Goal: Task Accomplishment & Management: Use online tool/utility

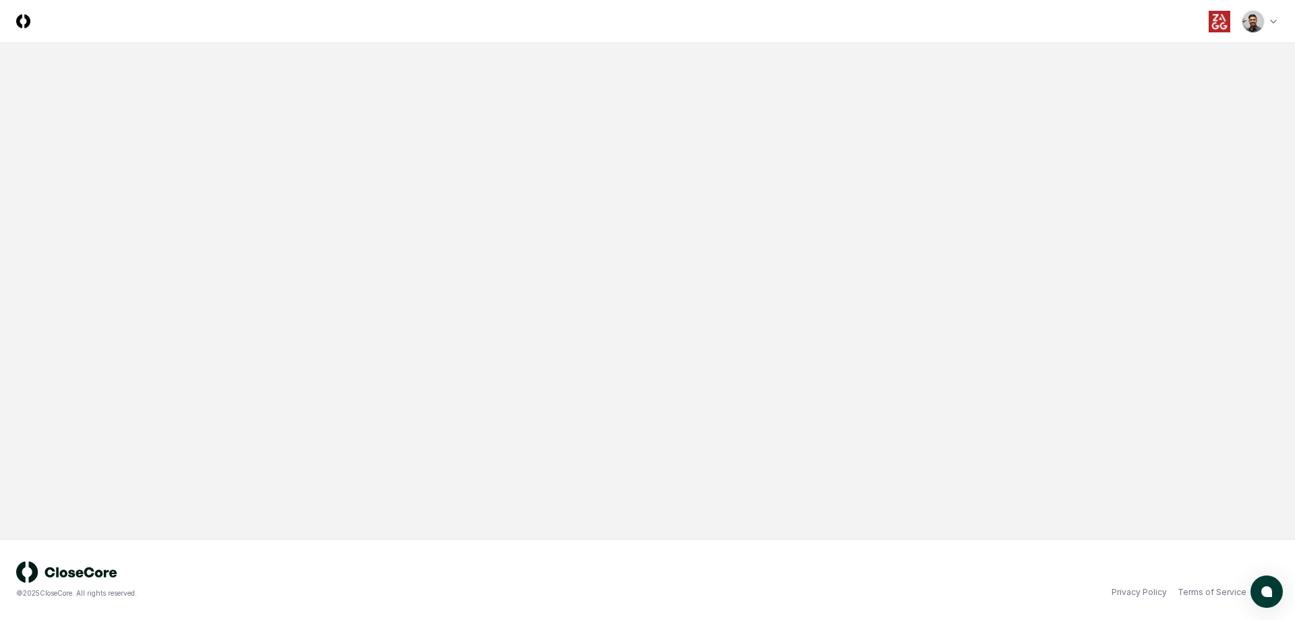
click at [1252, 22] on html "CloseCore Toggle navigation menu Toggle user menu © 2025 CloseCore. All rights …" at bounding box center [647, 310] width 1295 height 620
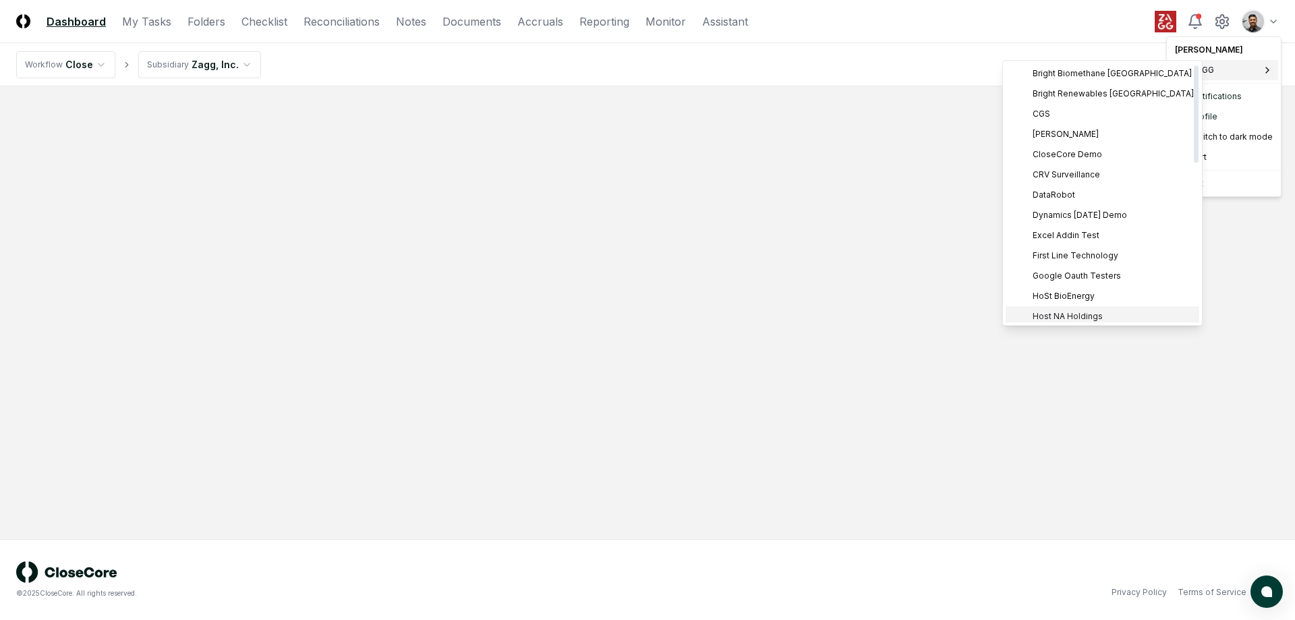
scroll to position [4, 0]
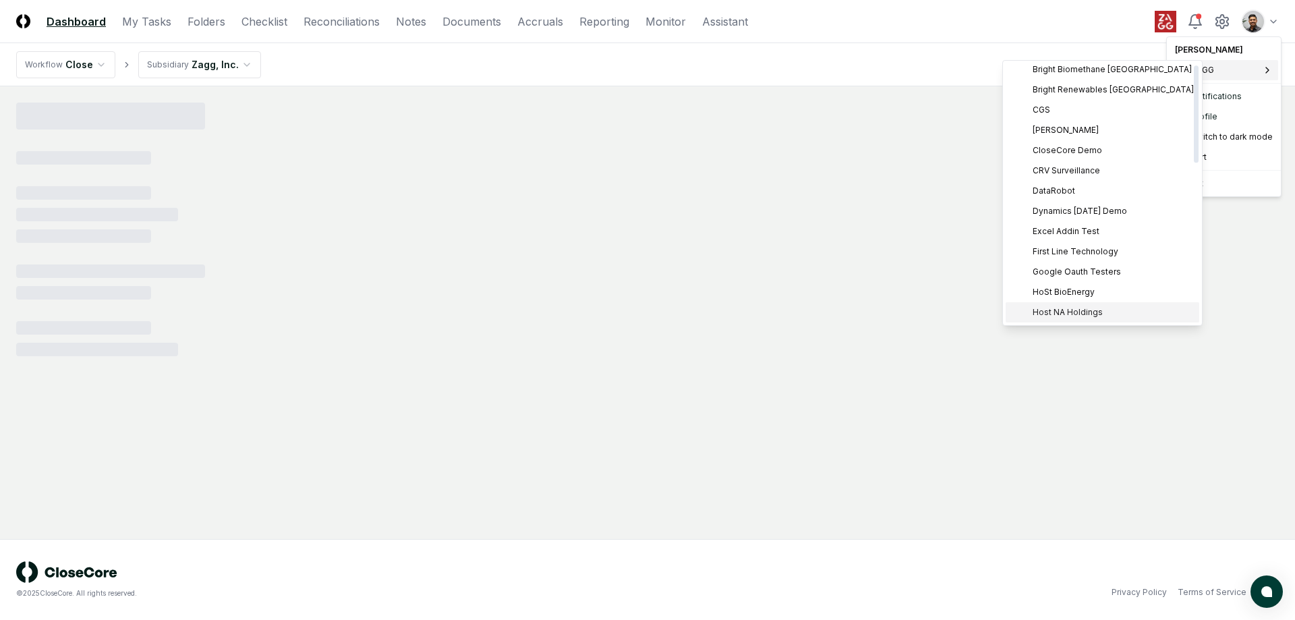
click at [1085, 313] on span "Host NA Holdings" at bounding box center [1068, 312] width 70 height 12
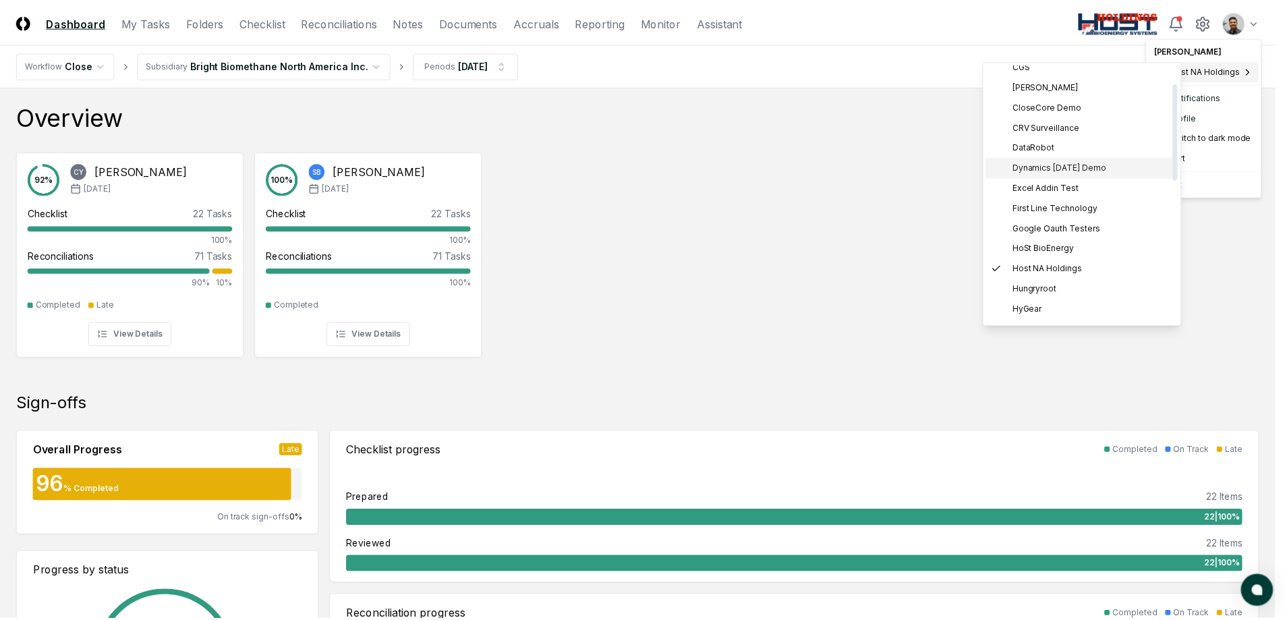
scroll to position [61, 0]
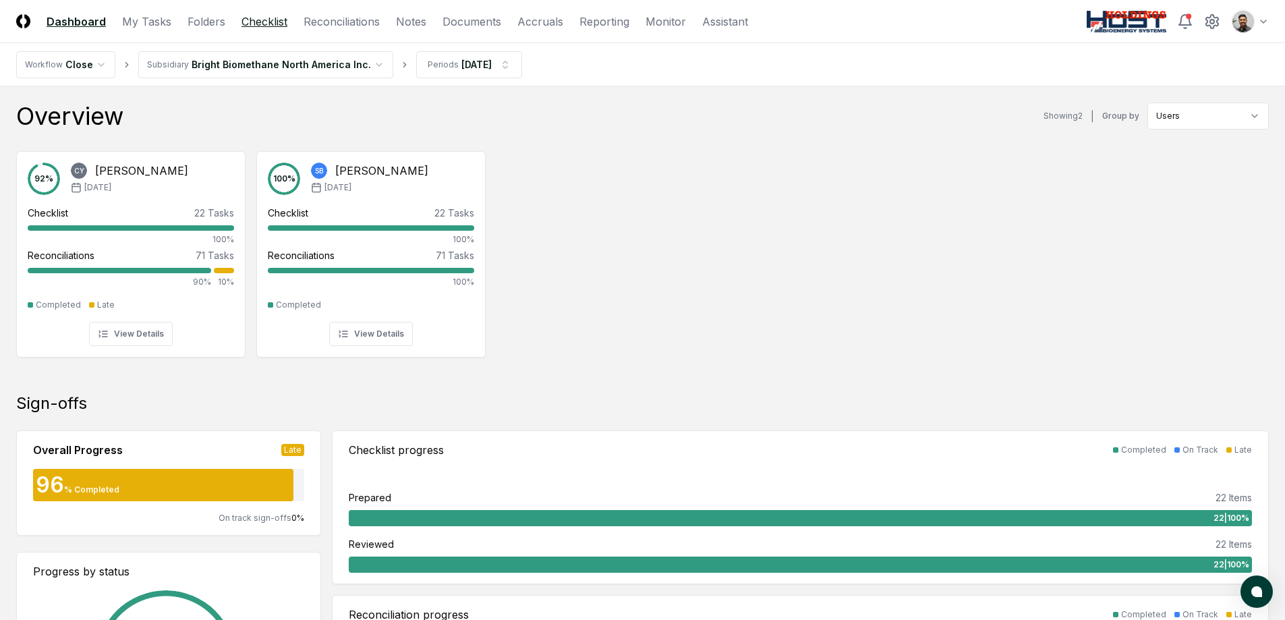
click at [256, 20] on link "Checklist" at bounding box center [264, 21] width 46 height 16
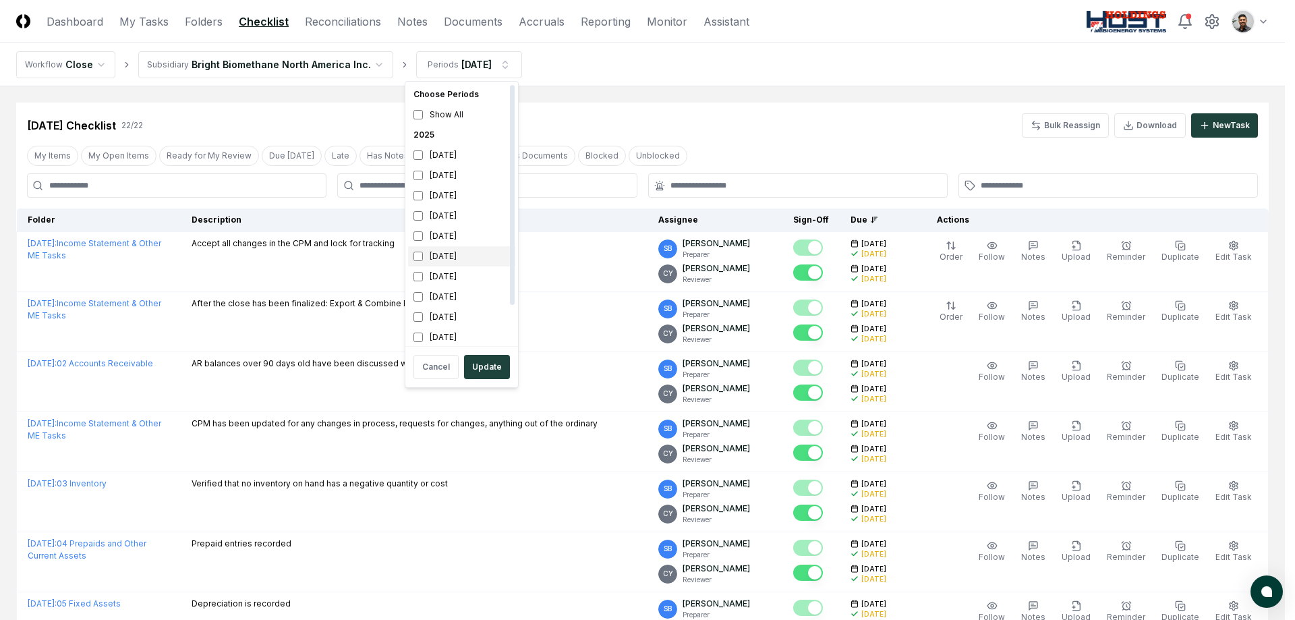
click at [442, 253] on div "[DATE]" at bounding box center [461, 256] width 107 height 20
click at [462, 282] on div "[DATE]" at bounding box center [461, 276] width 107 height 20
click at [458, 310] on div "[DATE]" at bounding box center [461, 317] width 107 height 20
click at [459, 301] on div "[DATE]" at bounding box center [461, 297] width 107 height 20
click at [459, 335] on div "March 2025" at bounding box center [461, 333] width 107 height 20
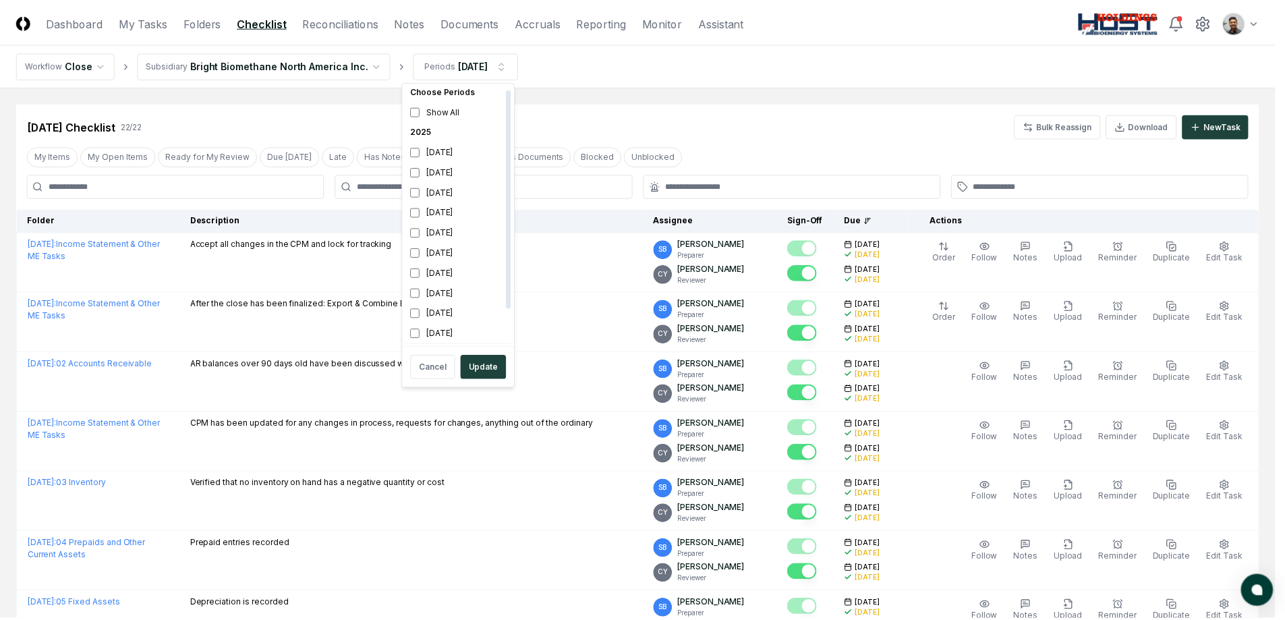
scroll to position [45, 0]
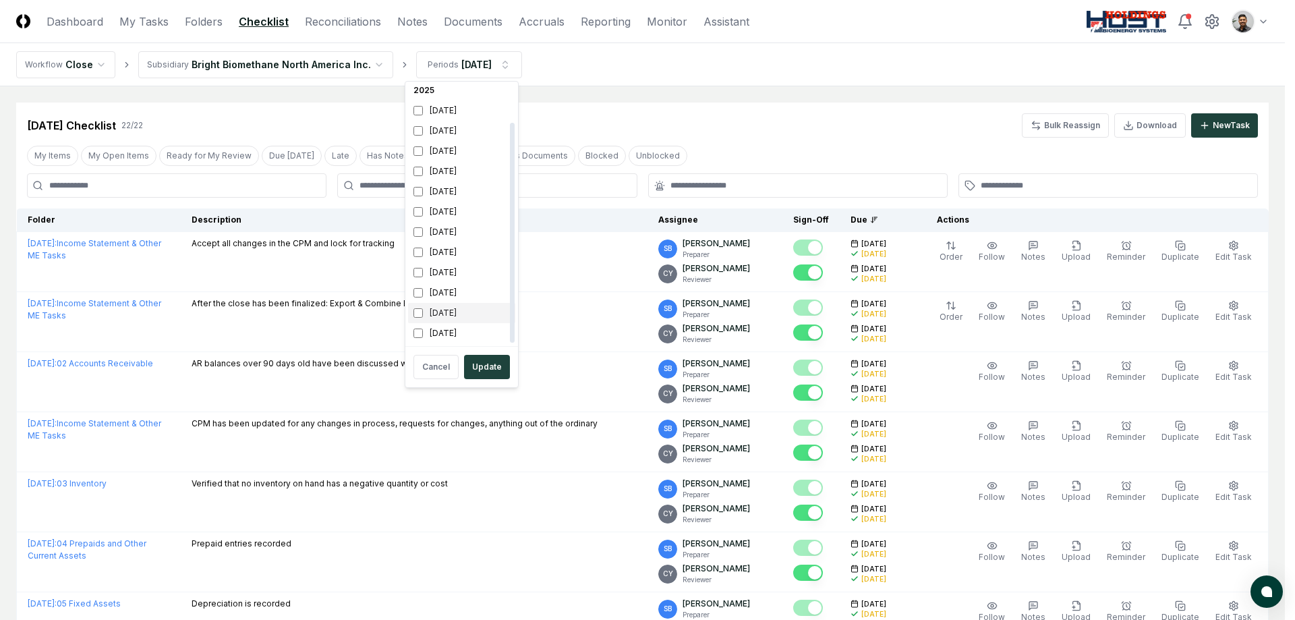
click at [467, 314] on div "February 2025" at bounding box center [461, 313] width 107 height 20
click at [467, 334] on div "January 2025" at bounding box center [461, 333] width 107 height 20
click at [480, 363] on button "Update" at bounding box center [487, 367] width 46 height 24
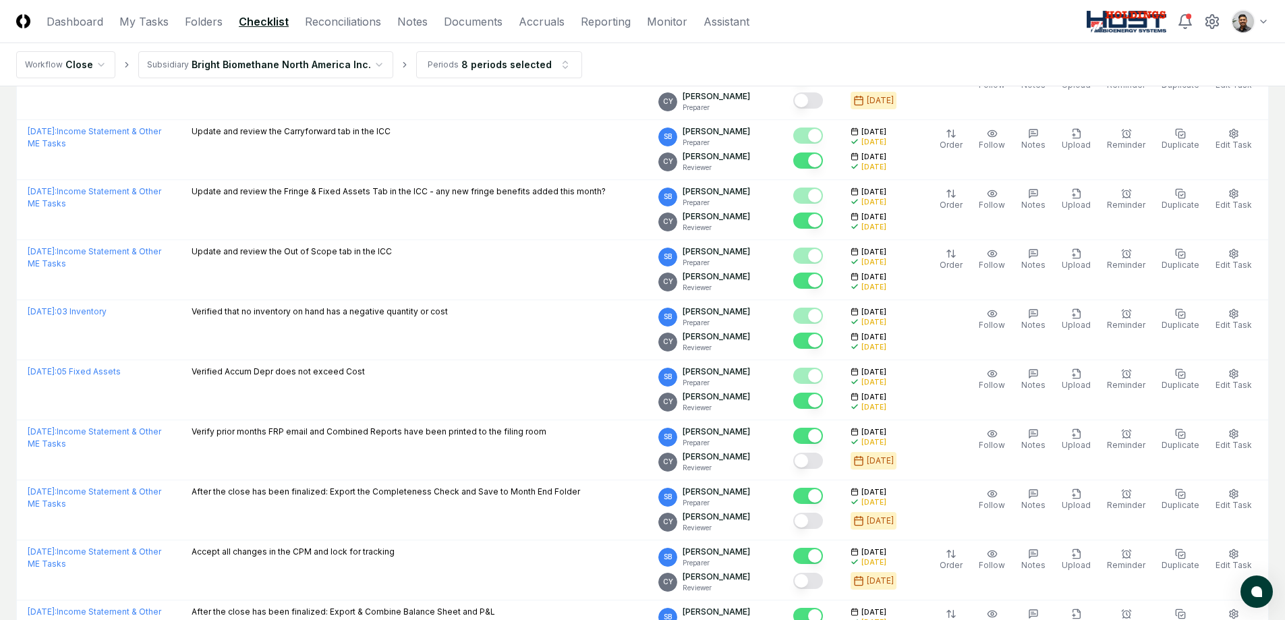
scroll to position [2738, 0]
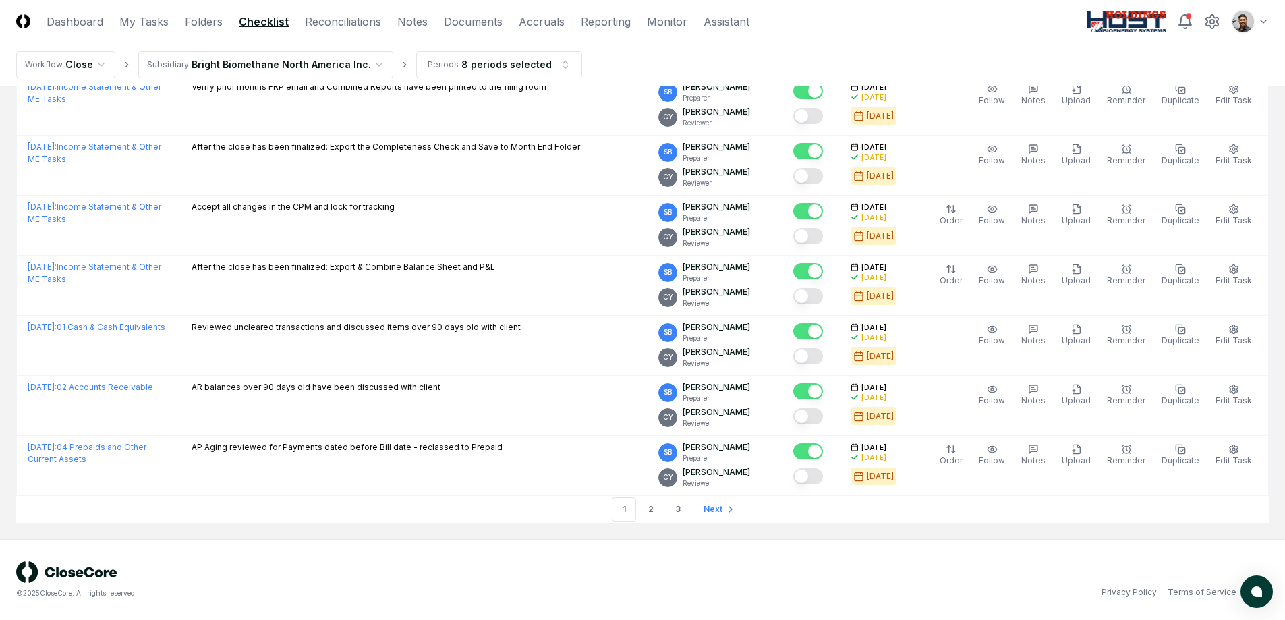
click at [655, 509] on link "2" at bounding box center [651, 509] width 24 height 24
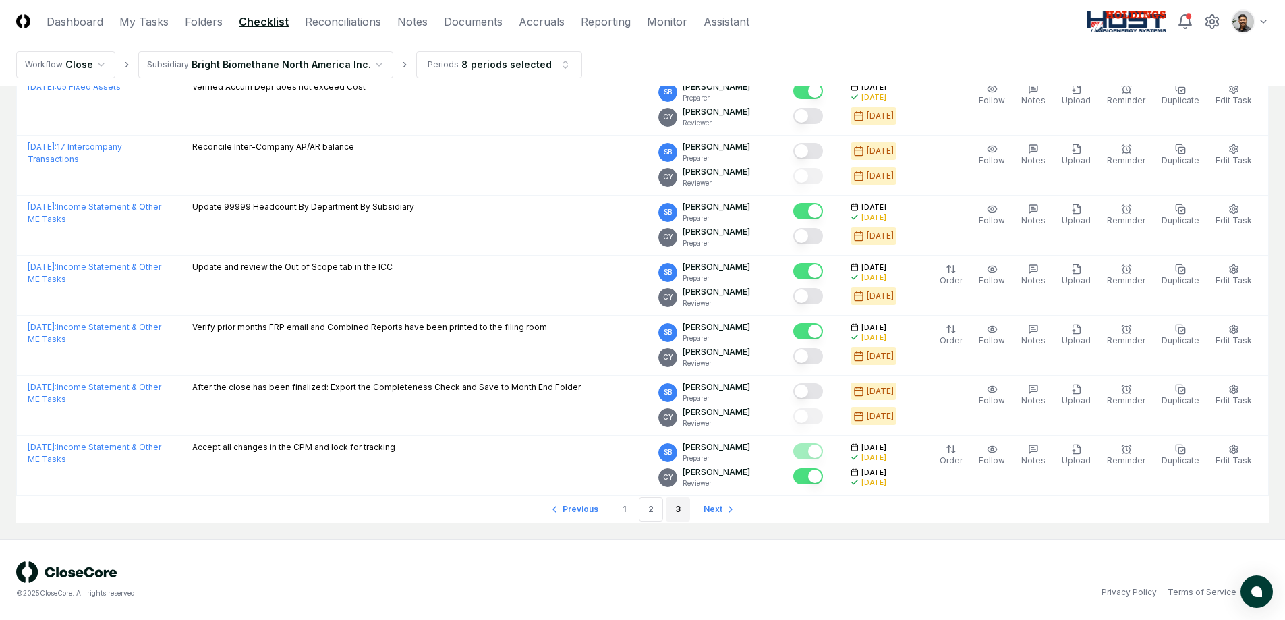
click at [666, 516] on link "3" at bounding box center [678, 509] width 24 height 24
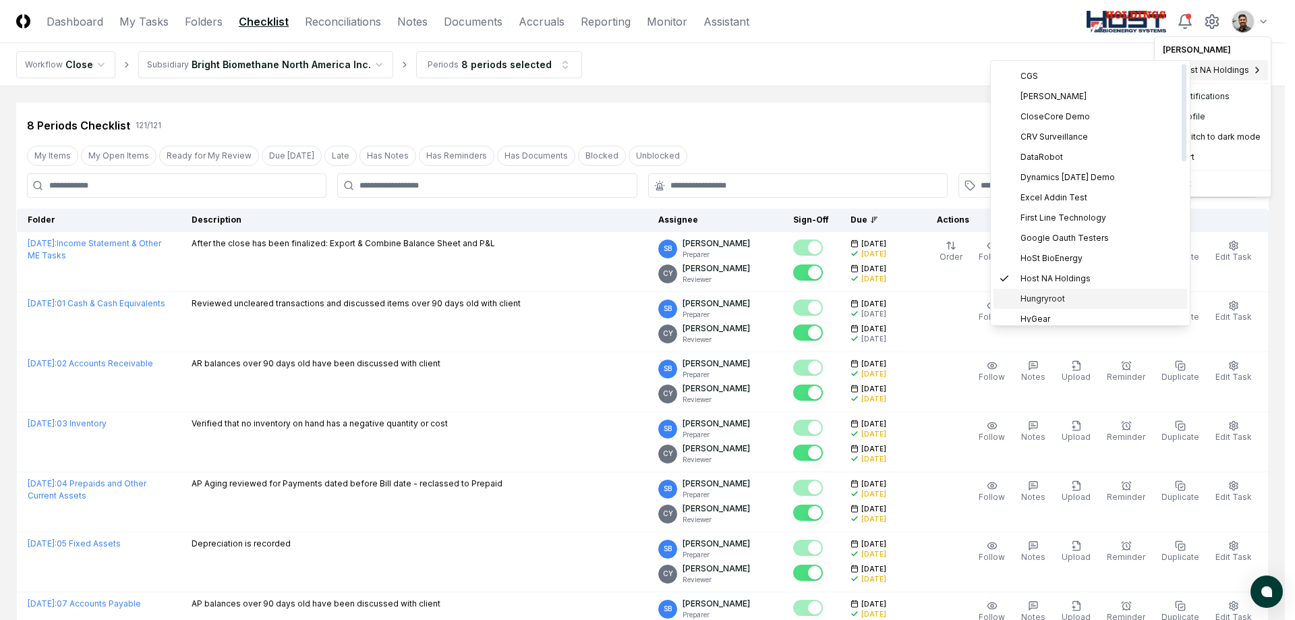
scroll to position [115, 0]
click at [1083, 187] on div "HoSt BioEnergy" at bounding box center [1090, 181] width 194 height 20
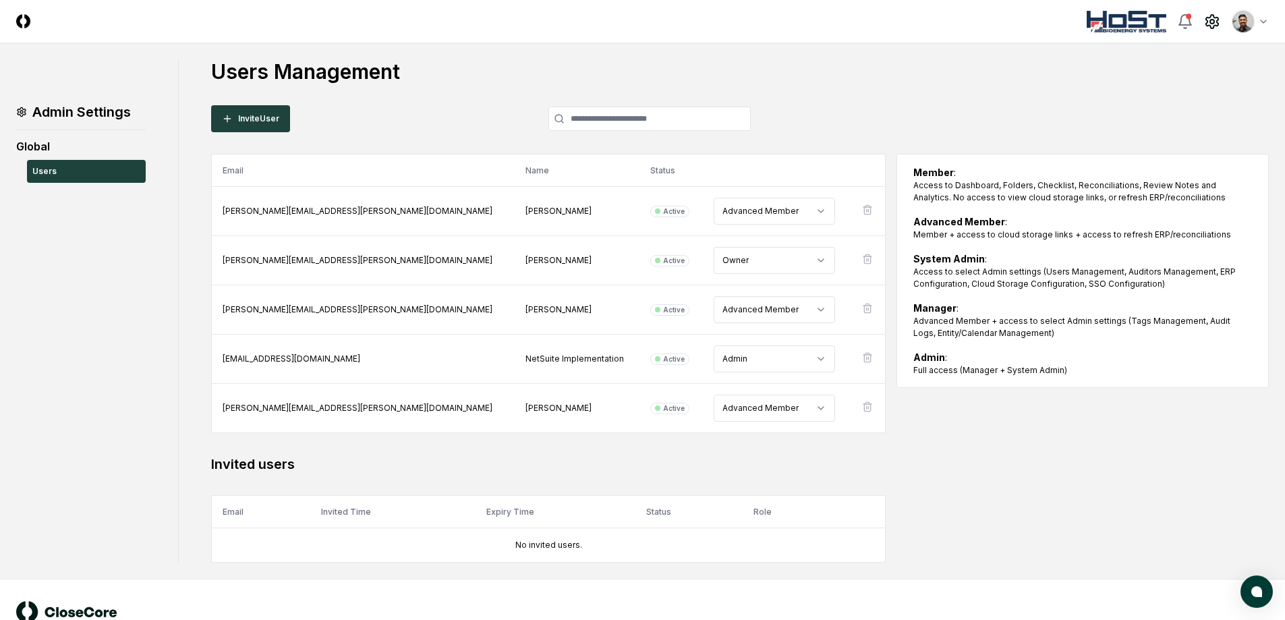
click at [22, 21] on img at bounding box center [23, 21] width 14 height 14
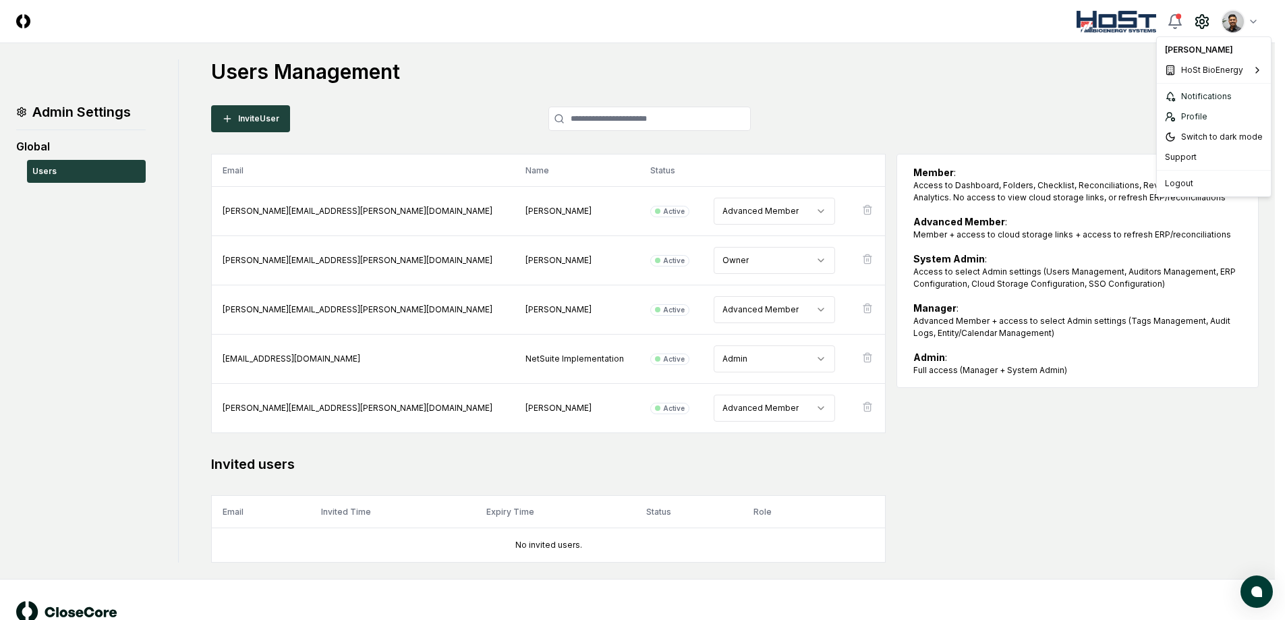
click at [1262, 18] on html "CloseCore Toggle navigation menu Toggle user menu Admin Settings Global Users U…" at bounding box center [642, 330] width 1285 height 660
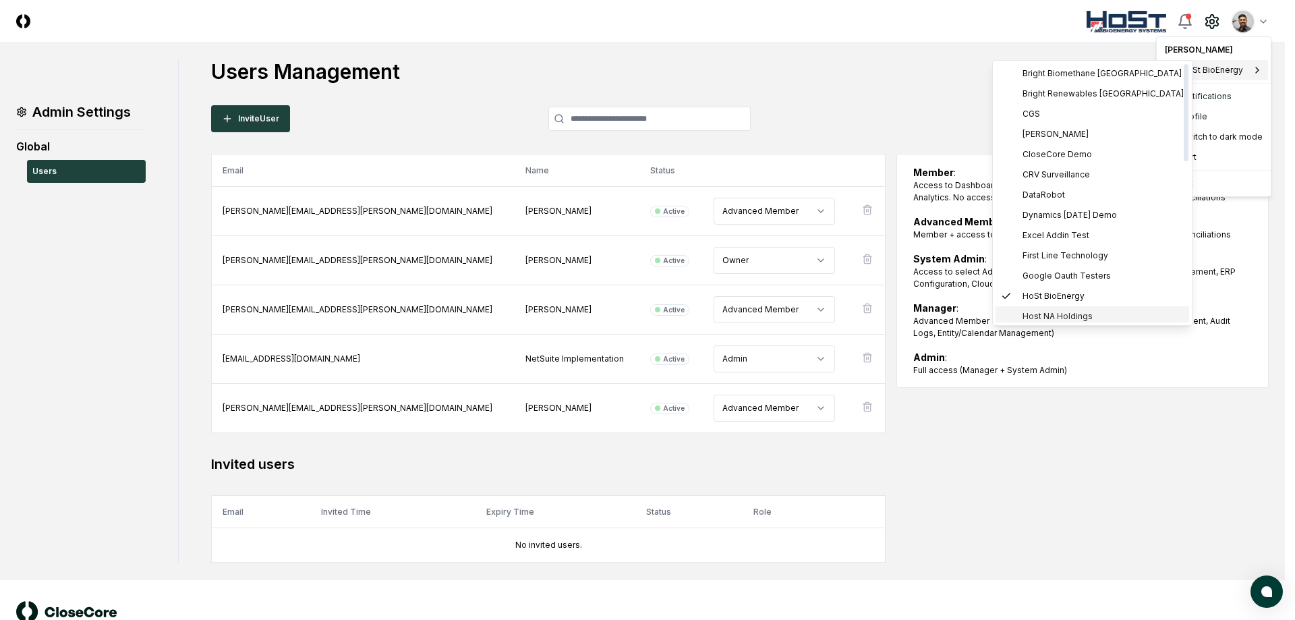
scroll to position [4, 0]
click at [1085, 316] on span "Host NA Holdings" at bounding box center [1057, 312] width 70 height 12
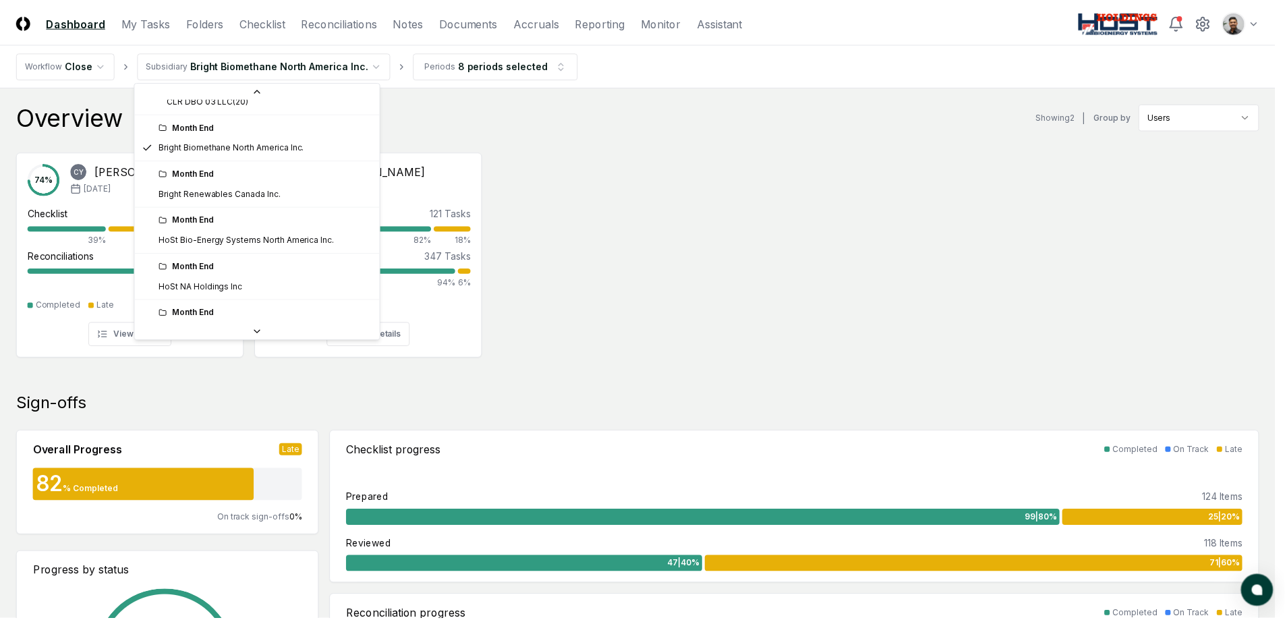
scroll to position [144, 0]
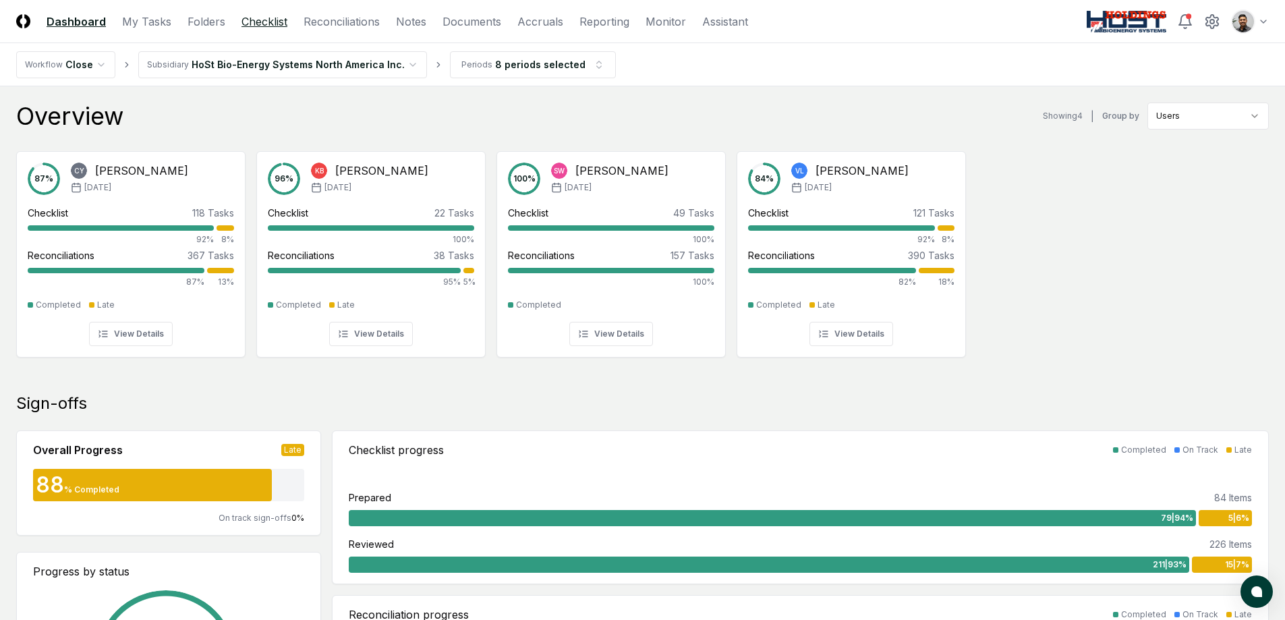
click at [272, 19] on link "Checklist" at bounding box center [264, 21] width 46 height 16
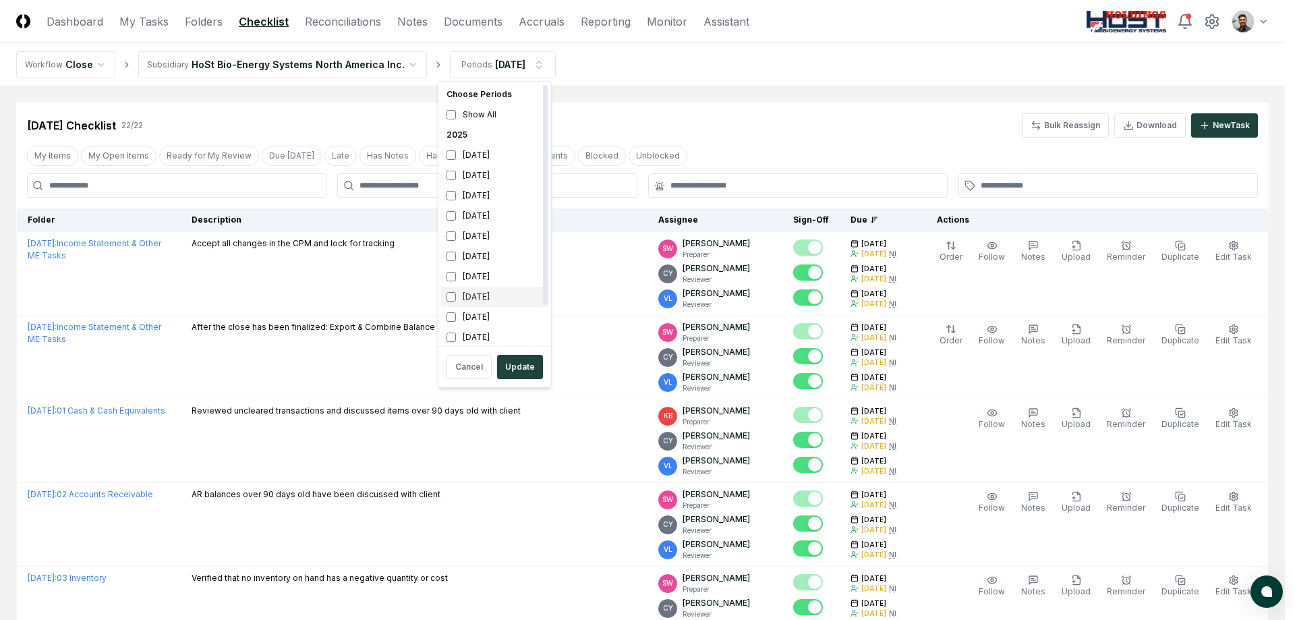
click at [490, 295] on div "[DATE]" at bounding box center [494, 297] width 107 height 20
click at [485, 274] on div "[DATE]" at bounding box center [494, 276] width 107 height 20
click at [489, 254] on div "[DATE]" at bounding box center [494, 256] width 107 height 20
click at [494, 235] on div "[DATE]" at bounding box center [494, 236] width 107 height 20
click at [497, 219] on div "[DATE]" at bounding box center [494, 216] width 107 height 20
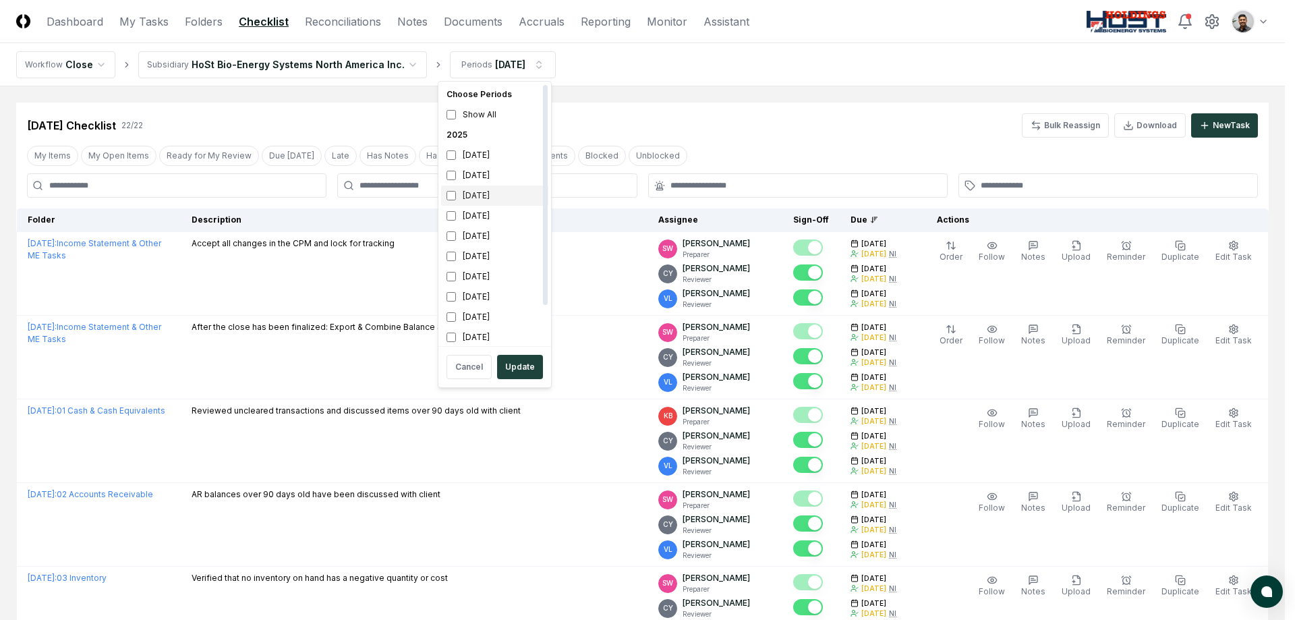
click at [498, 196] on div "October 2025" at bounding box center [494, 195] width 107 height 20
click at [496, 175] on div "November 2025" at bounding box center [494, 175] width 107 height 20
click at [498, 160] on div "December 2025" at bounding box center [494, 155] width 107 height 20
click at [475, 115] on div "Show All" at bounding box center [494, 110] width 107 height 20
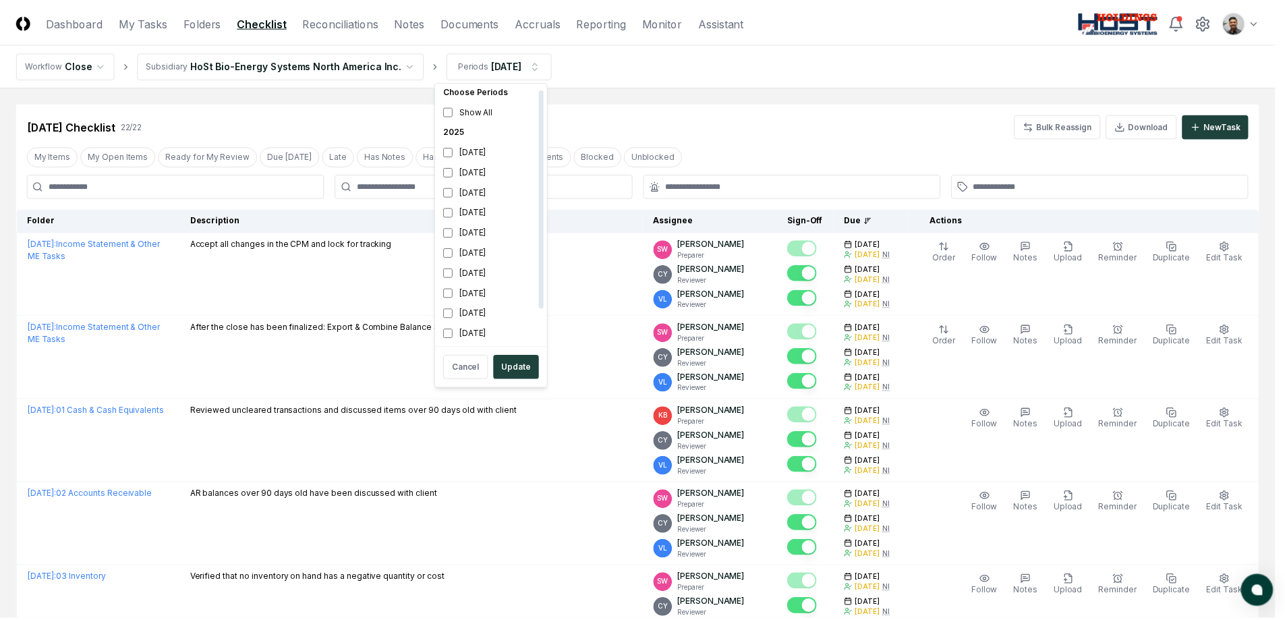
scroll to position [45, 0]
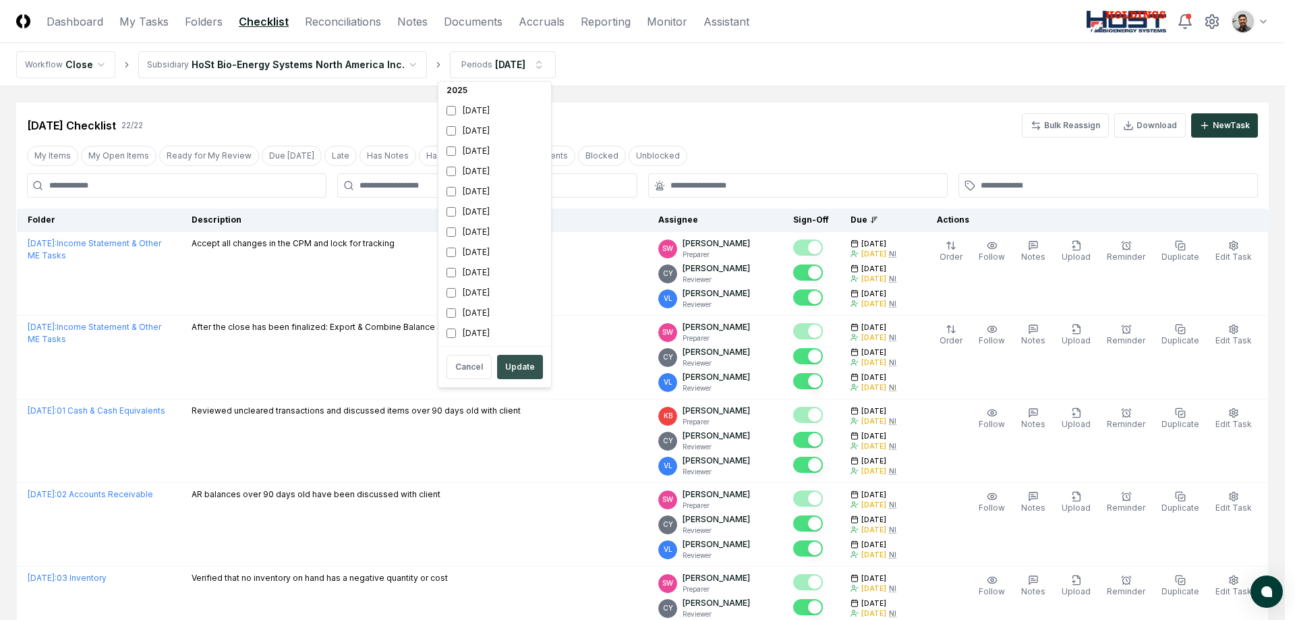
click at [516, 363] on button "Update" at bounding box center [520, 367] width 46 height 24
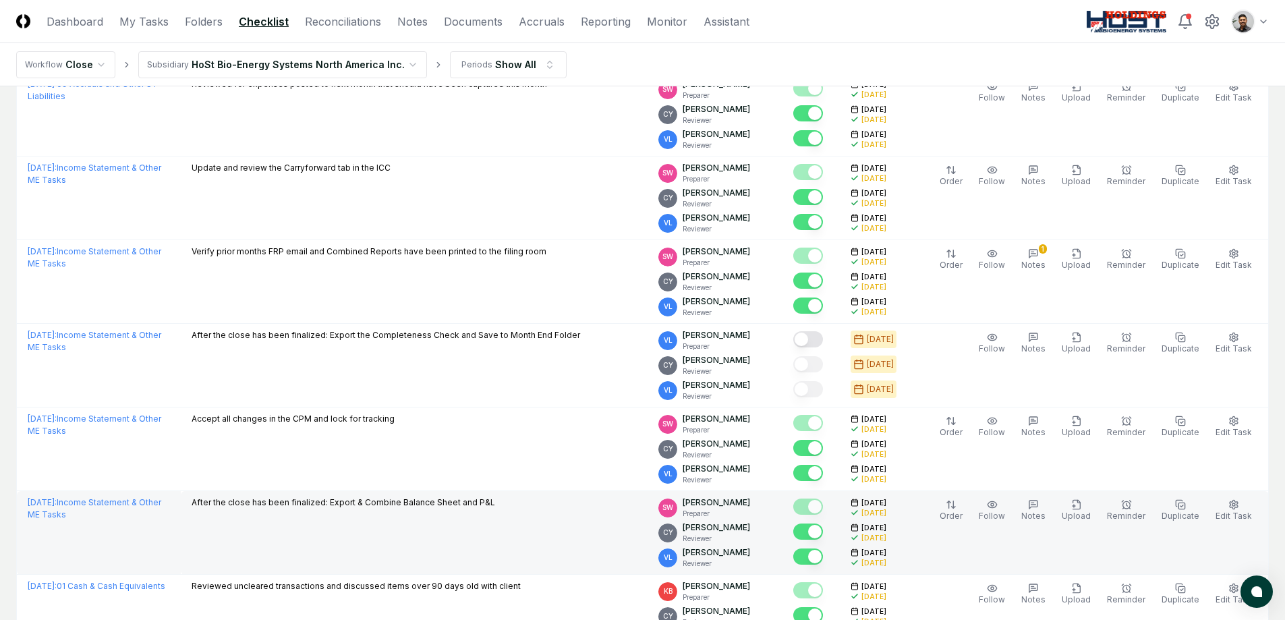
scroll to position [3918, 0]
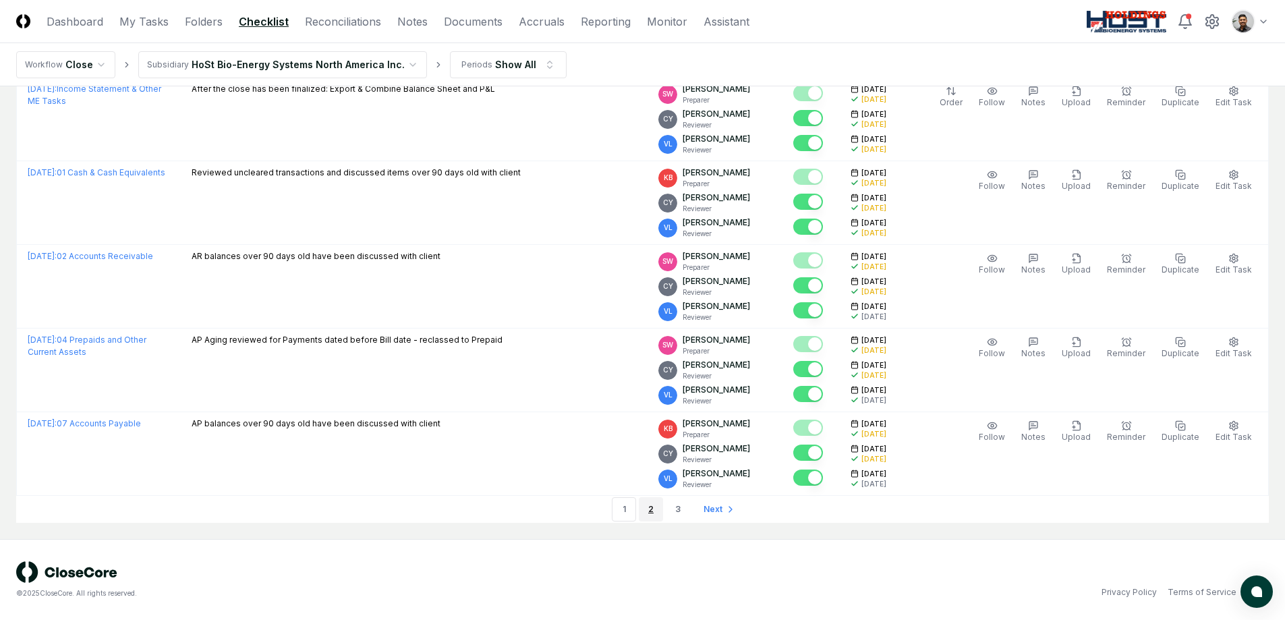
click at [641, 508] on link "2" at bounding box center [651, 509] width 24 height 24
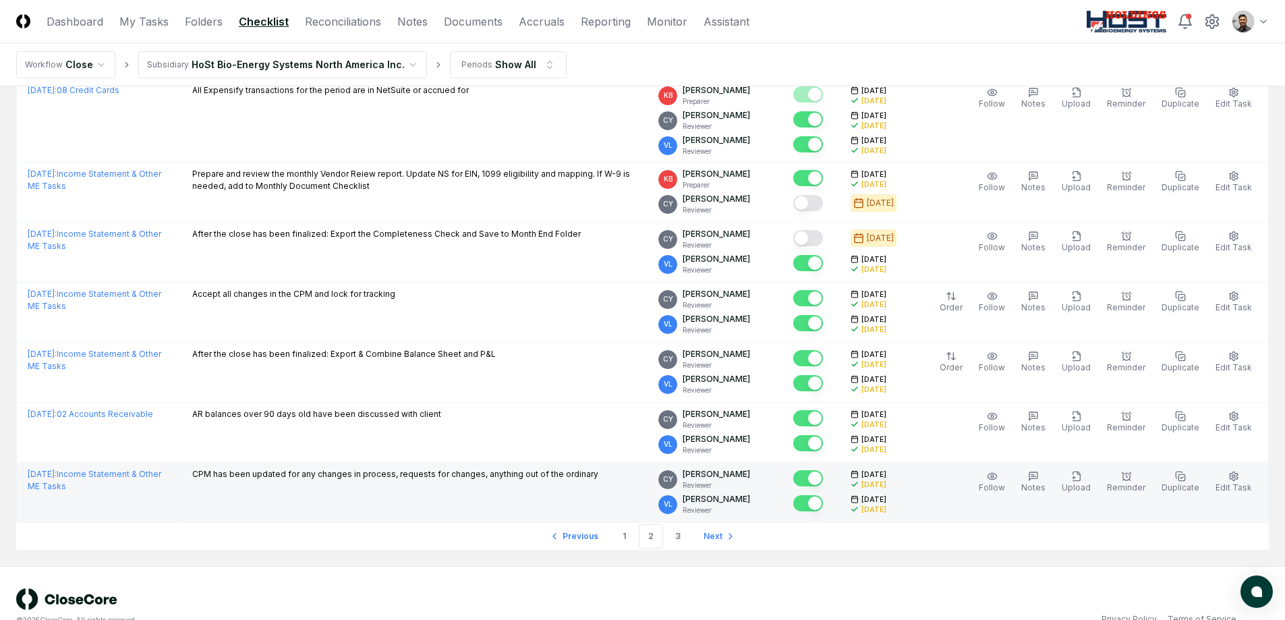
scroll to position [3210, 0]
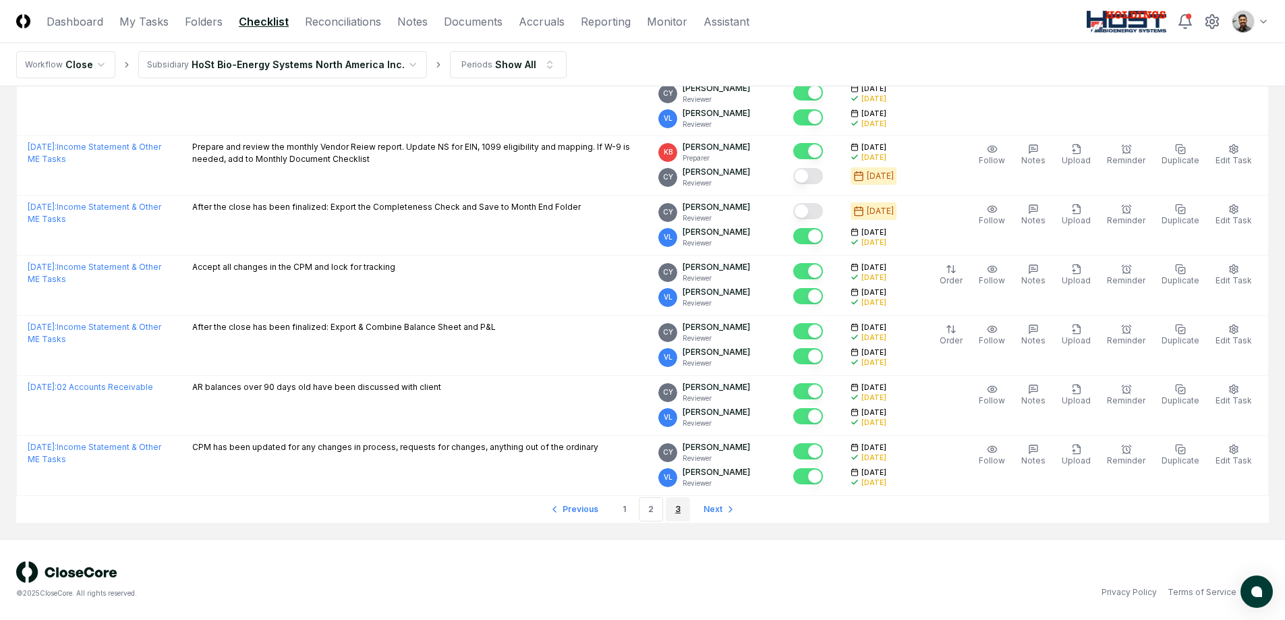
click at [673, 509] on link "3" at bounding box center [678, 509] width 24 height 24
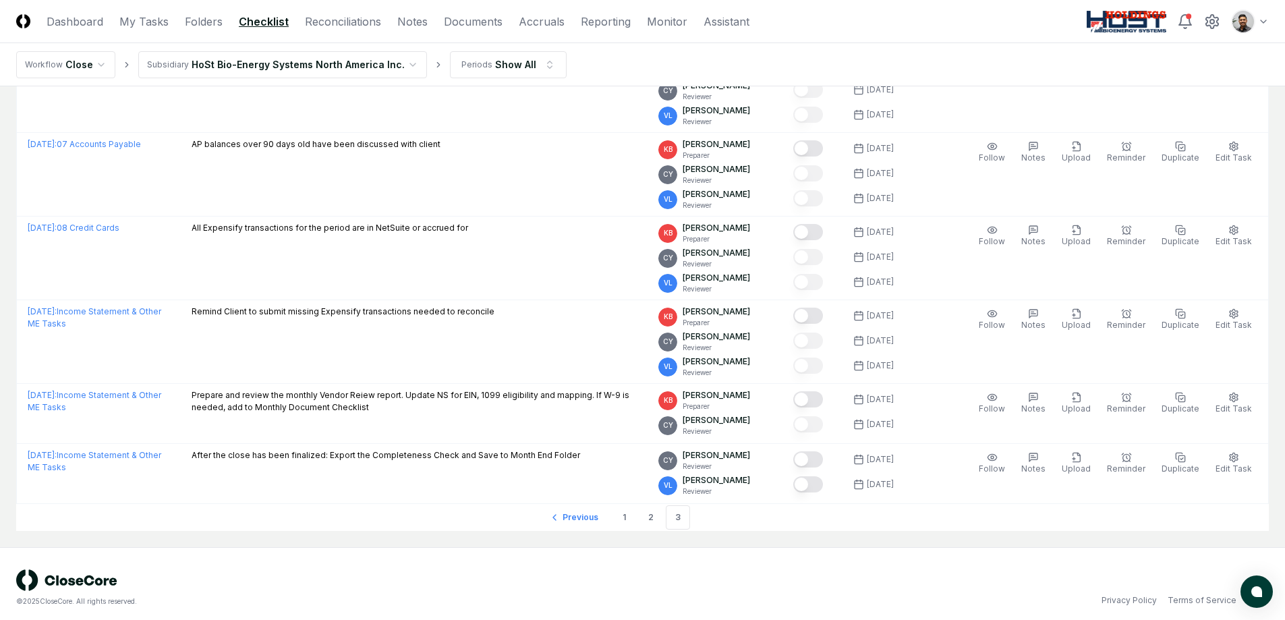
scroll to position [2326, 0]
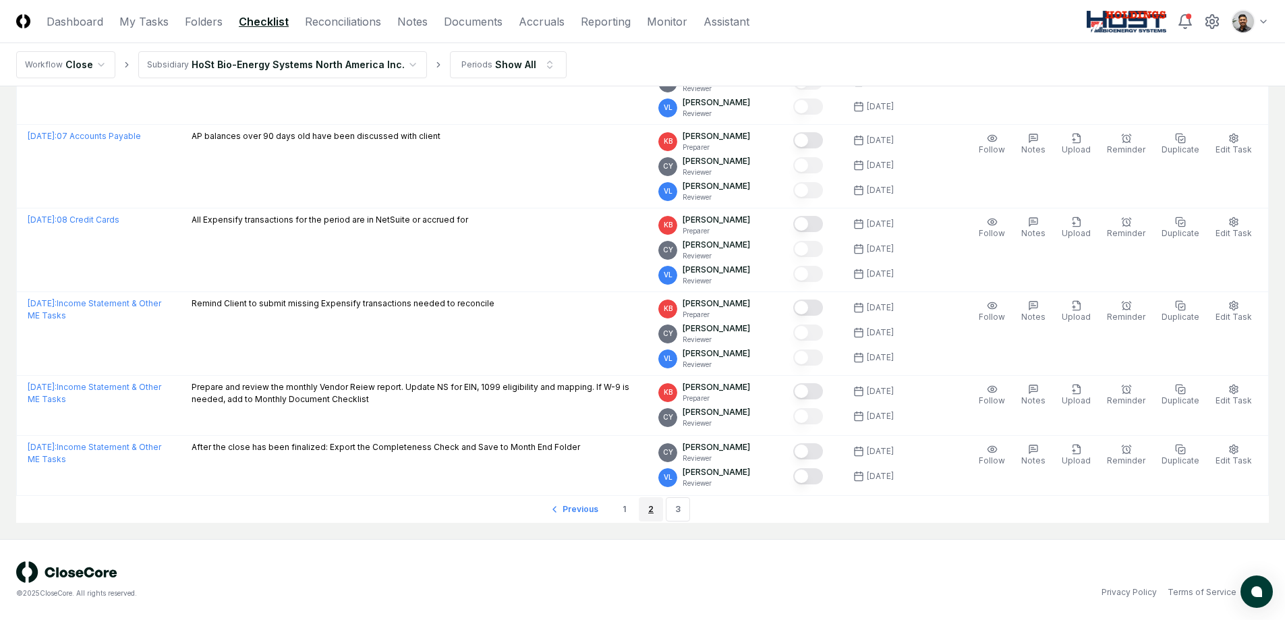
click at [654, 510] on link "2" at bounding box center [651, 509] width 24 height 24
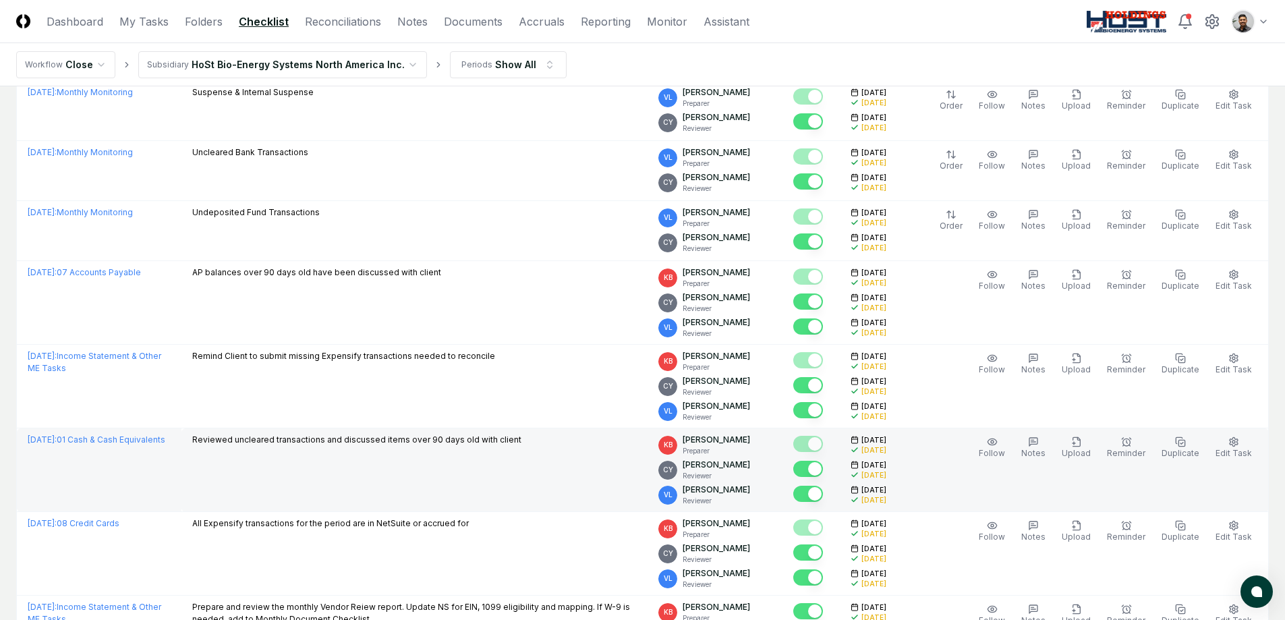
scroll to position [3210, 0]
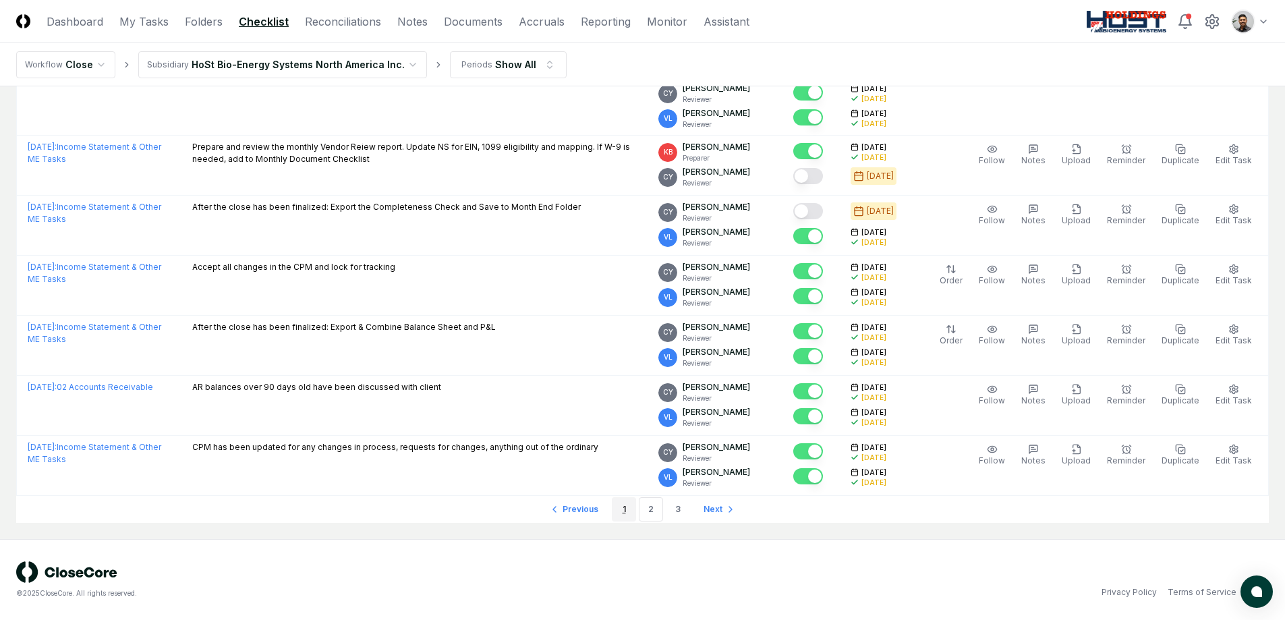
click at [622, 515] on link "1" at bounding box center [624, 509] width 24 height 24
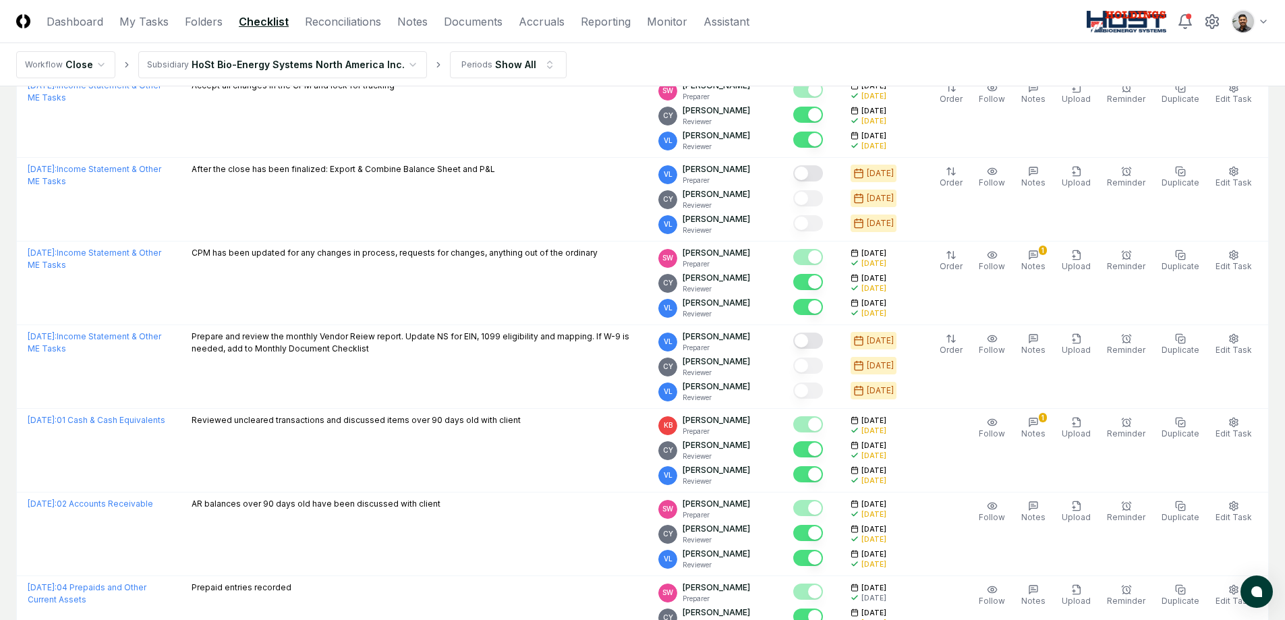
scroll to position [1995, 0]
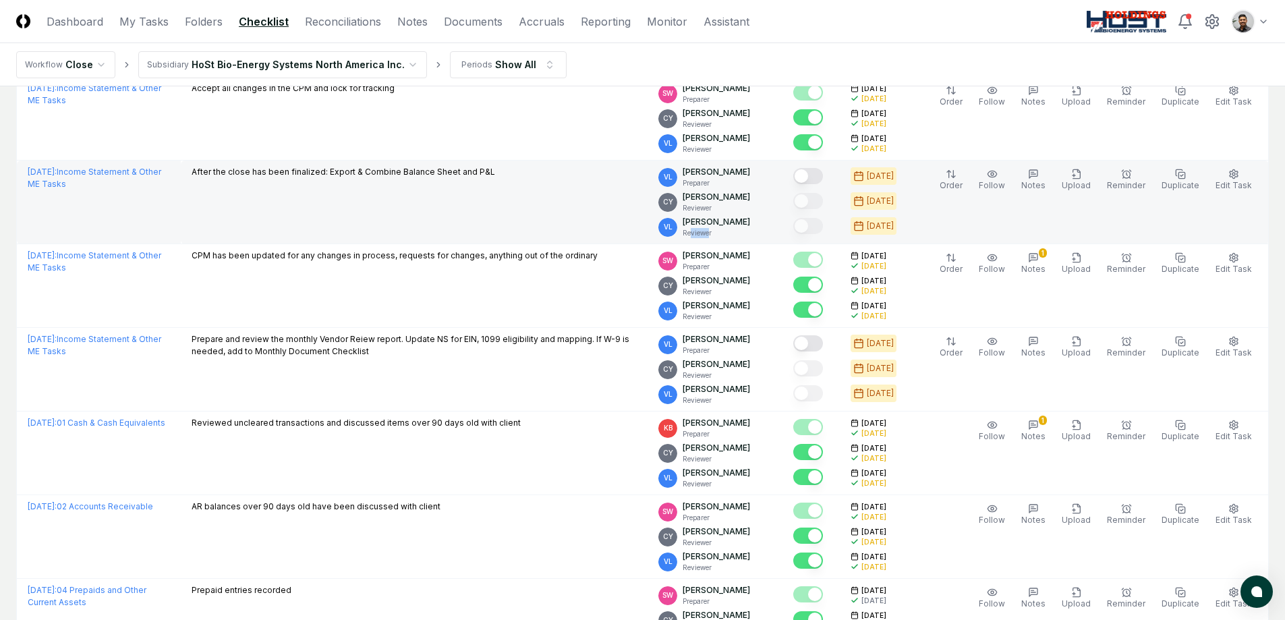
drag, startPoint x: 722, startPoint y: 234, endPoint x: 705, endPoint y: 236, distance: 17.7
click at [705, 236] on p "Reviewer" at bounding box center [716, 233] width 67 height 10
click at [709, 235] on p "Reviewer" at bounding box center [716, 233] width 67 height 10
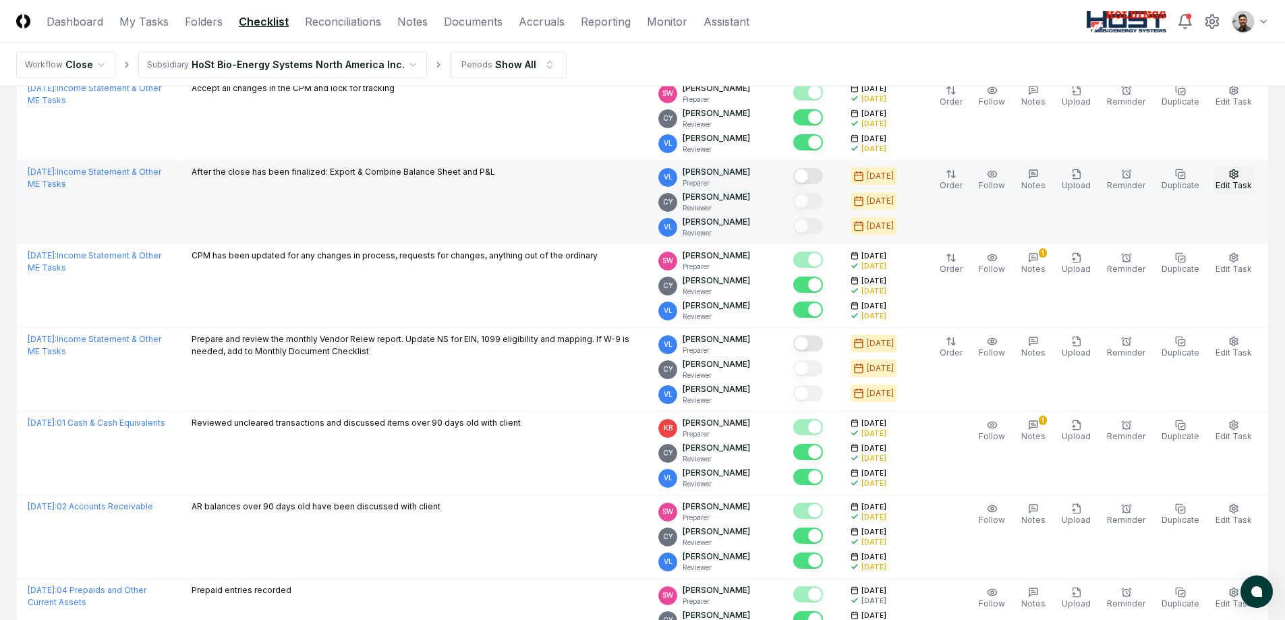
click at [1231, 181] on span "Edit Task" at bounding box center [1233, 185] width 36 height 10
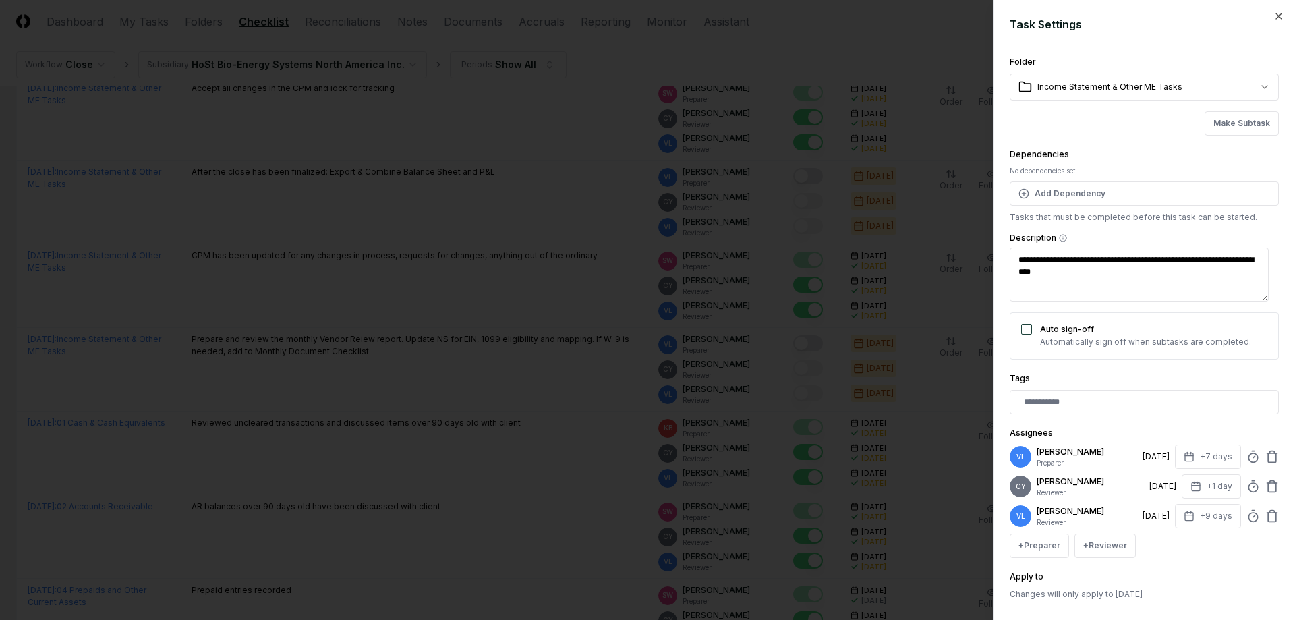
click at [567, 182] on div at bounding box center [647, 310] width 1295 height 620
type textarea "*"
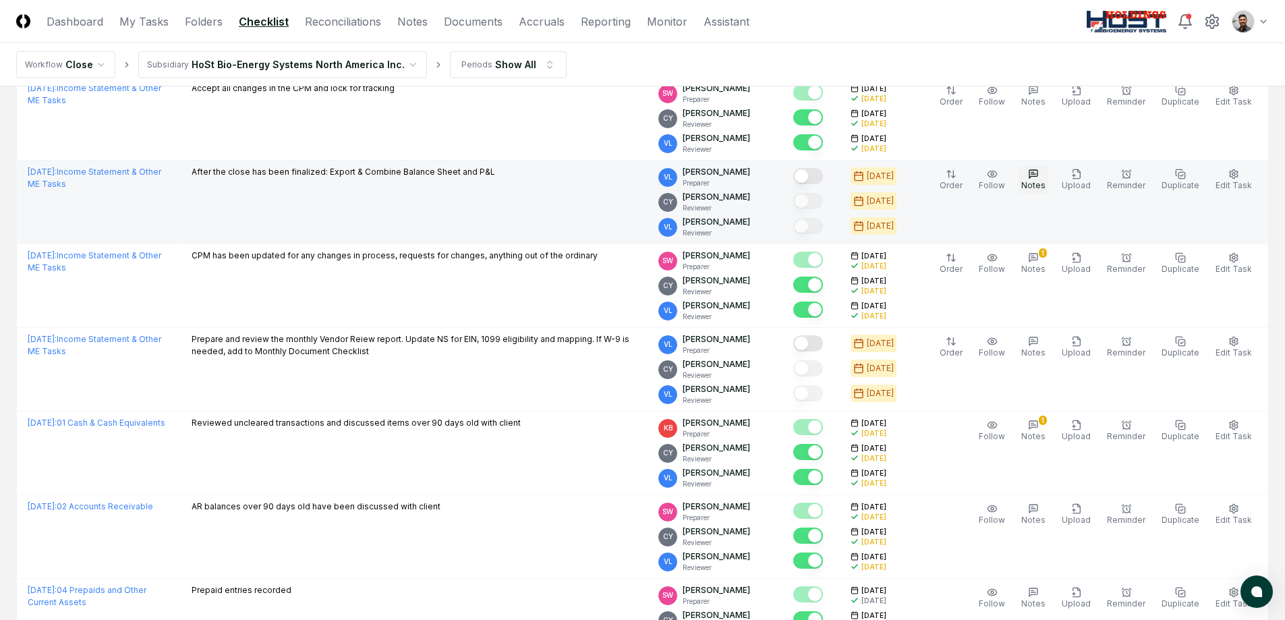
click at [1042, 180] on span "Notes" at bounding box center [1033, 185] width 24 height 10
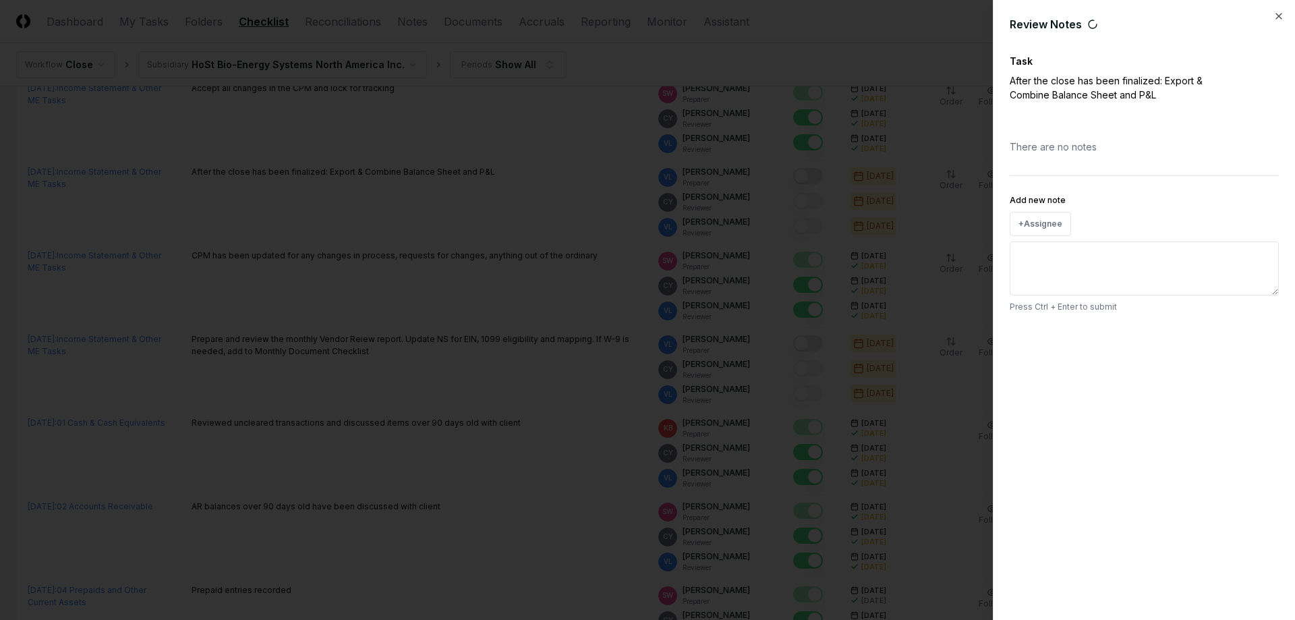
click at [455, 101] on div at bounding box center [647, 310] width 1295 height 620
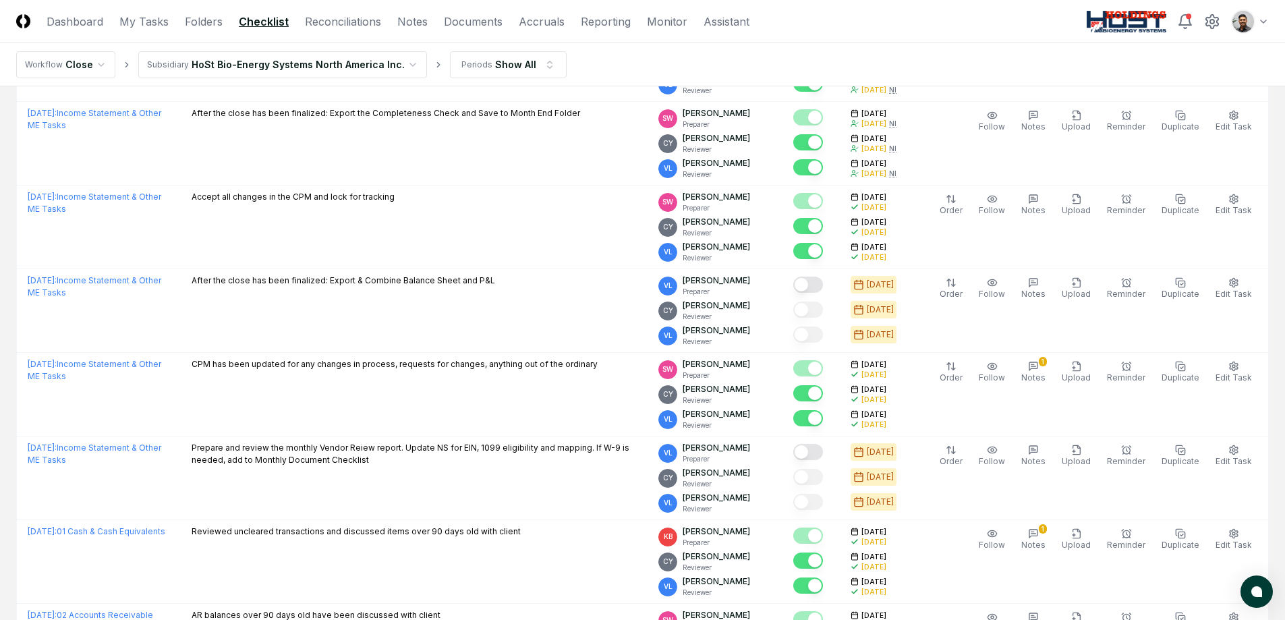
scroll to position [1764, 0]
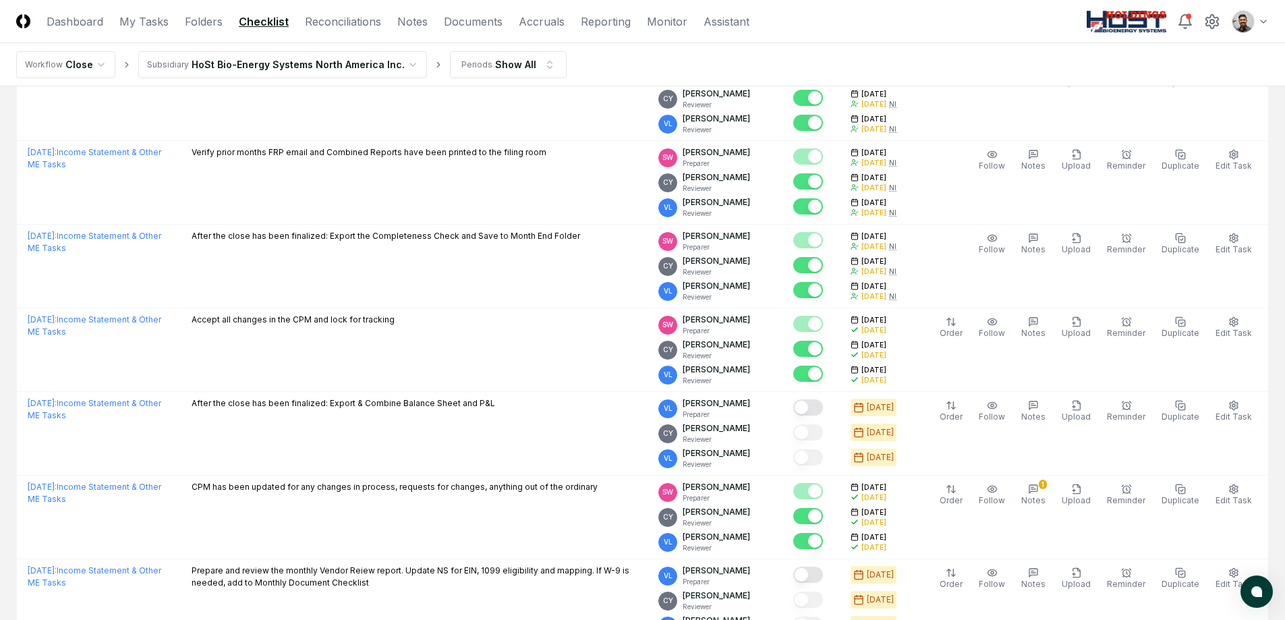
click at [1259, 17] on html "CloseCore Dashboard My Tasks Folders Checklist Reconciliations Notes Documents …" at bounding box center [642, 505] width 1285 height 4538
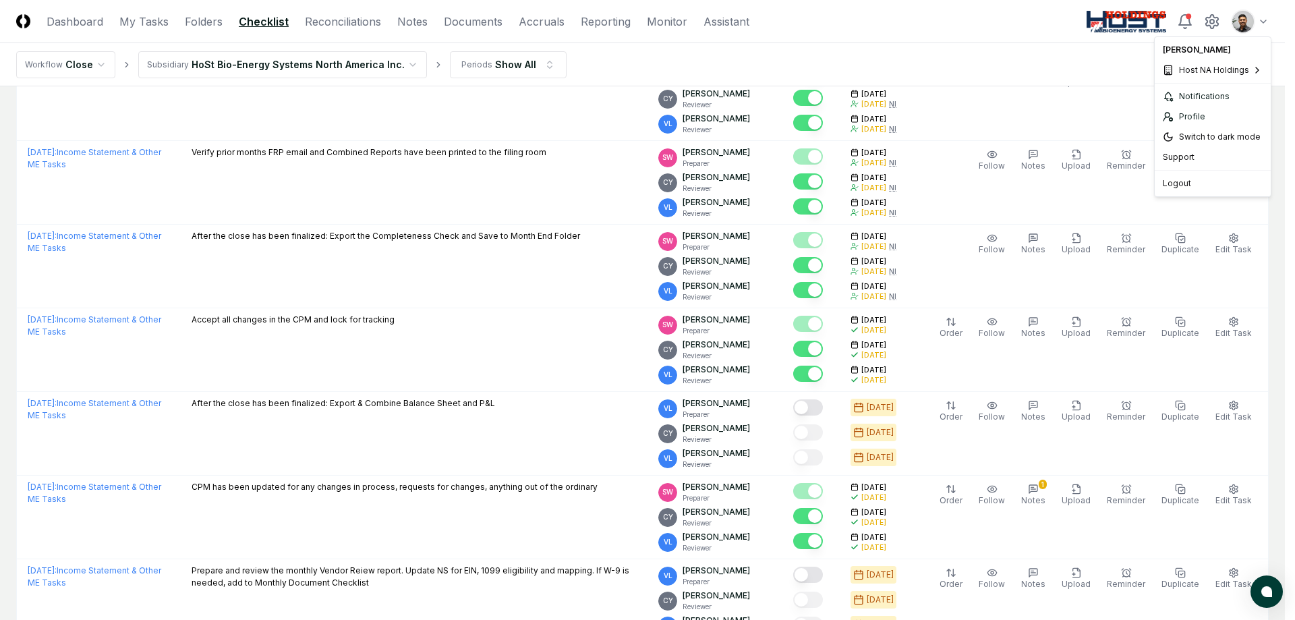
click at [545, 402] on html "CloseCore Dashboard My Tasks Folders Checklist Reconciliations Notes Documents …" at bounding box center [647, 505] width 1295 height 4538
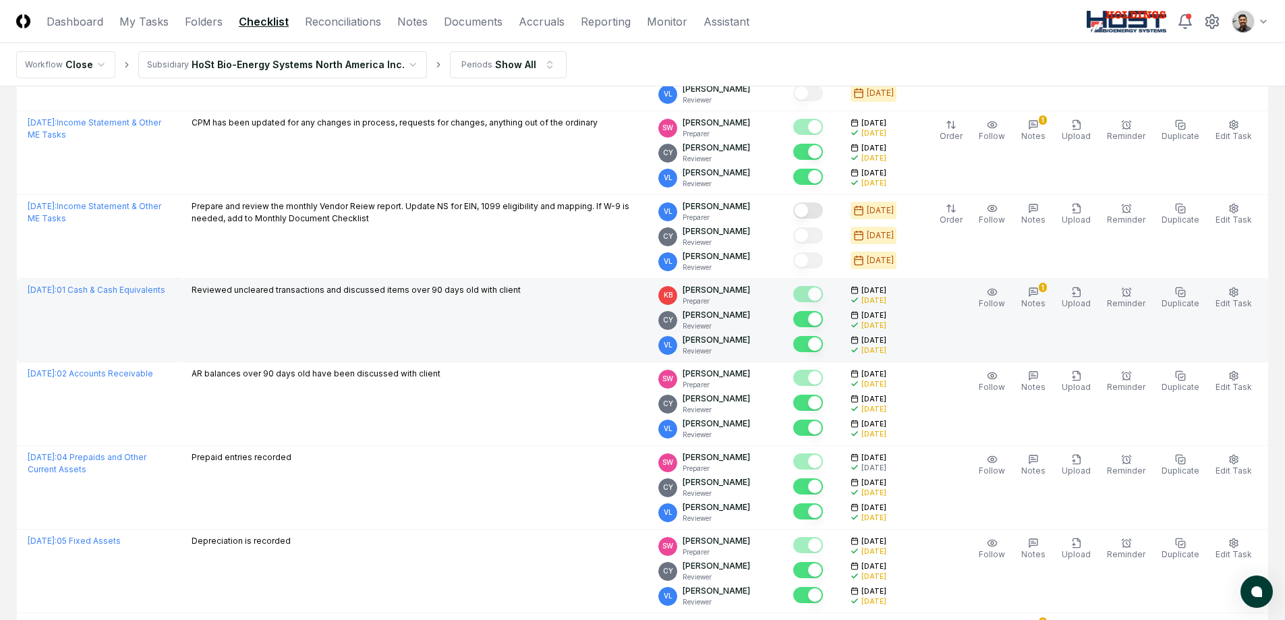
scroll to position [0, 0]
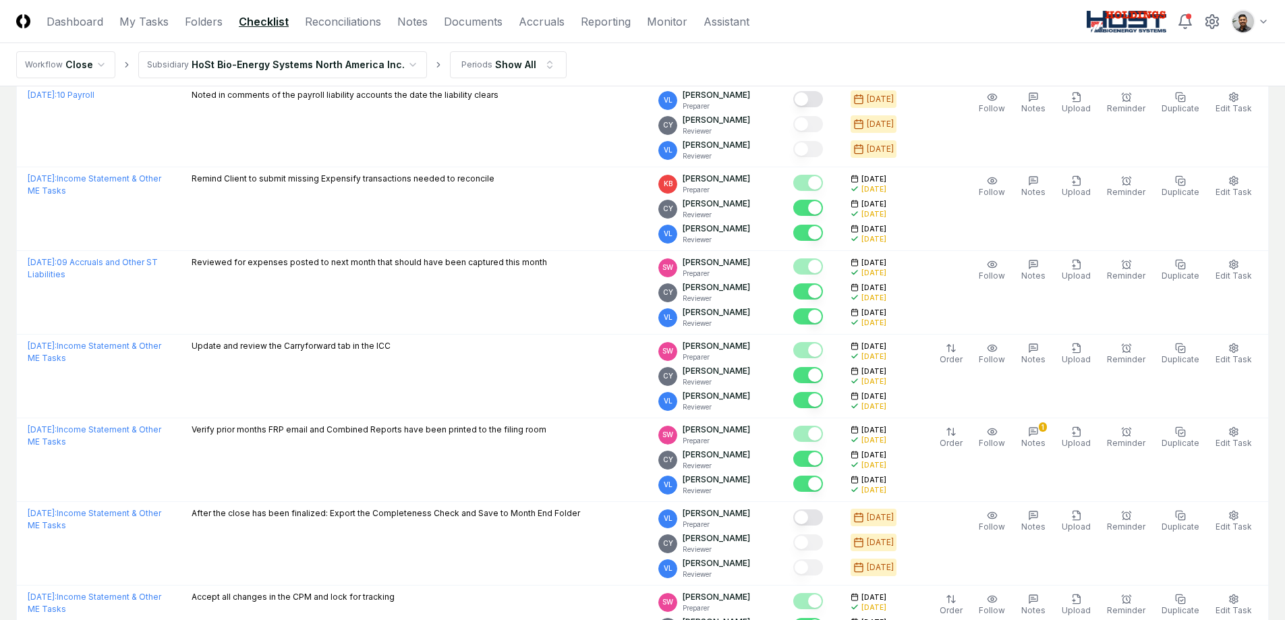
scroll to position [3918, 0]
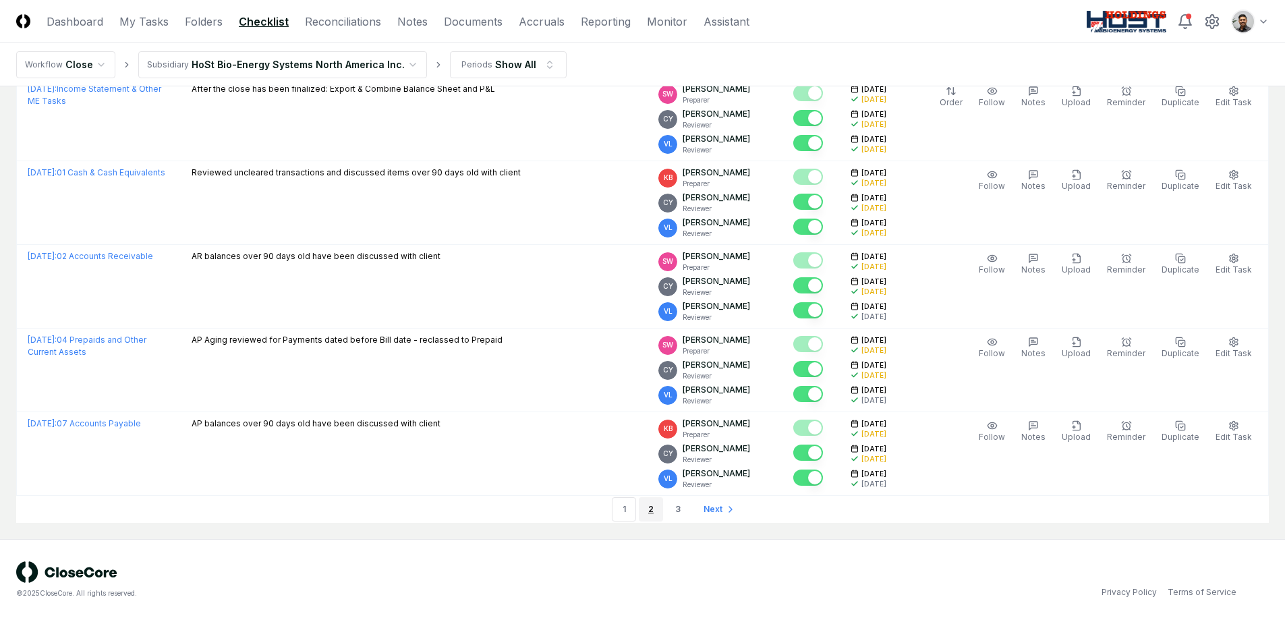
click at [658, 509] on link "2" at bounding box center [651, 509] width 24 height 24
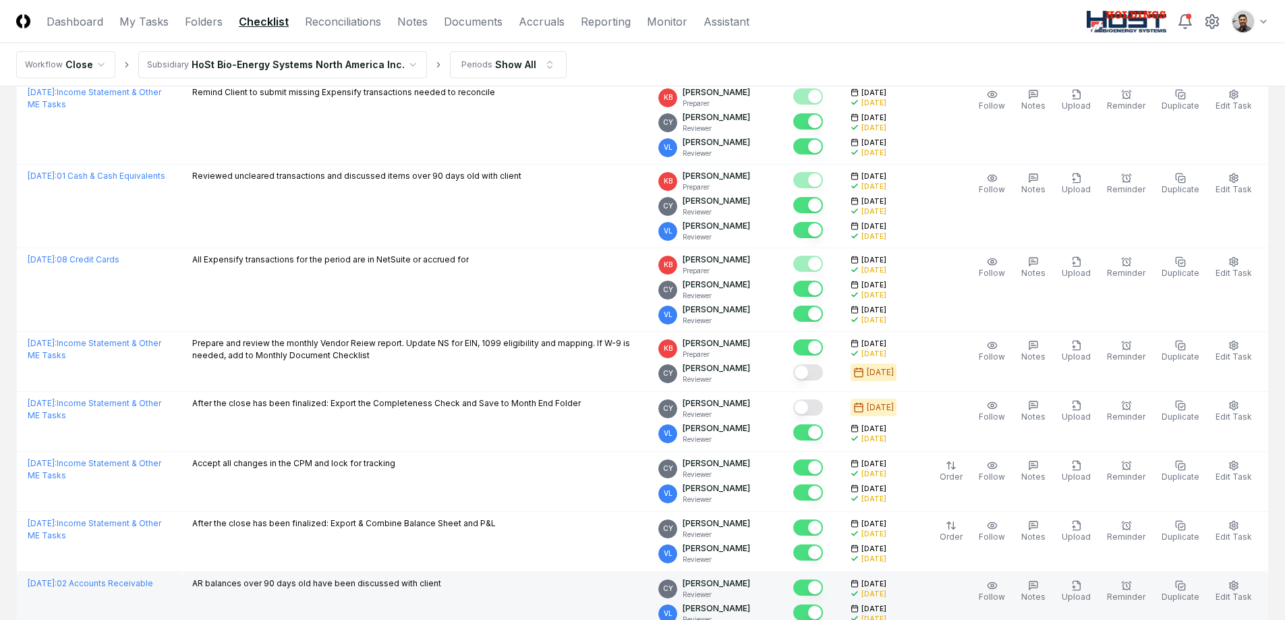
scroll to position [3010, 0]
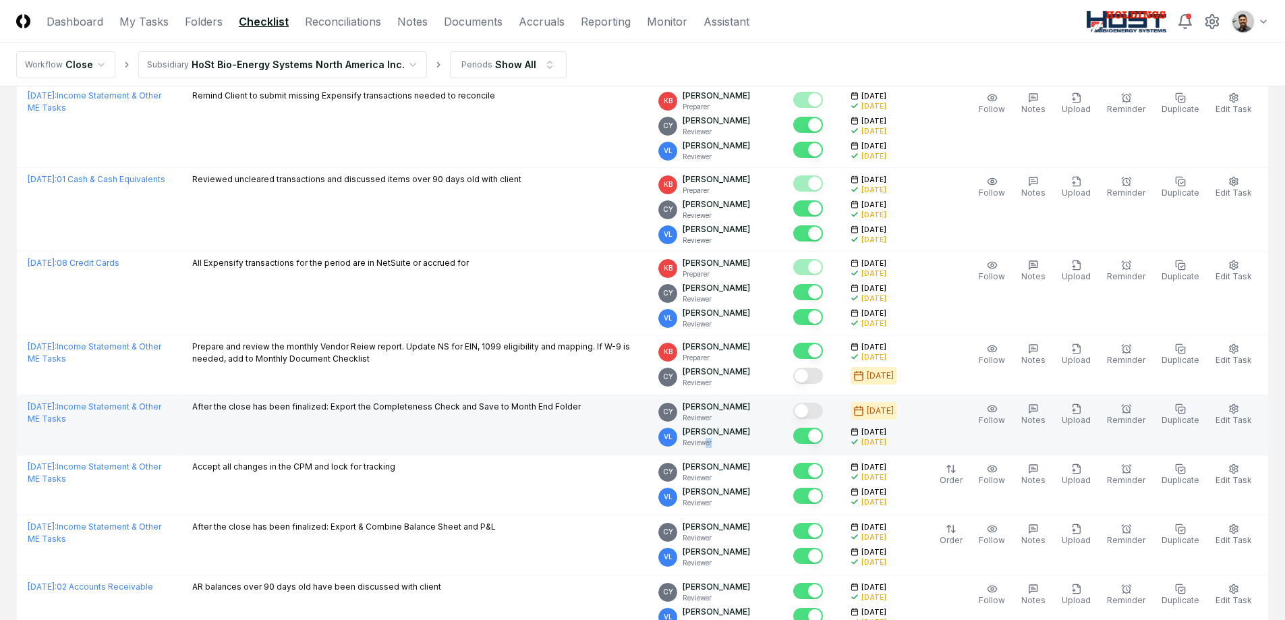
drag, startPoint x: 737, startPoint y: 446, endPoint x: 718, endPoint y: 445, distance: 18.9
click at [718, 445] on p "Reviewer" at bounding box center [716, 443] width 67 height 10
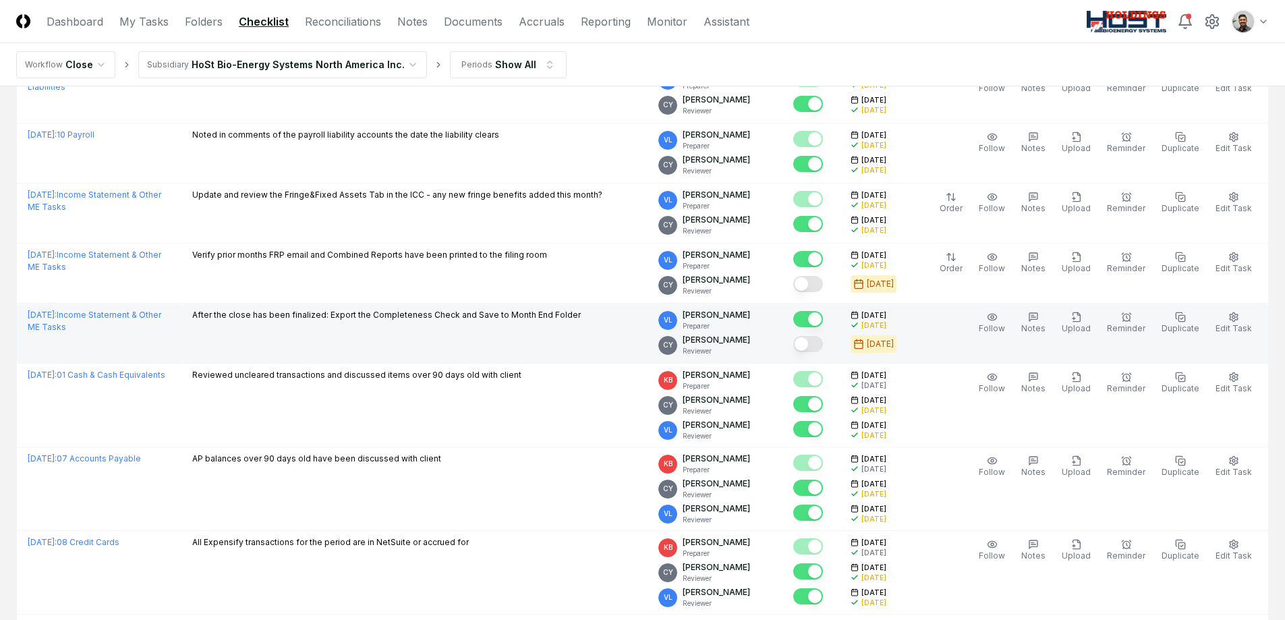
scroll to position [3304, 0]
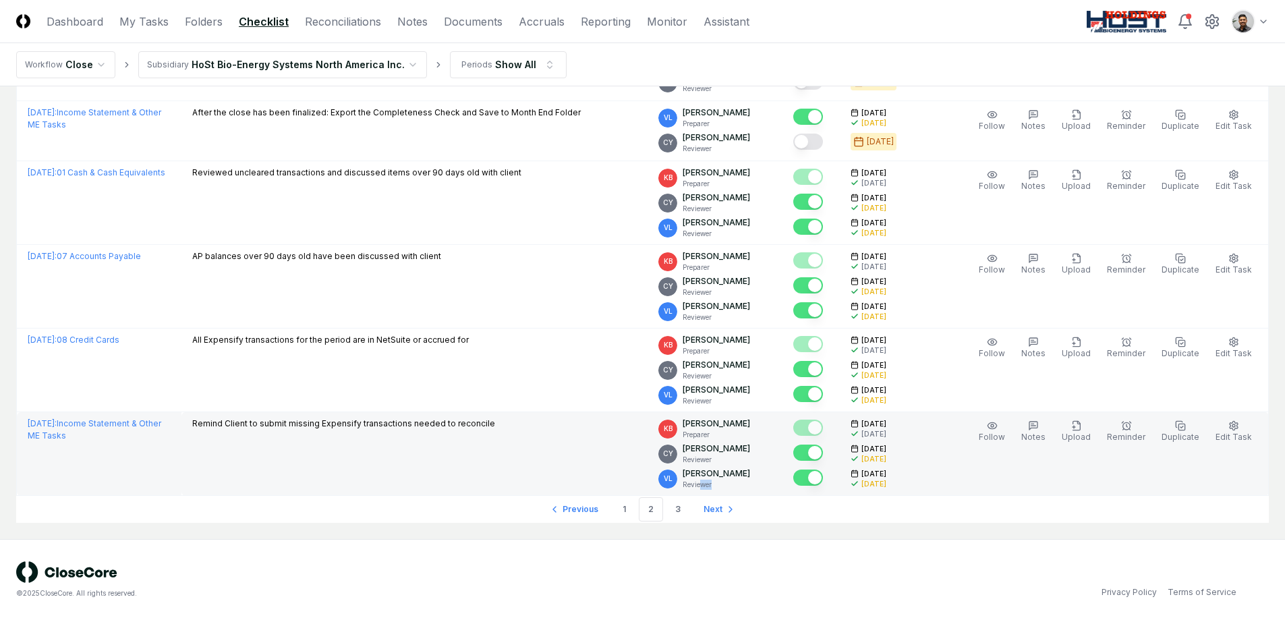
drag, startPoint x: 725, startPoint y: 485, endPoint x: 716, endPoint y: 485, distance: 8.8
click at [716, 485] on p "Reviewer" at bounding box center [716, 485] width 67 height 10
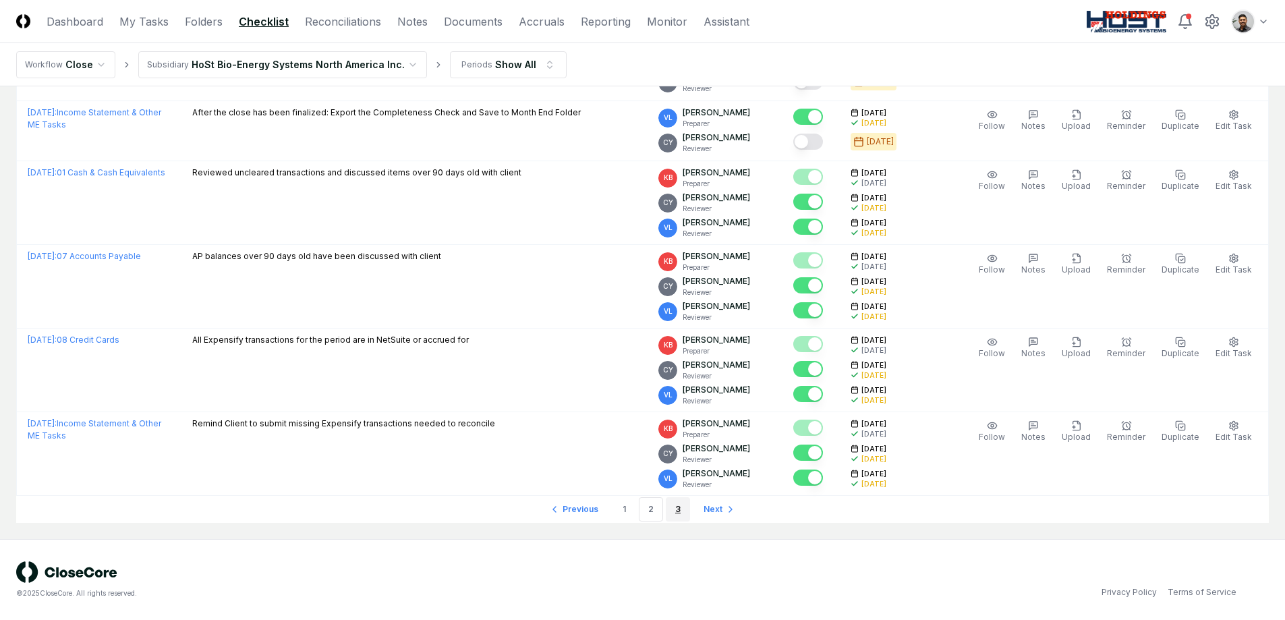
click at [671, 511] on link "3" at bounding box center [678, 509] width 24 height 24
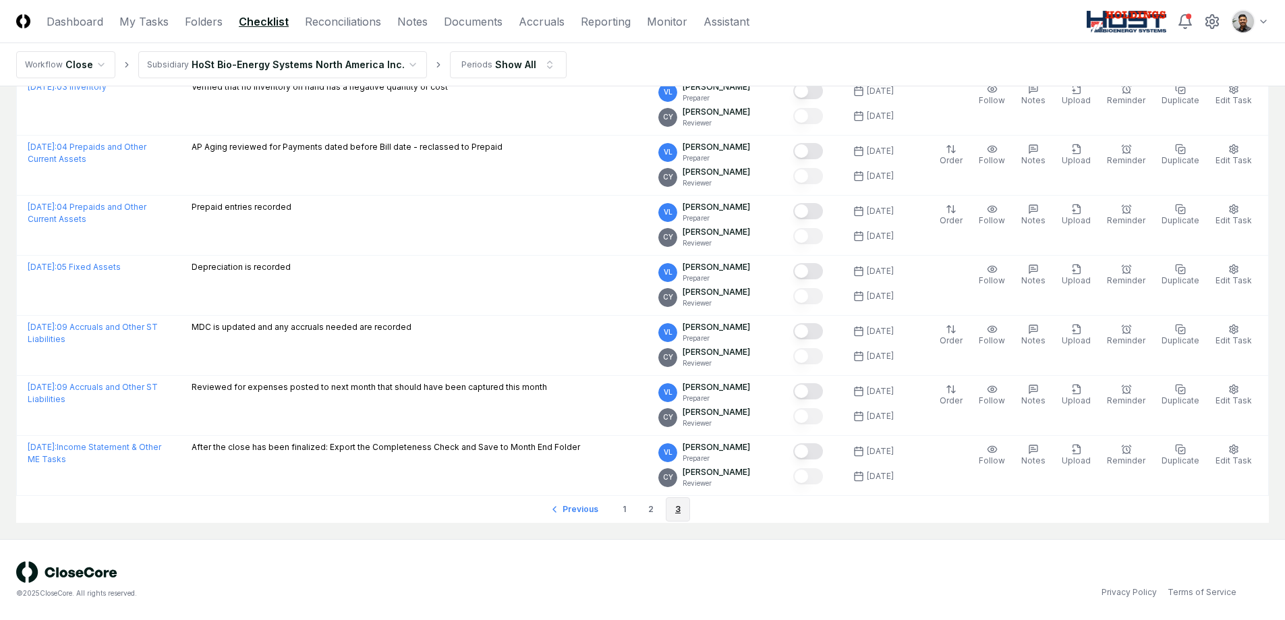
scroll to position [2232, 0]
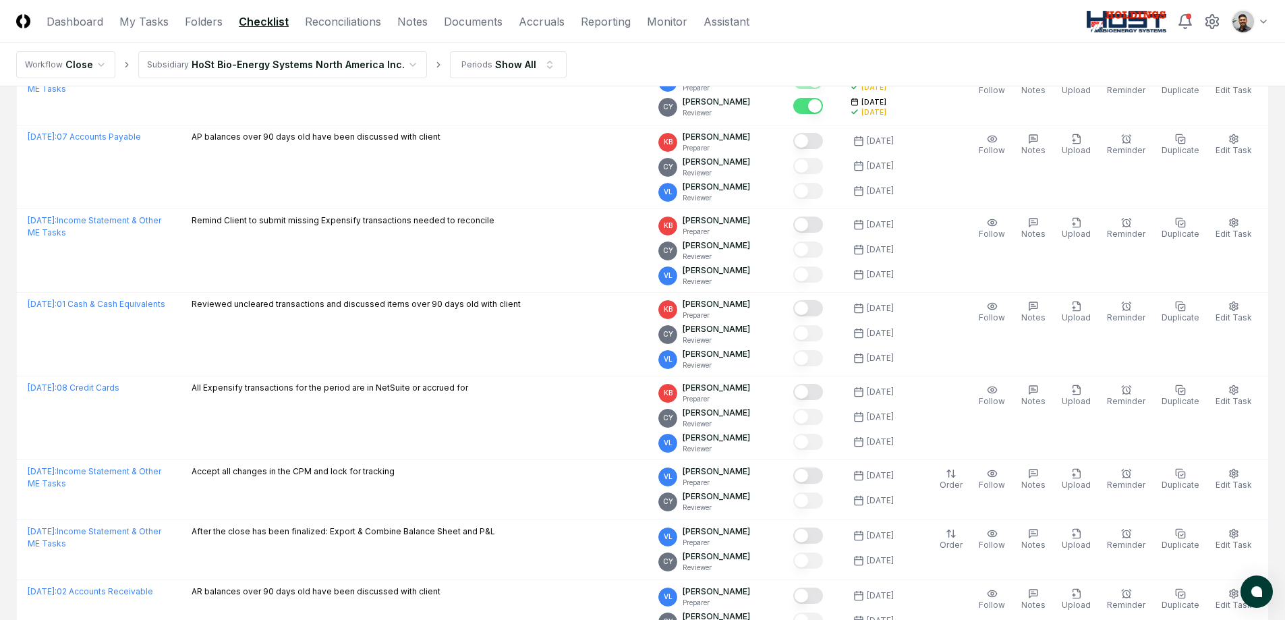
scroll to position [917, 0]
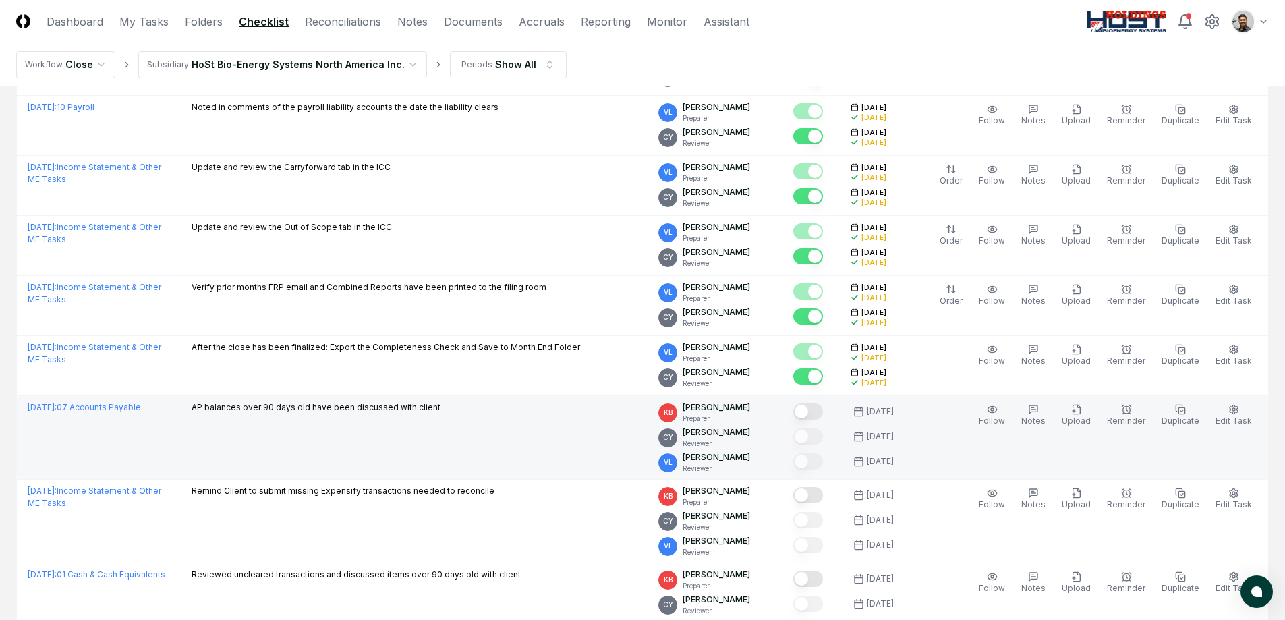
click at [715, 469] on p "Reviewer" at bounding box center [716, 468] width 67 height 10
click at [721, 470] on p "Reviewer" at bounding box center [716, 468] width 67 height 10
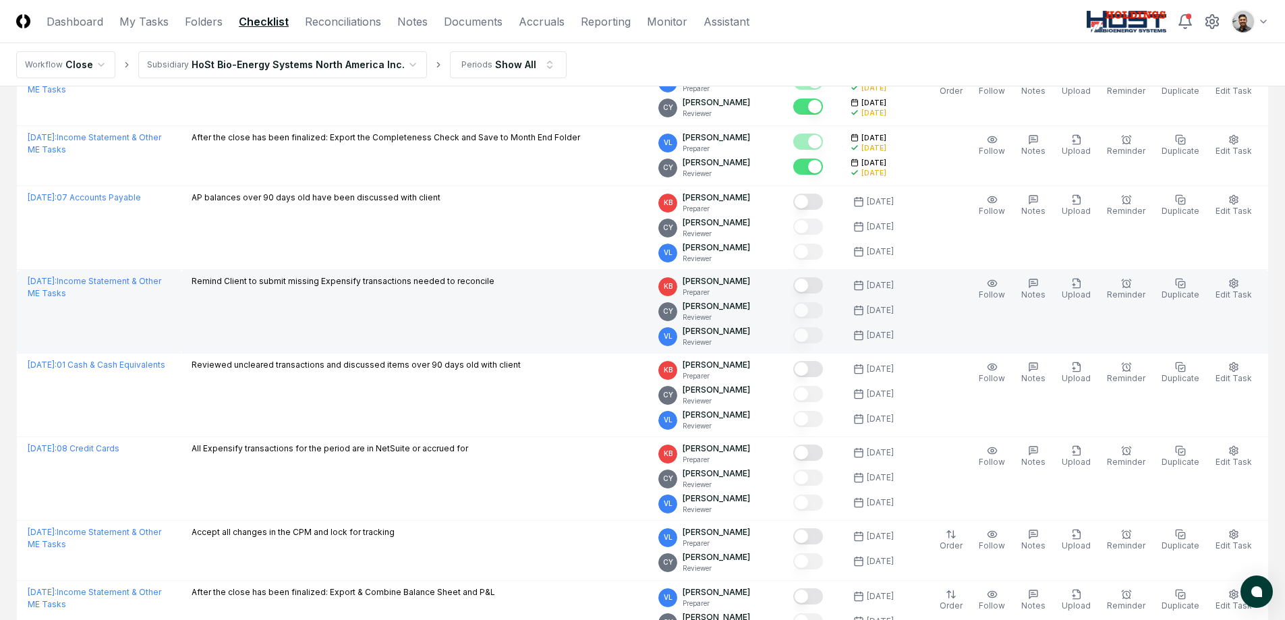
scroll to position [1449, 0]
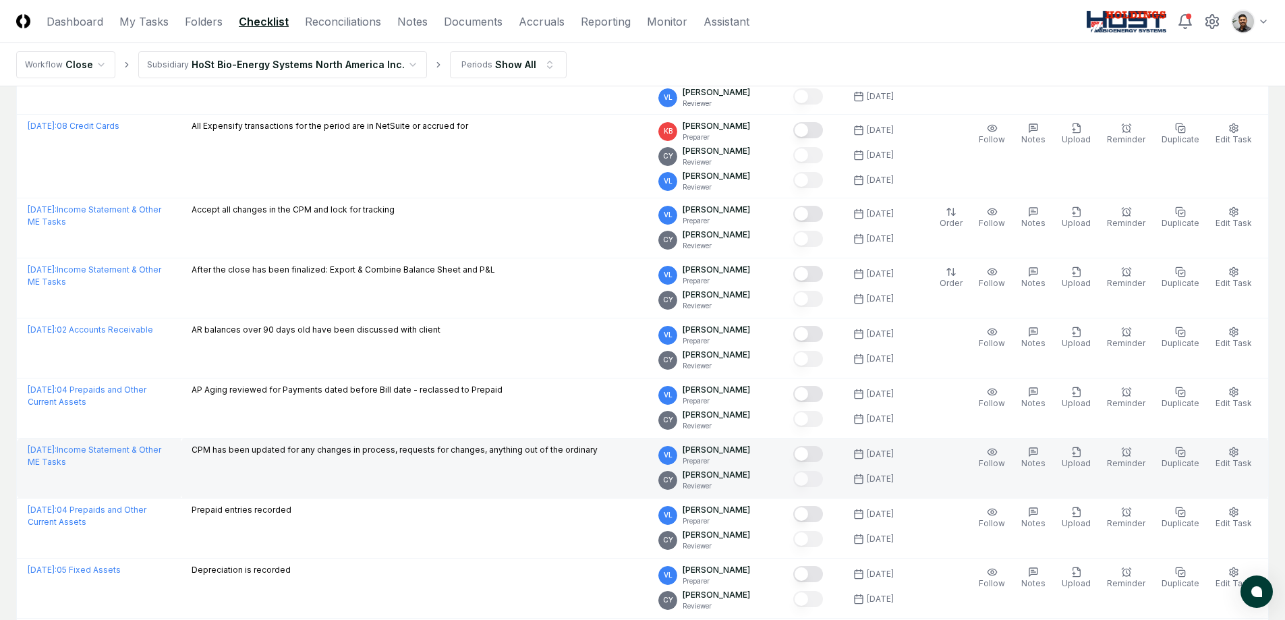
click at [721, 459] on p "Preparer" at bounding box center [716, 461] width 67 height 10
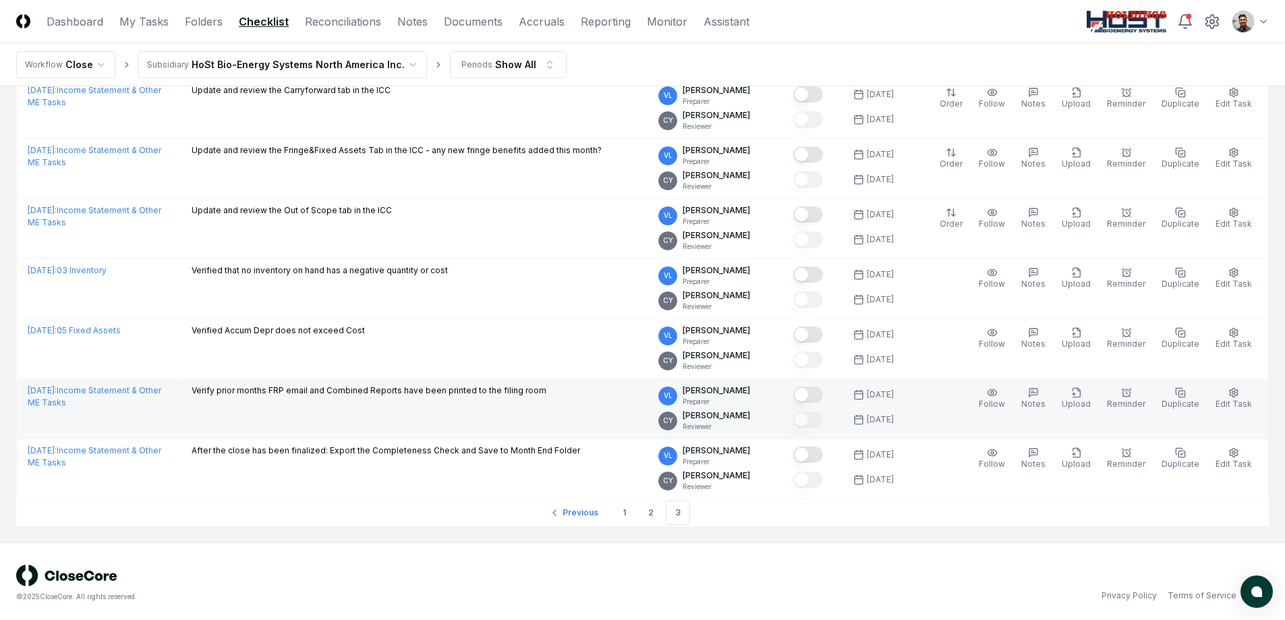
scroll to position [2231, 0]
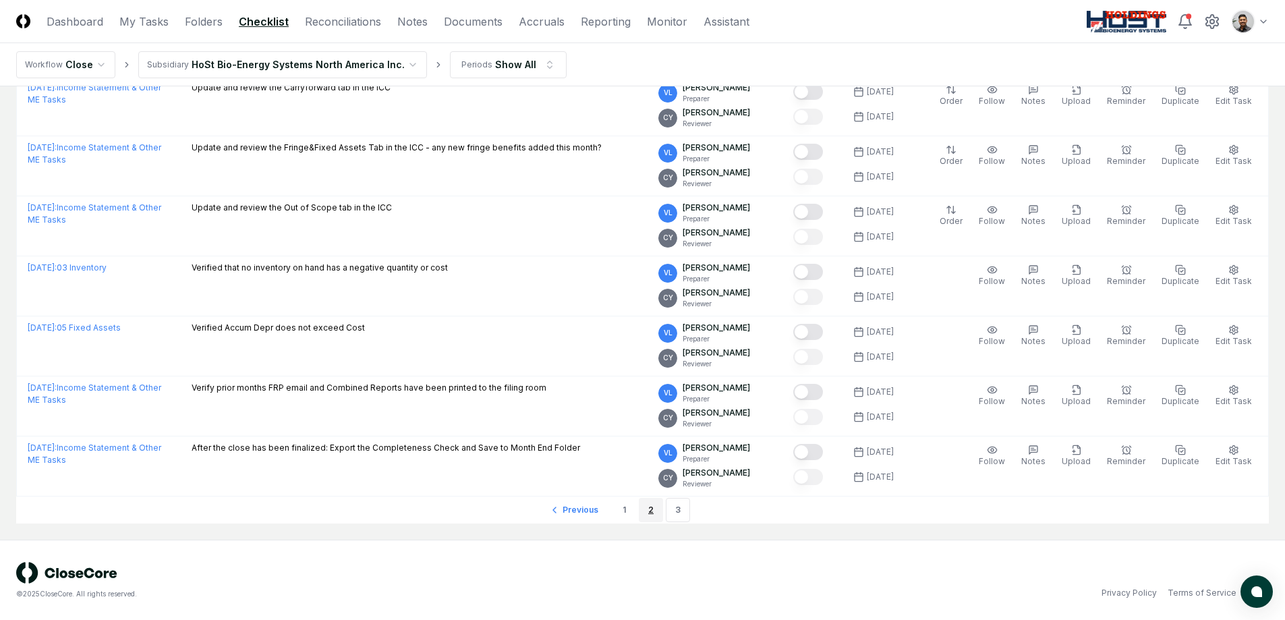
click at [652, 511] on link "2" at bounding box center [651, 510] width 24 height 24
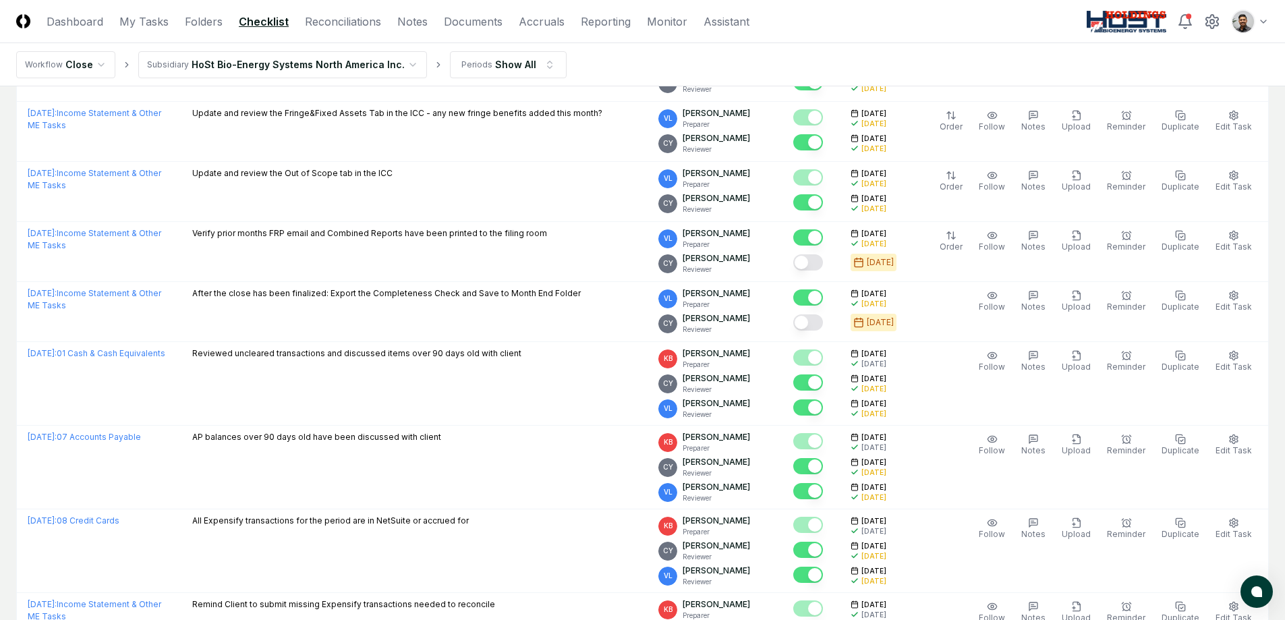
scroll to position [3304, 0]
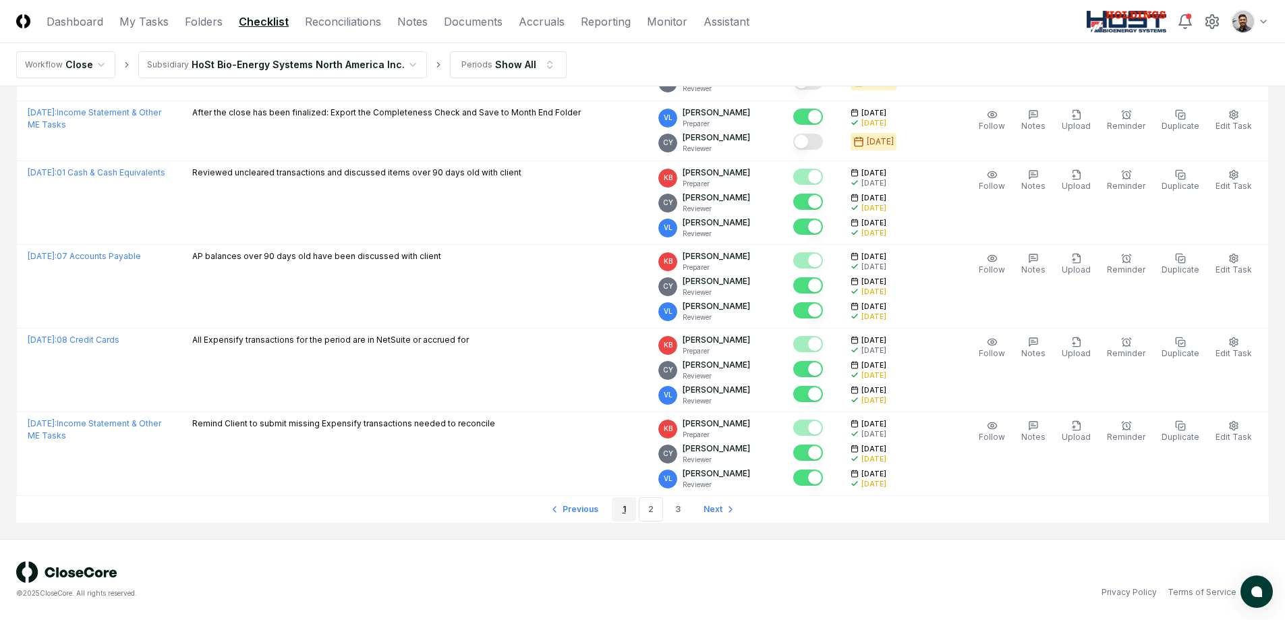
click at [627, 509] on link "1" at bounding box center [624, 509] width 24 height 24
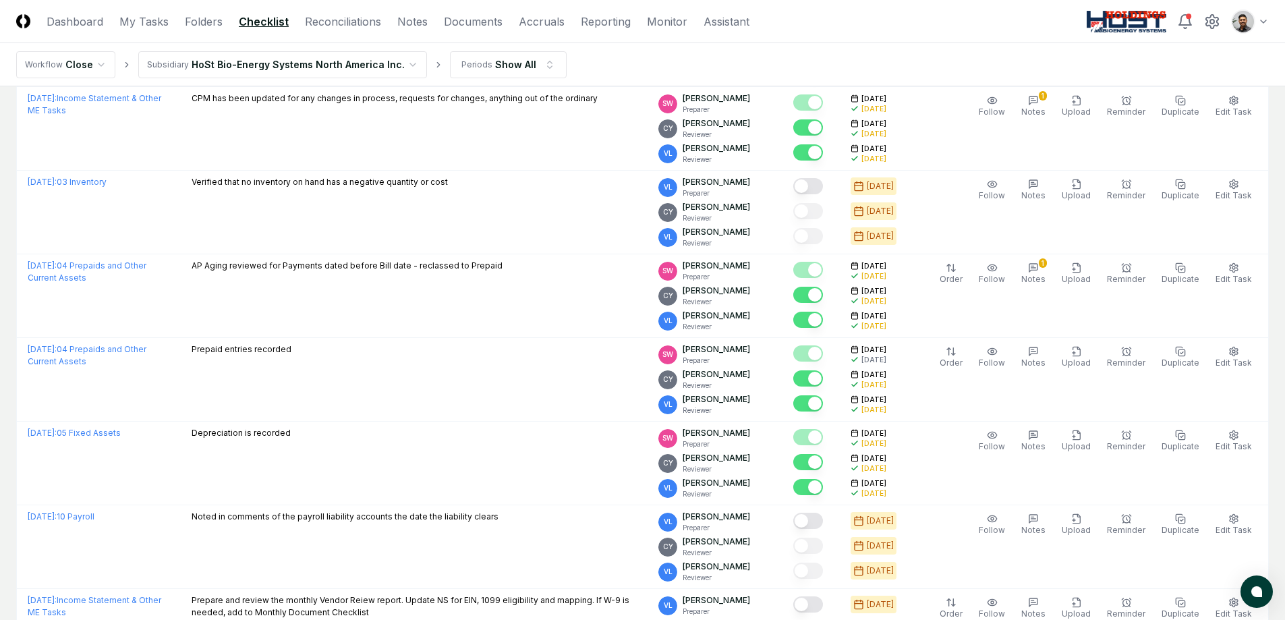
scroll to position [3918, 0]
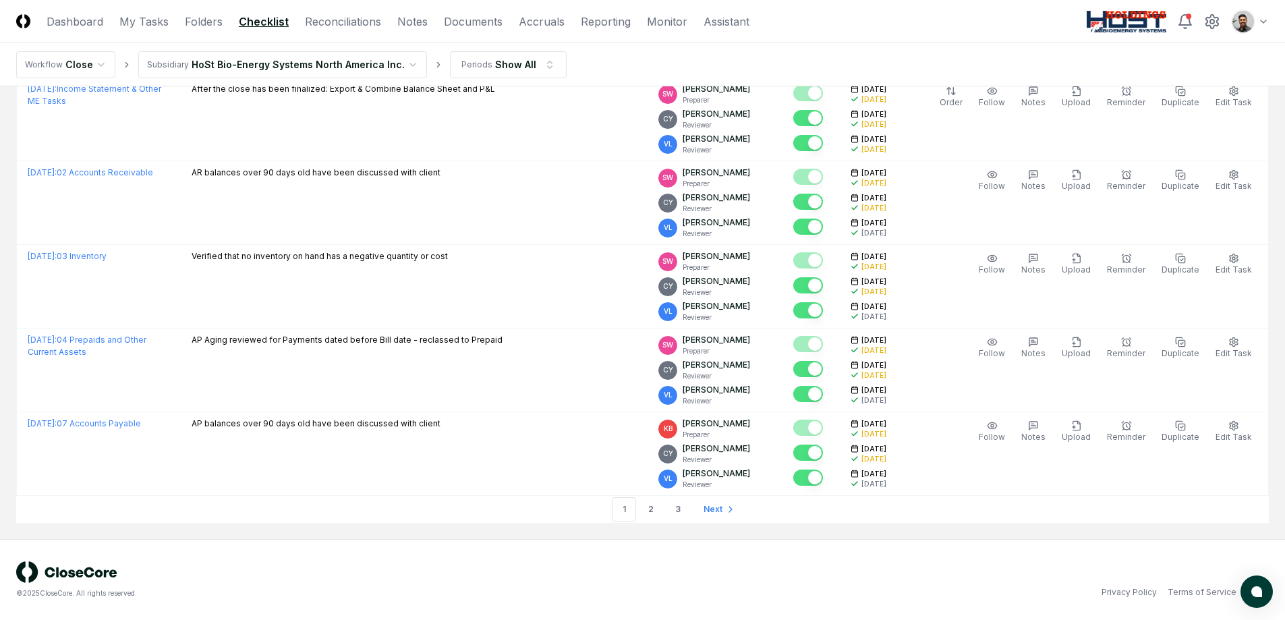
click at [674, 516] on link "3" at bounding box center [678, 509] width 24 height 24
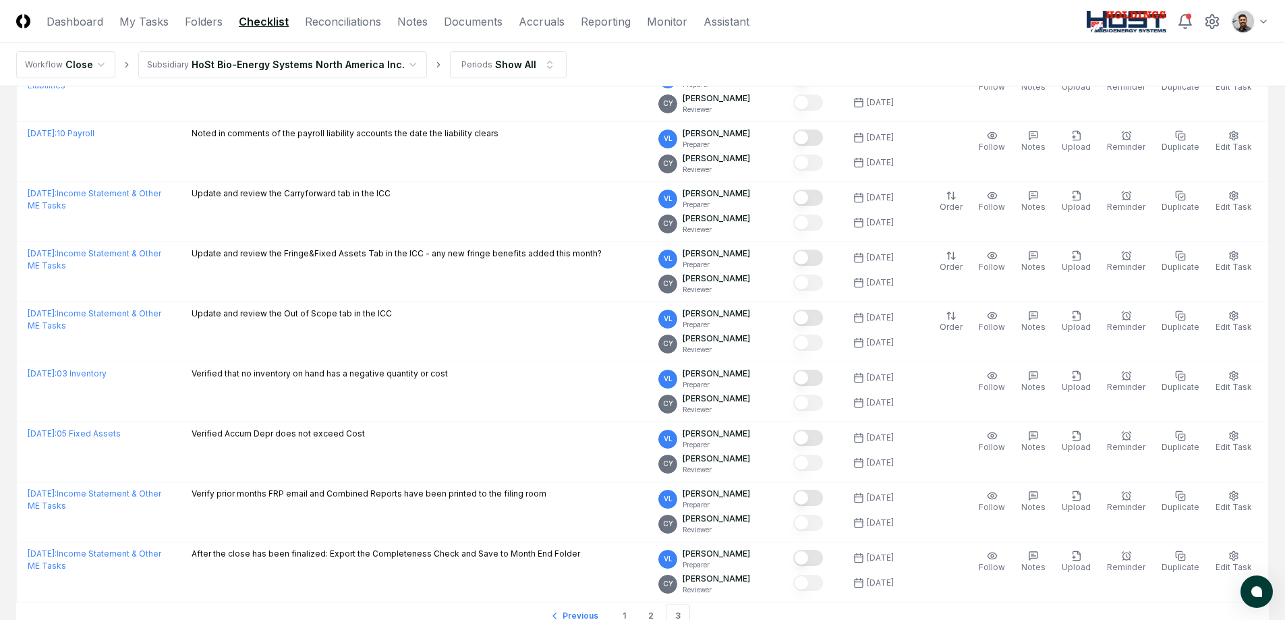
scroll to position [2232, 0]
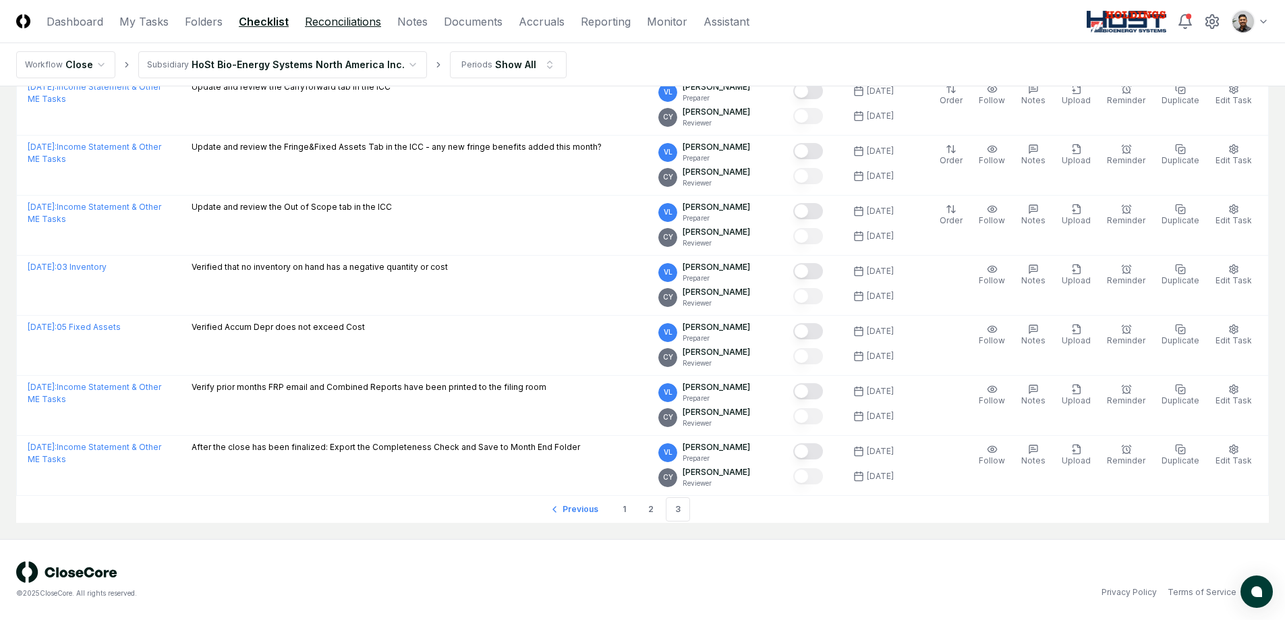
click at [320, 20] on link "Reconciliations" at bounding box center [343, 21] width 76 height 16
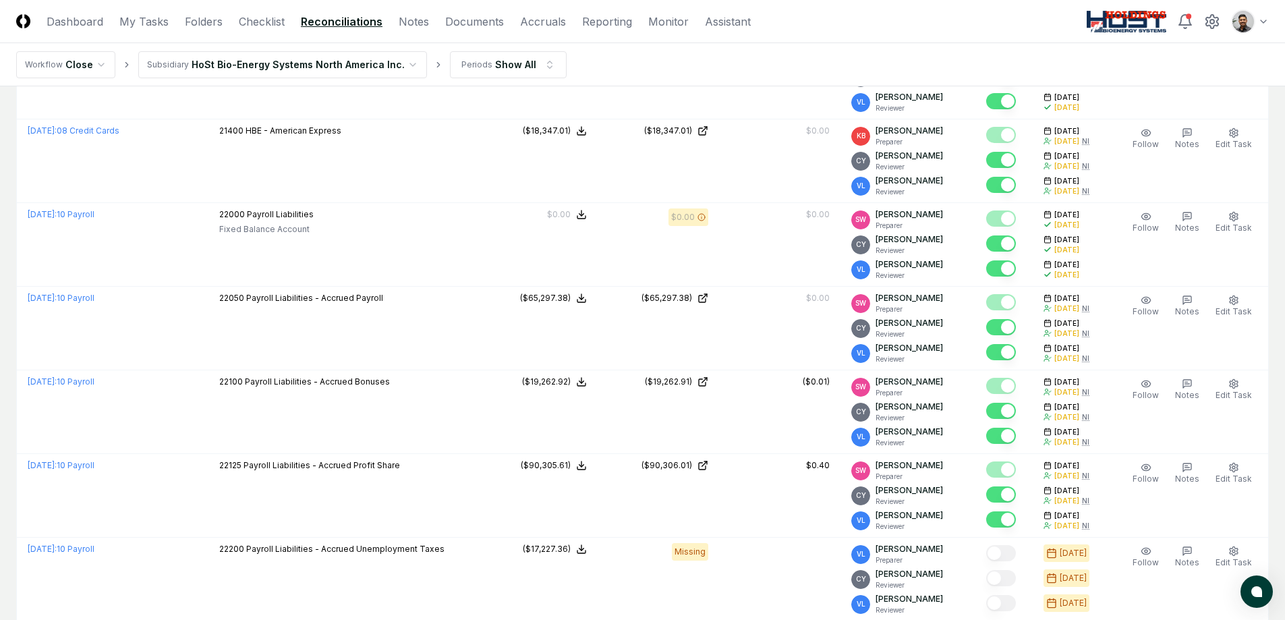
scroll to position [3921, 0]
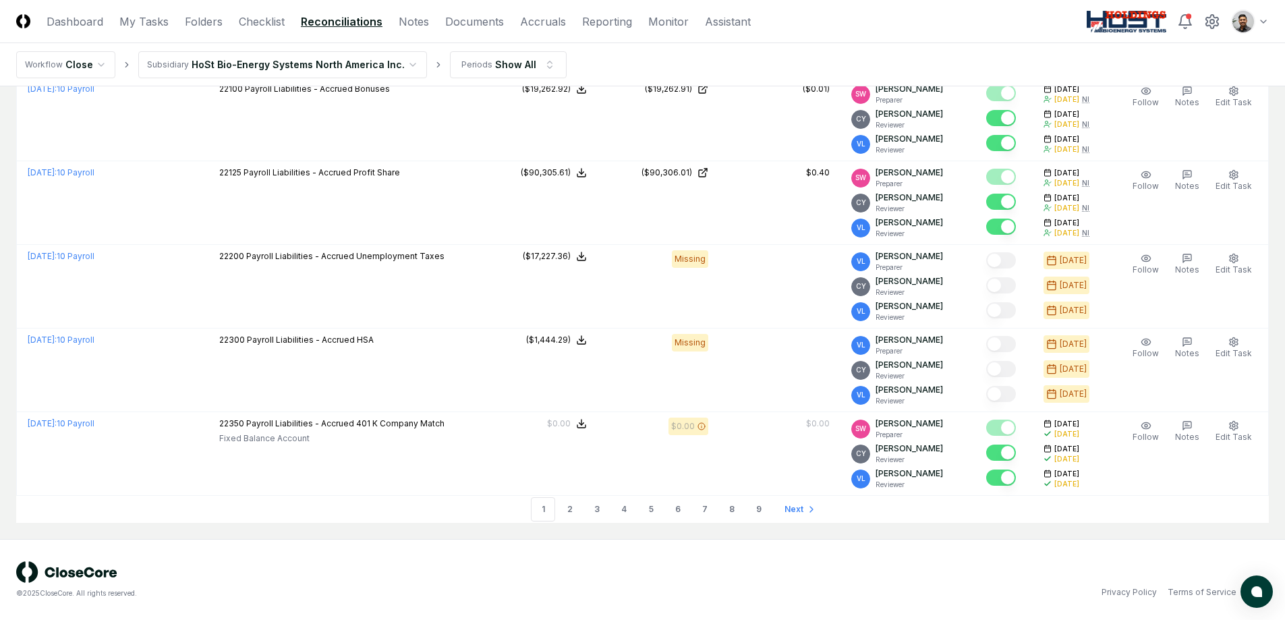
drag, startPoint x: 763, startPoint y: 512, endPoint x: 754, endPoint y: 495, distance: 19.0
click at [763, 512] on link "9" at bounding box center [759, 509] width 24 height 24
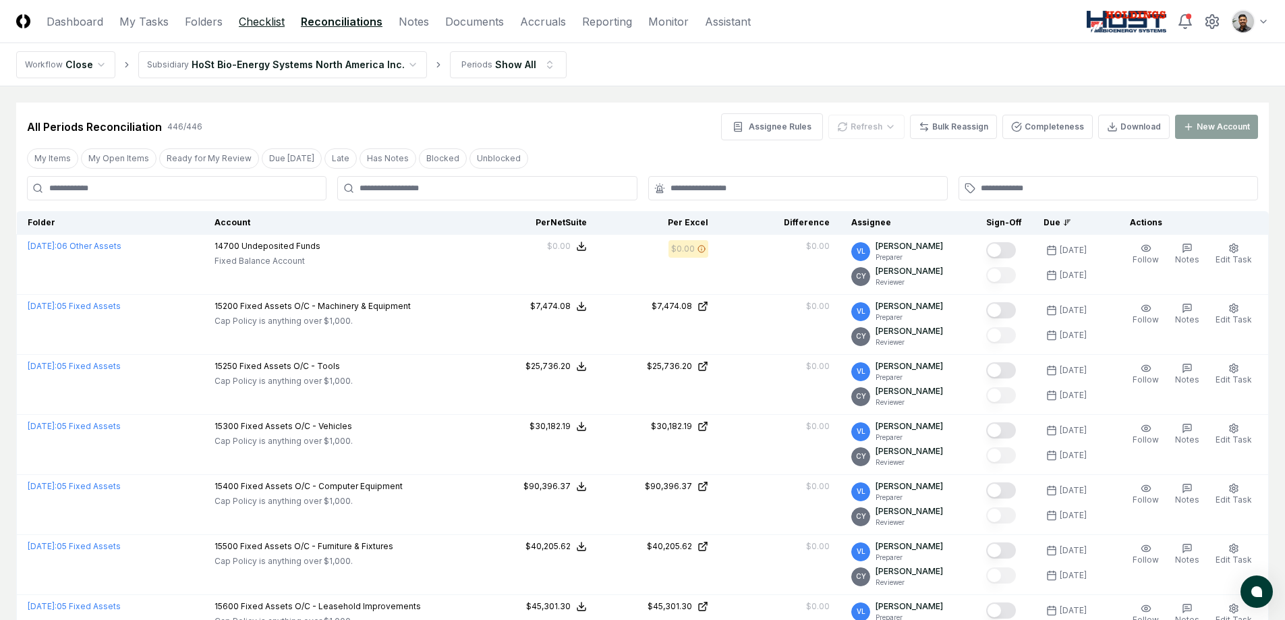
click at [254, 26] on link "Checklist" at bounding box center [262, 21] width 46 height 16
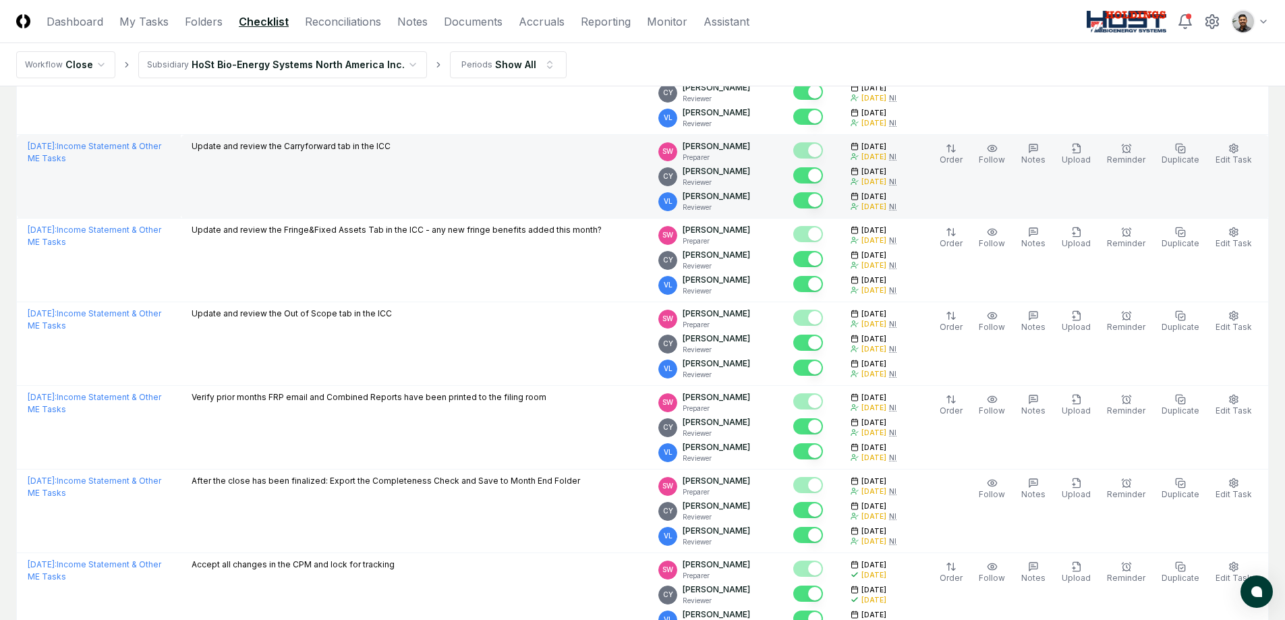
scroll to position [3918, 0]
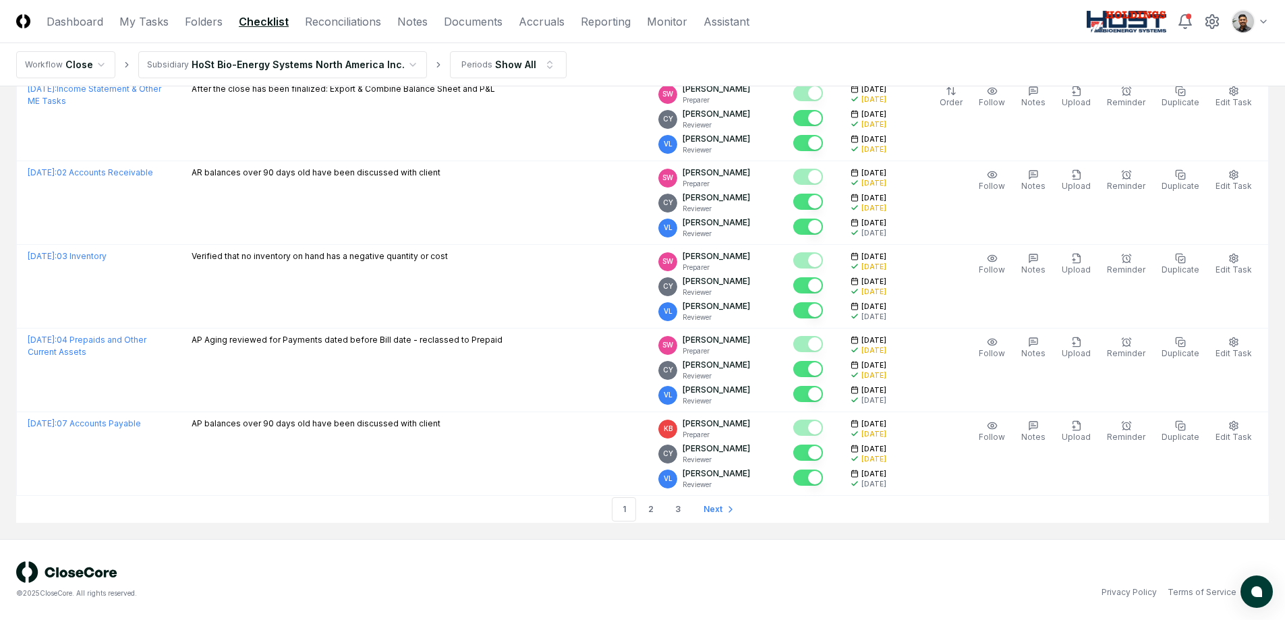
click at [648, 507] on link "2" at bounding box center [651, 509] width 24 height 24
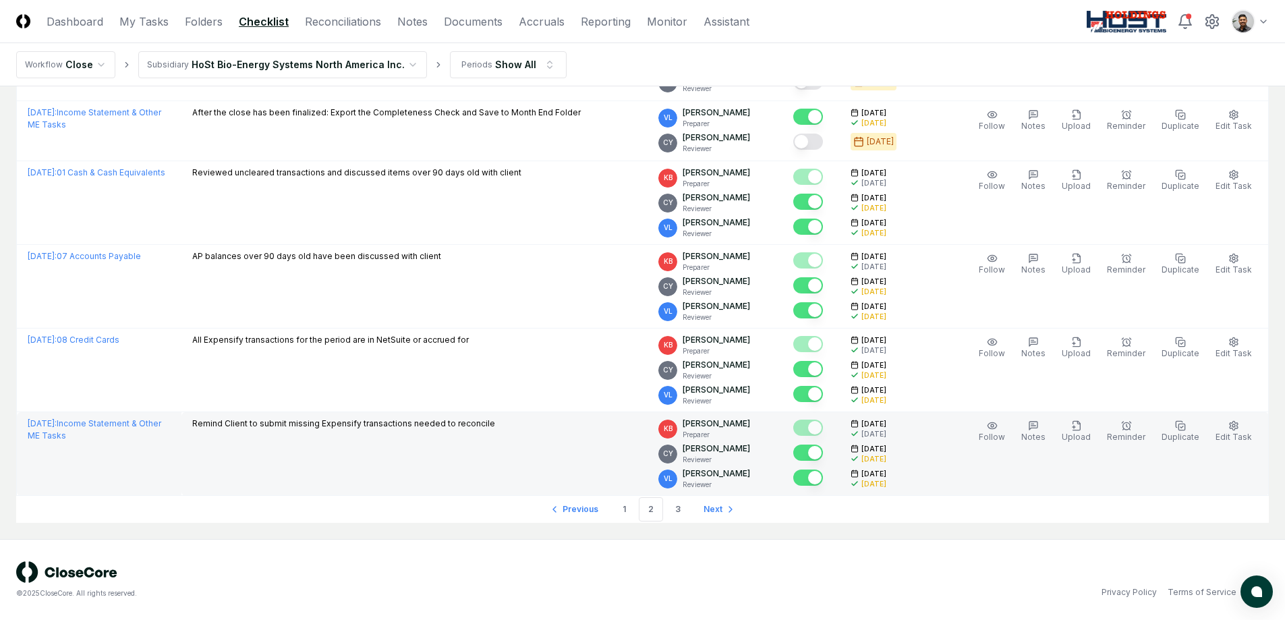
scroll to position [3304, 0]
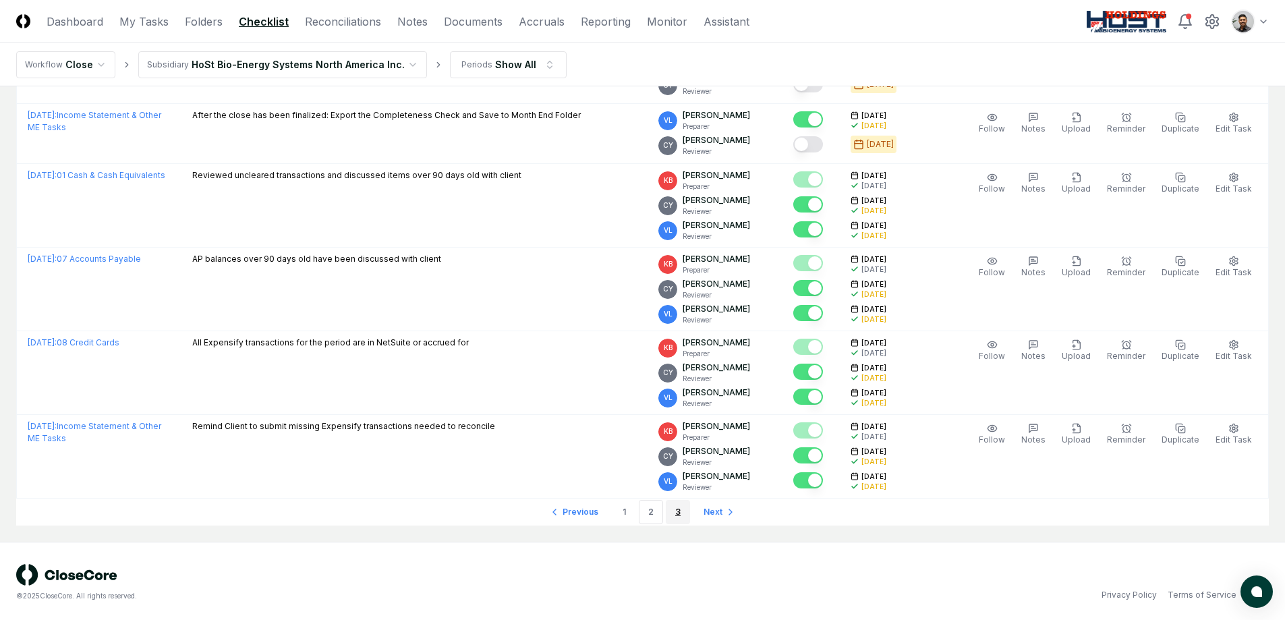
click at [674, 516] on link "3" at bounding box center [678, 512] width 24 height 24
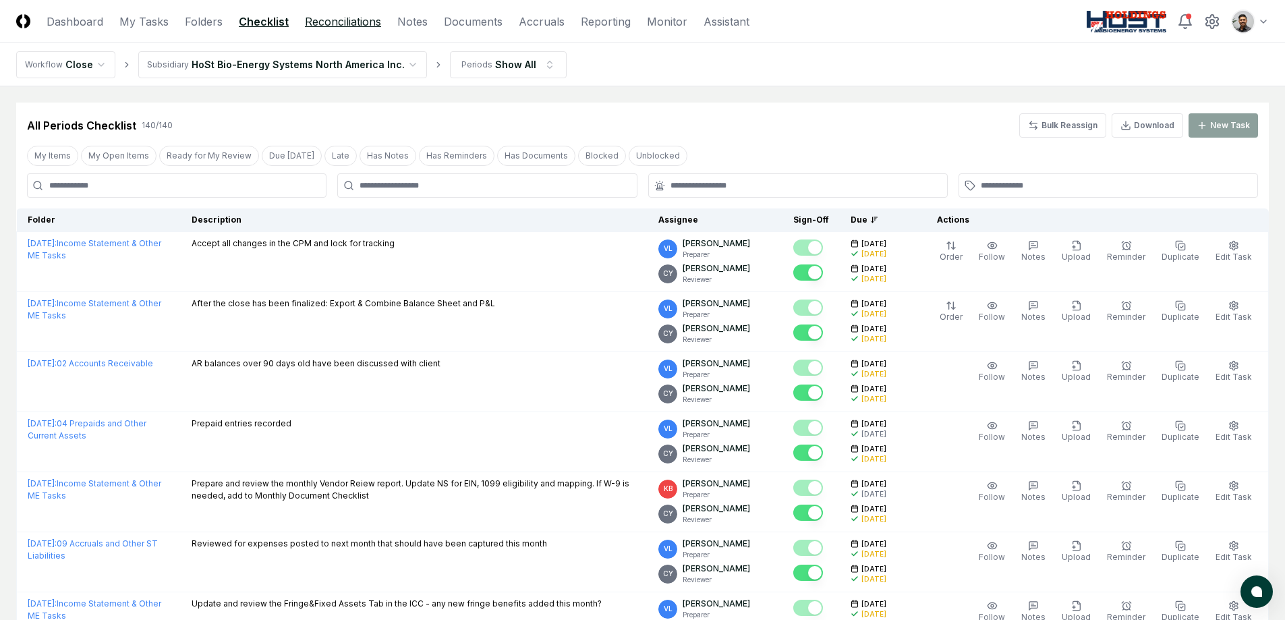
click at [335, 25] on link "Reconciliations" at bounding box center [343, 21] width 76 height 16
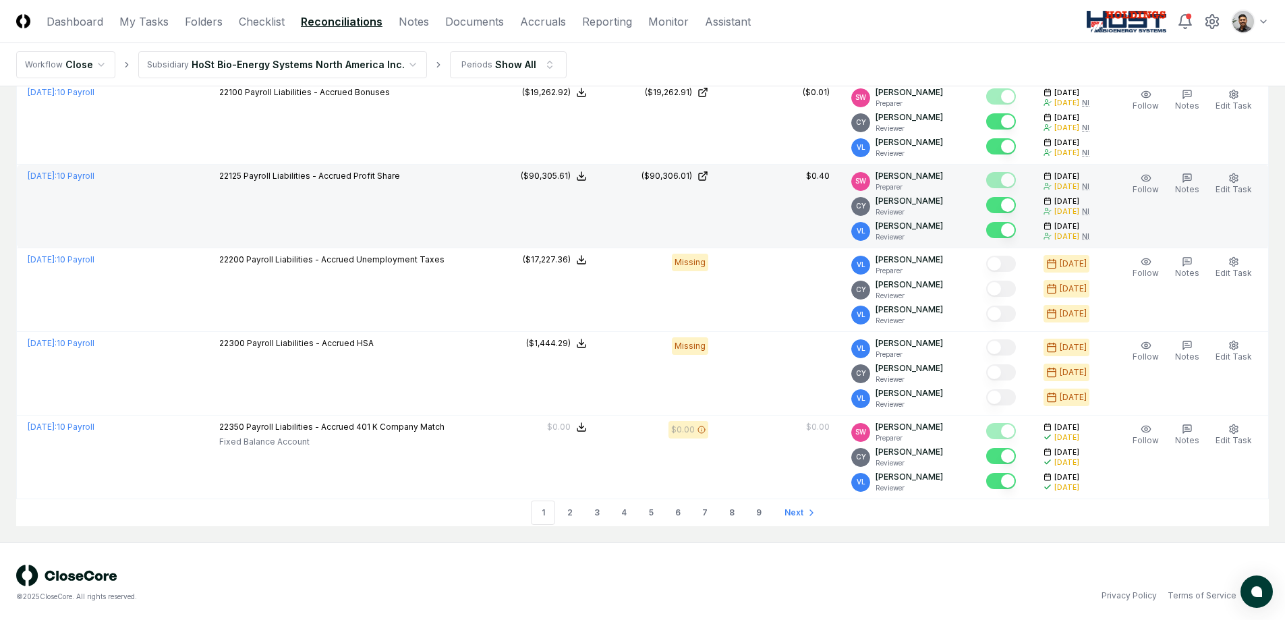
scroll to position [3921, 0]
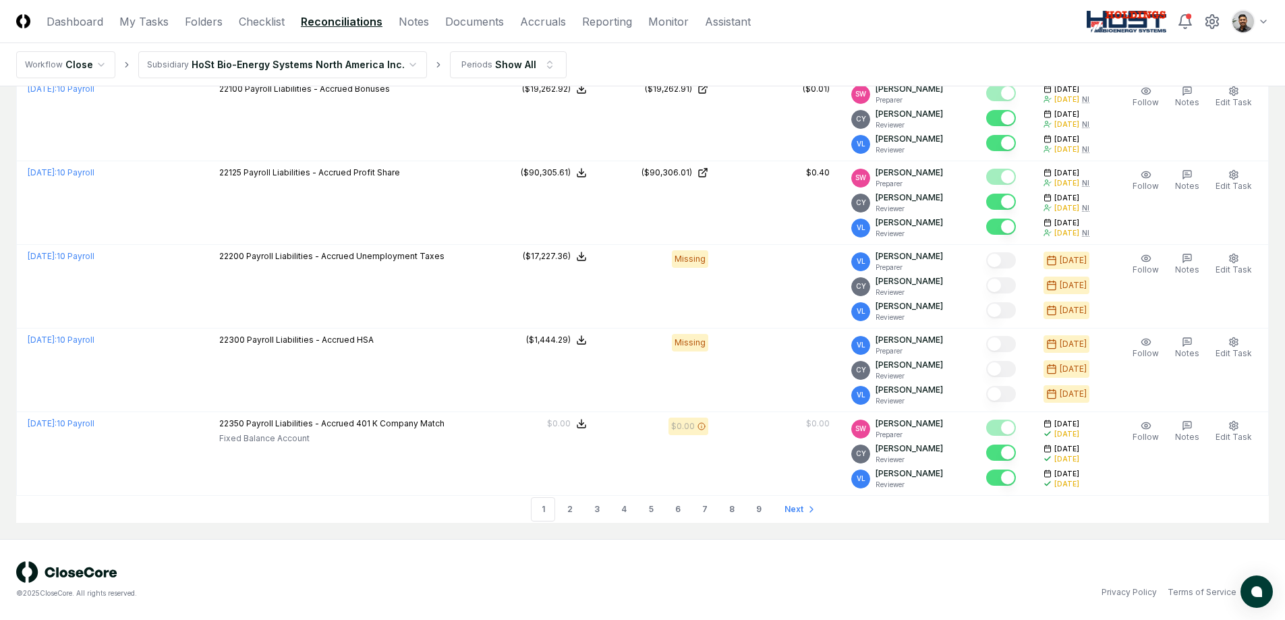
click at [758, 507] on link "9" at bounding box center [759, 509] width 24 height 24
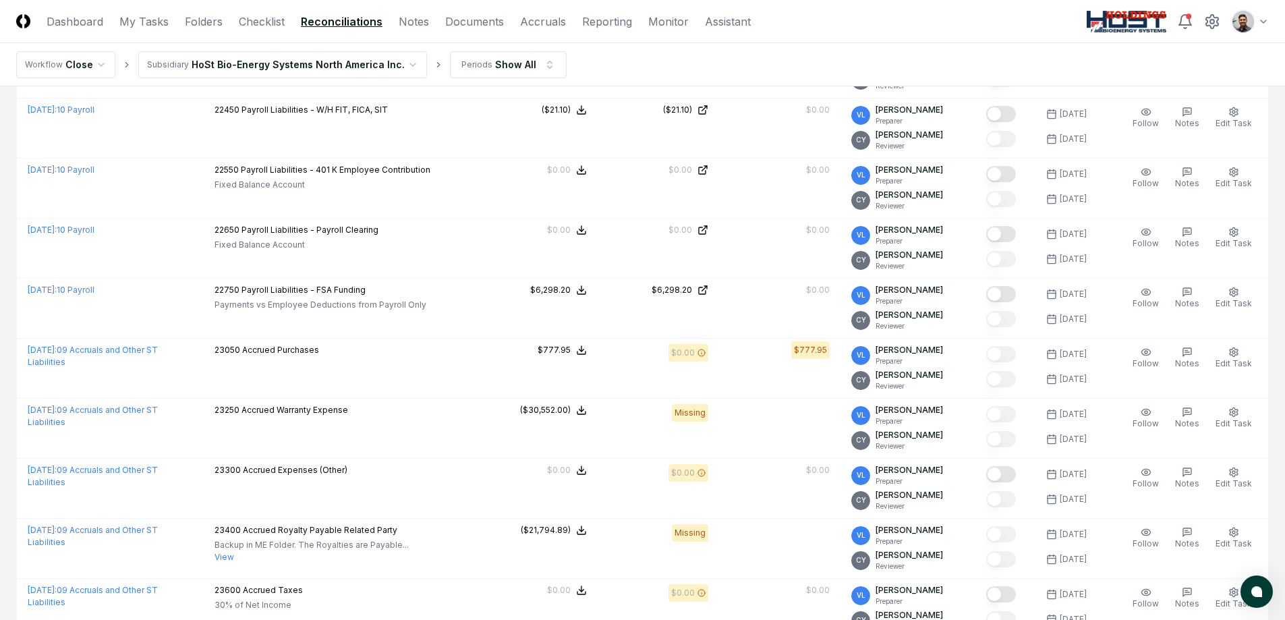
scroll to position [2500, 0]
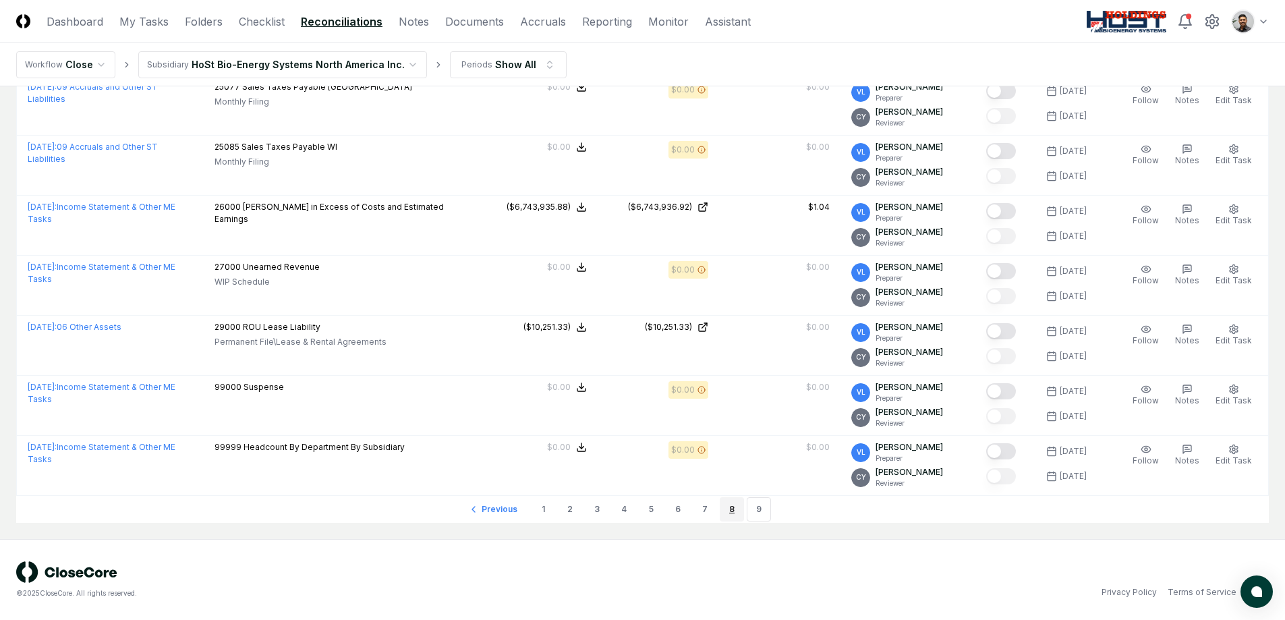
click at [734, 510] on link "8" at bounding box center [732, 509] width 24 height 24
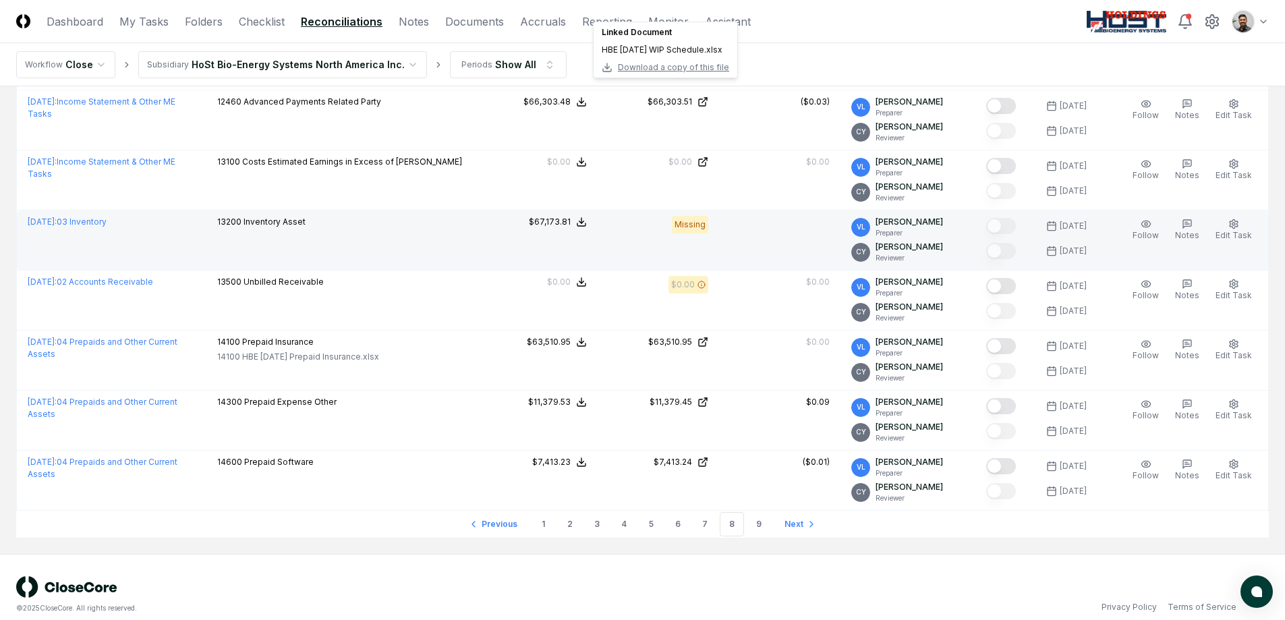
scroll to position [2751, 0]
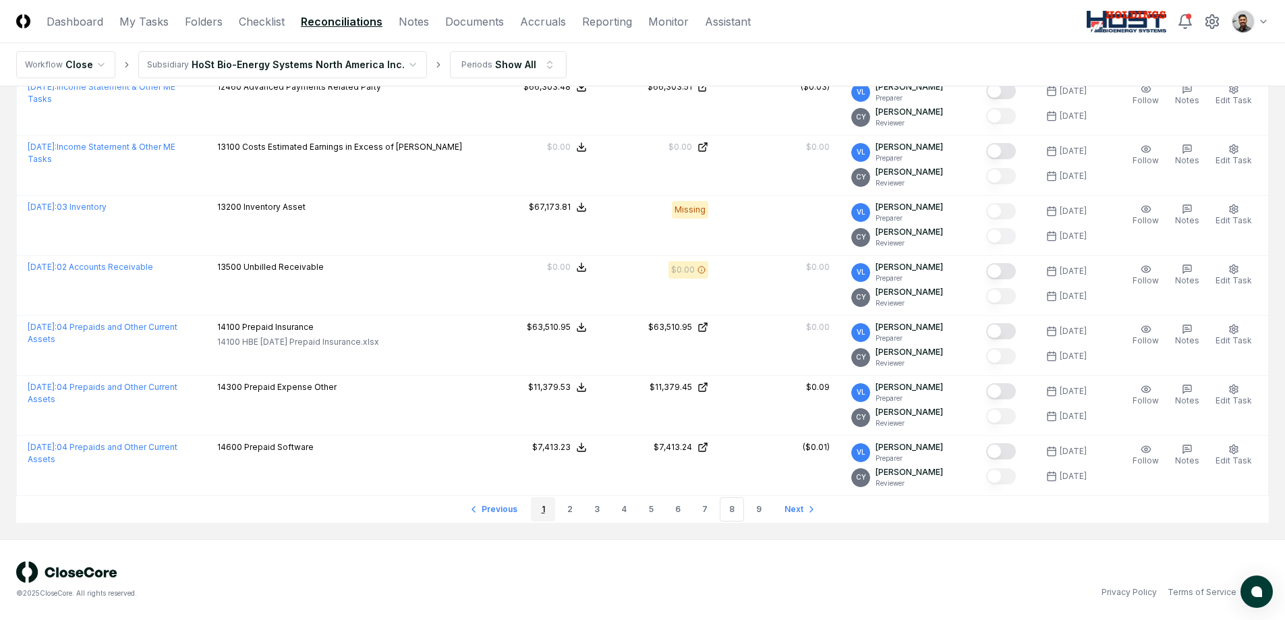
click at [537, 504] on link "1" at bounding box center [543, 509] width 24 height 24
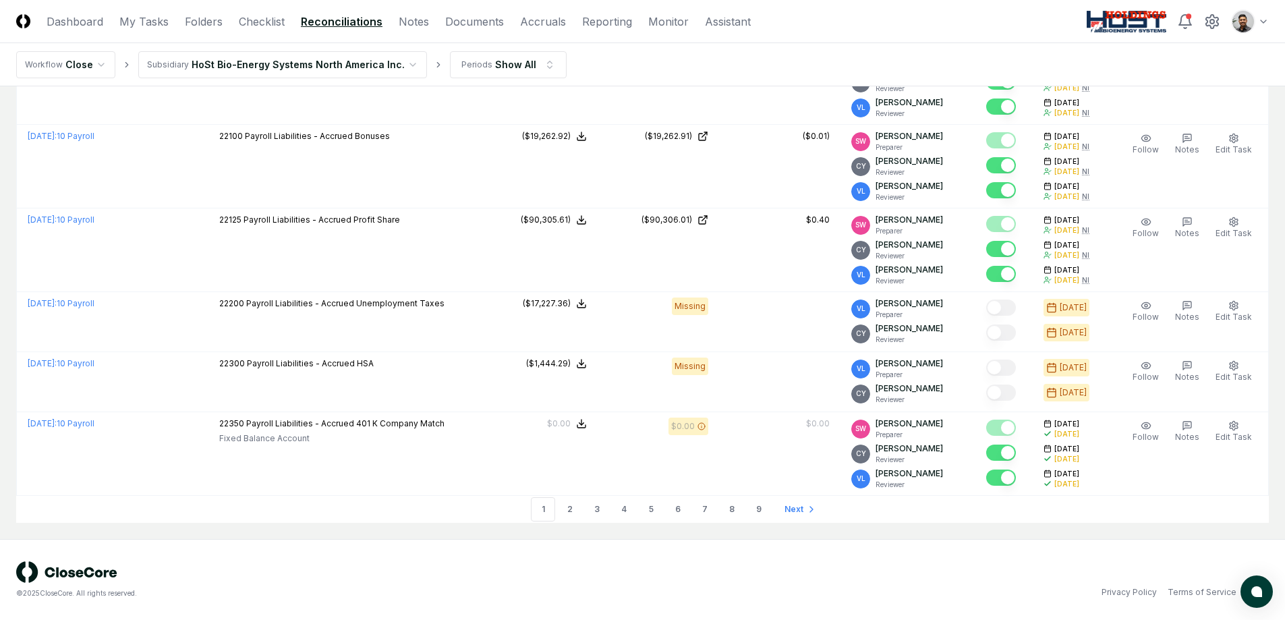
scroll to position [3425, 0]
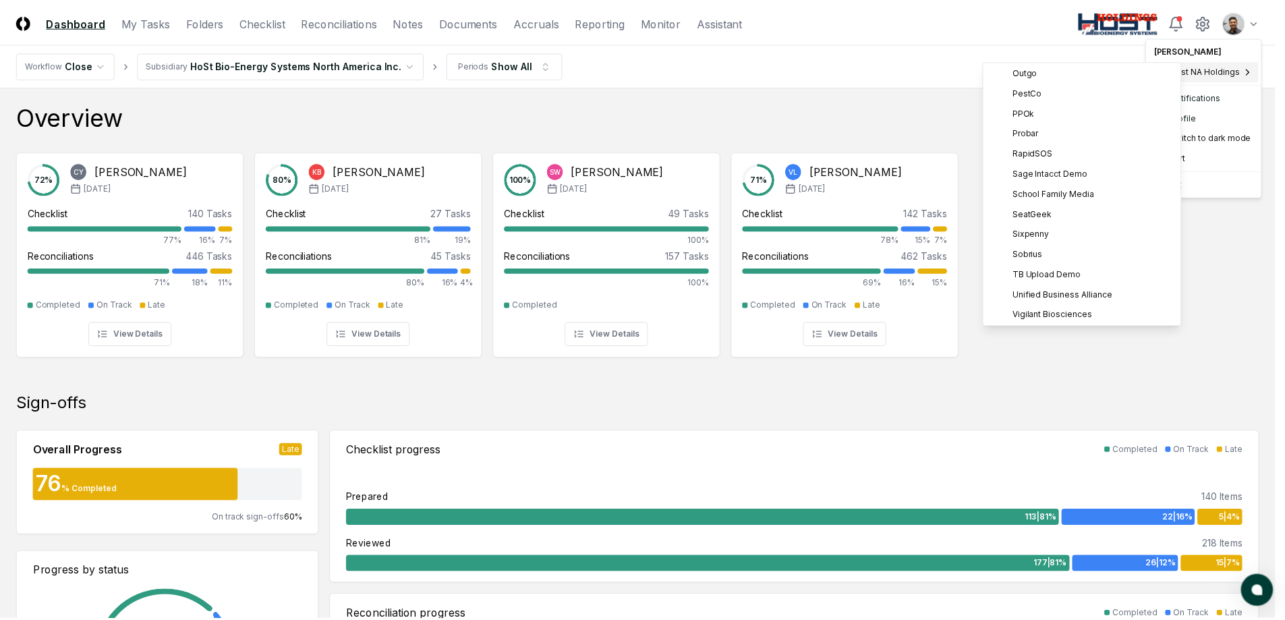
scroll to position [409, 0]
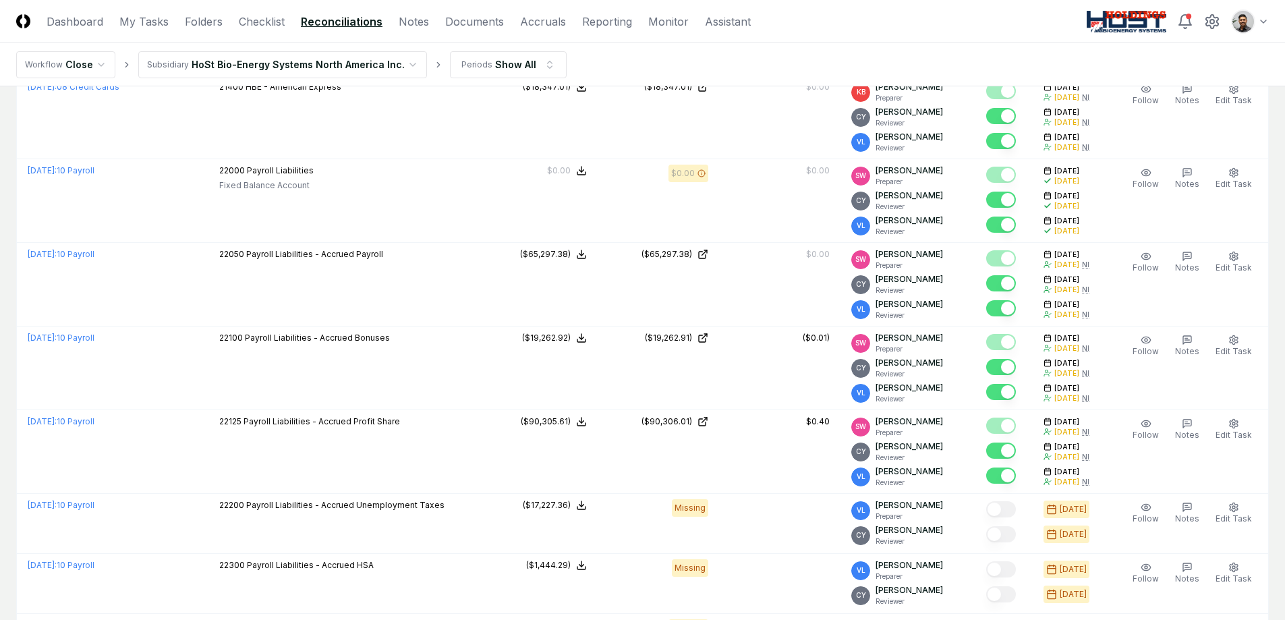
scroll to position [3425, 0]
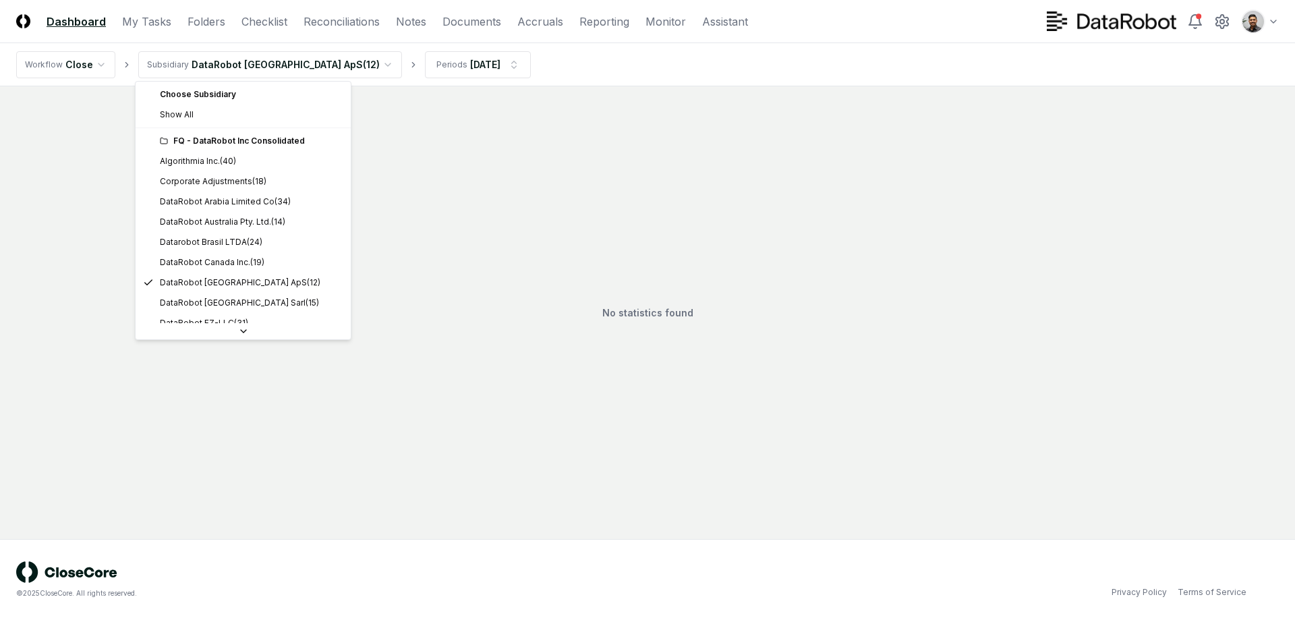
click at [318, 53] on html "CloseCore Dashboard My Tasks Folders Checklist Reconciliations Notes Documents …" at bounding box center [647, 310] width 1295 height 620
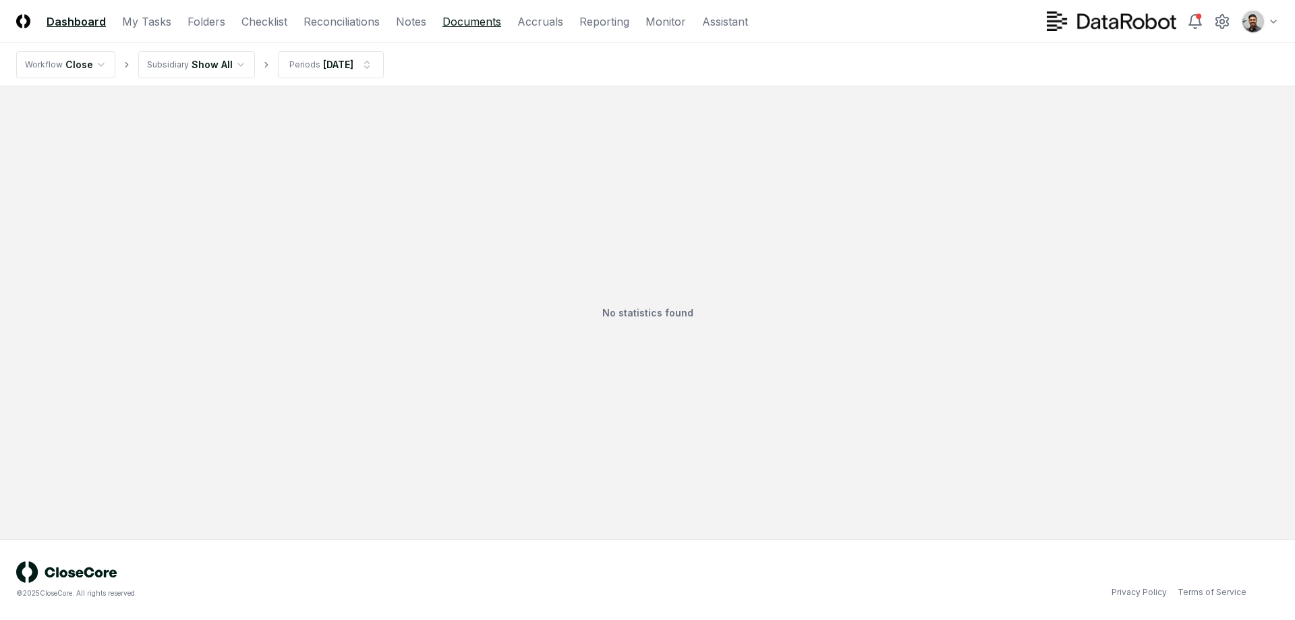
click at [459, 26] on link "Documents" at bounding box center [471, 21] width 59 height 16
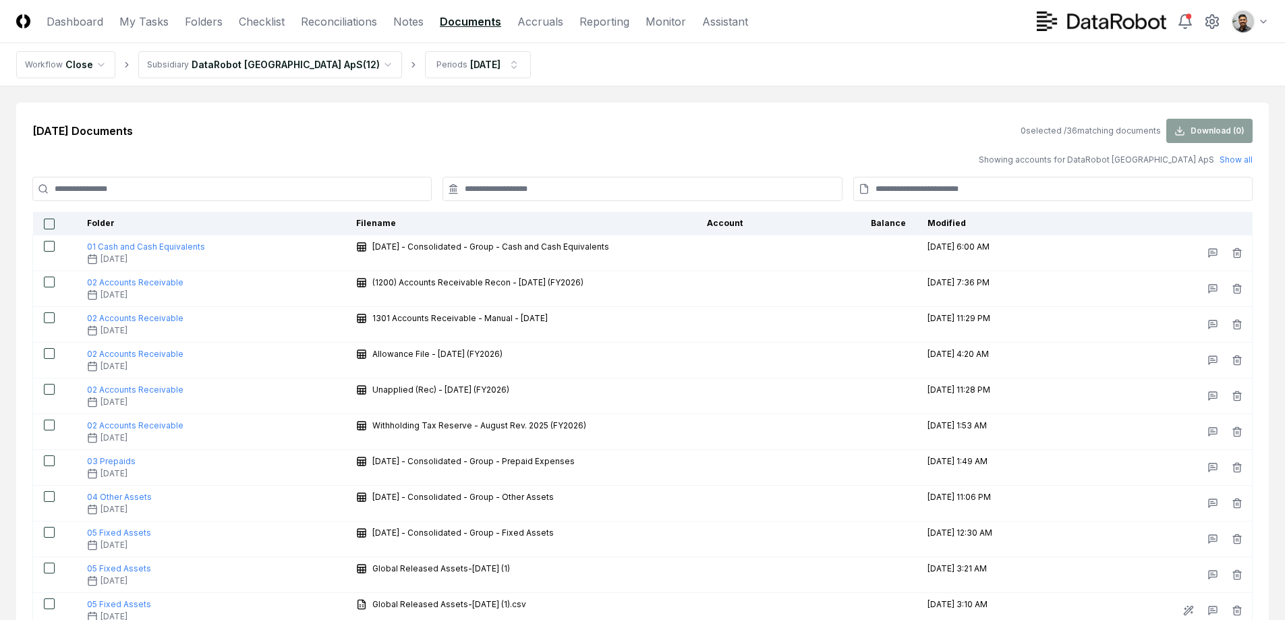
click at [333, 184] on input at bounding box center [231, 189] width 399 height 24
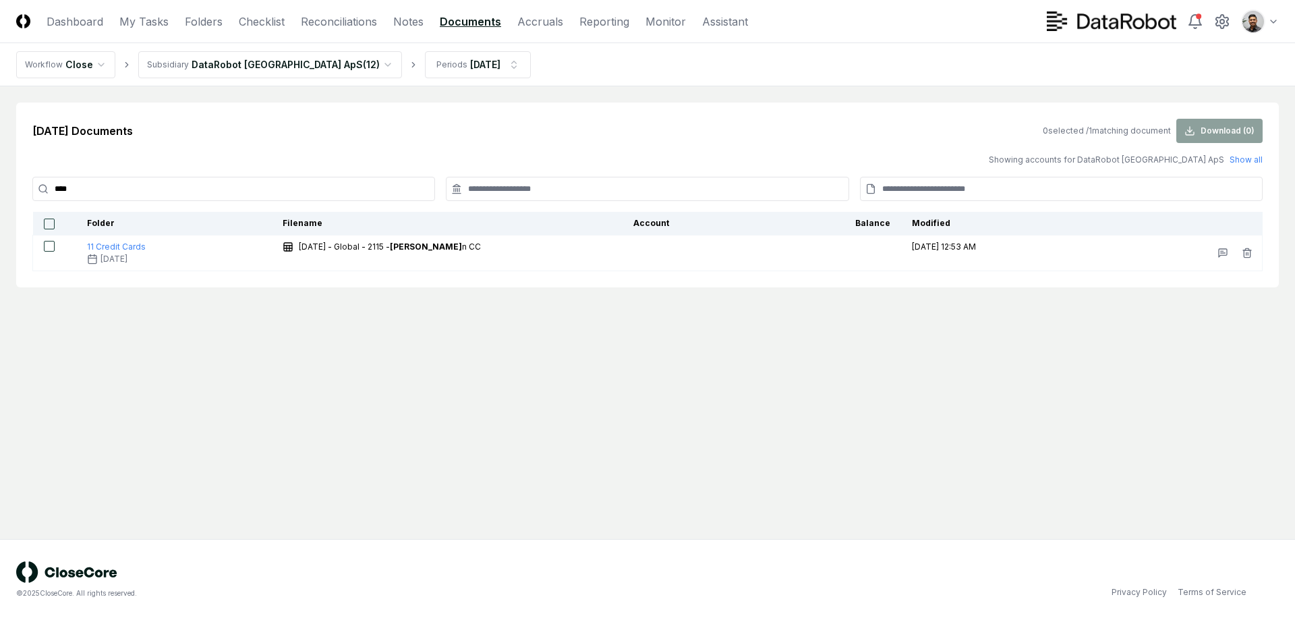
type input "****"
click at [275, 154] on div "Showing accounts for DataRobot [GEOGRAPHIC_DATA] ApS Show all" at bounding box center [647, 160] width 1230 height 12
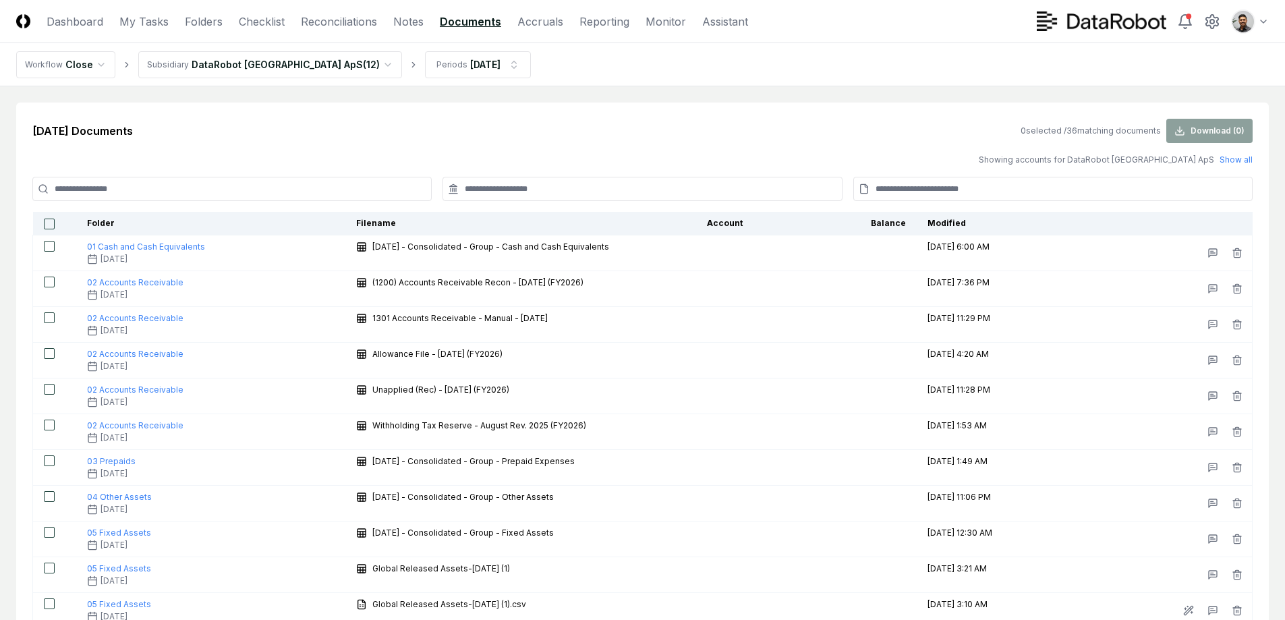
click at [305, 196] on input at bounding box center [231, 189] width 399 height 24
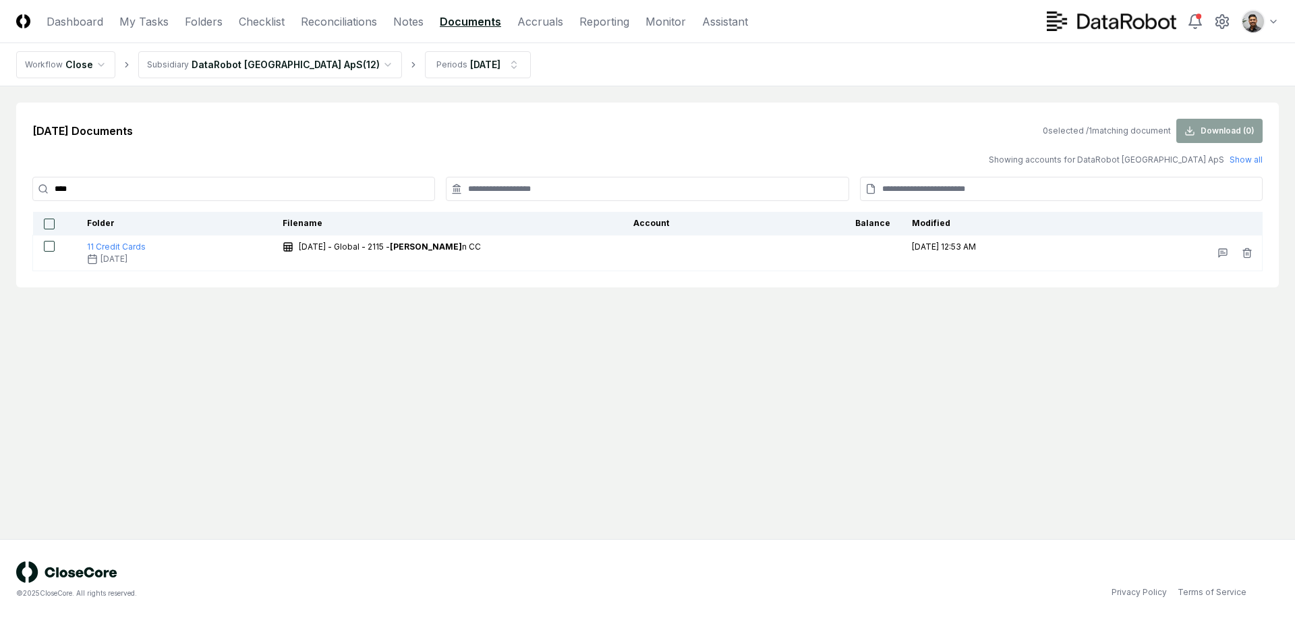
type input "****"
click at [312, 71] on html "CloseCore Dashboard My Tasks Folders Checklist Reconciliations Notes Documents …" at bounding box center [647, 310] width 1295 height 620
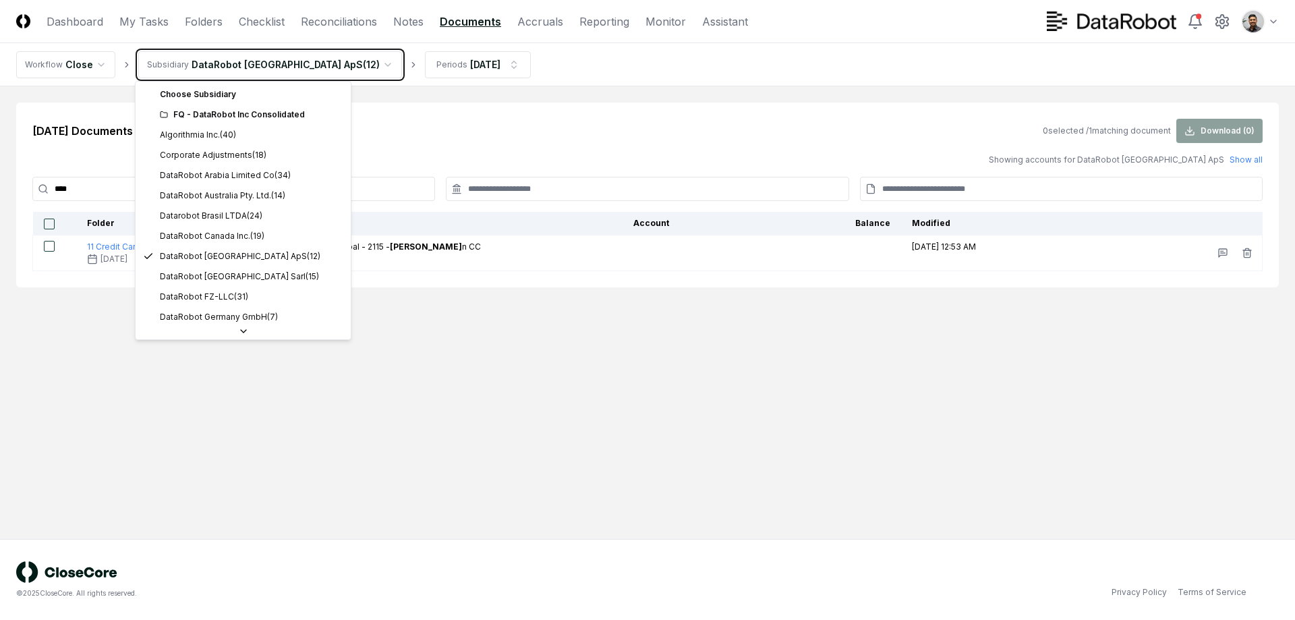
click at [450, 121] on html "CloseCore Dashboard My Tasks Folders Checklist Reconciliations Notes Documents …" at bounding box center [647, 310] width 1295 height 620
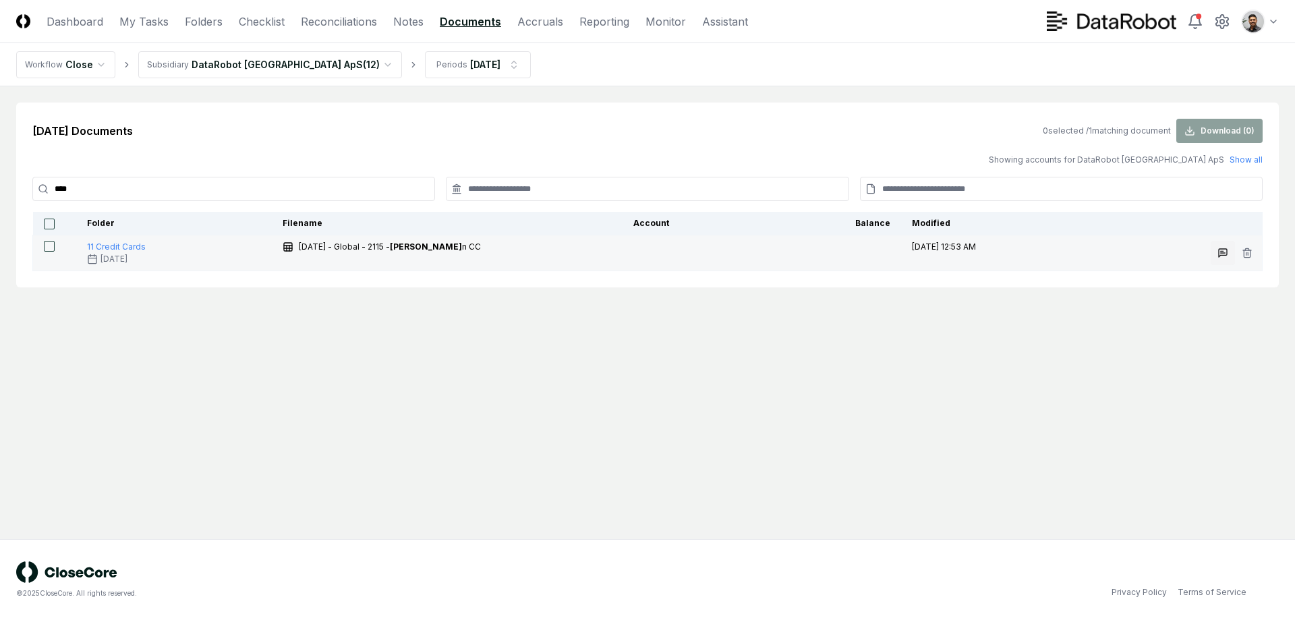
click at [1222, 255] on icon at bounding box center [1223, 253] width 8 height 8
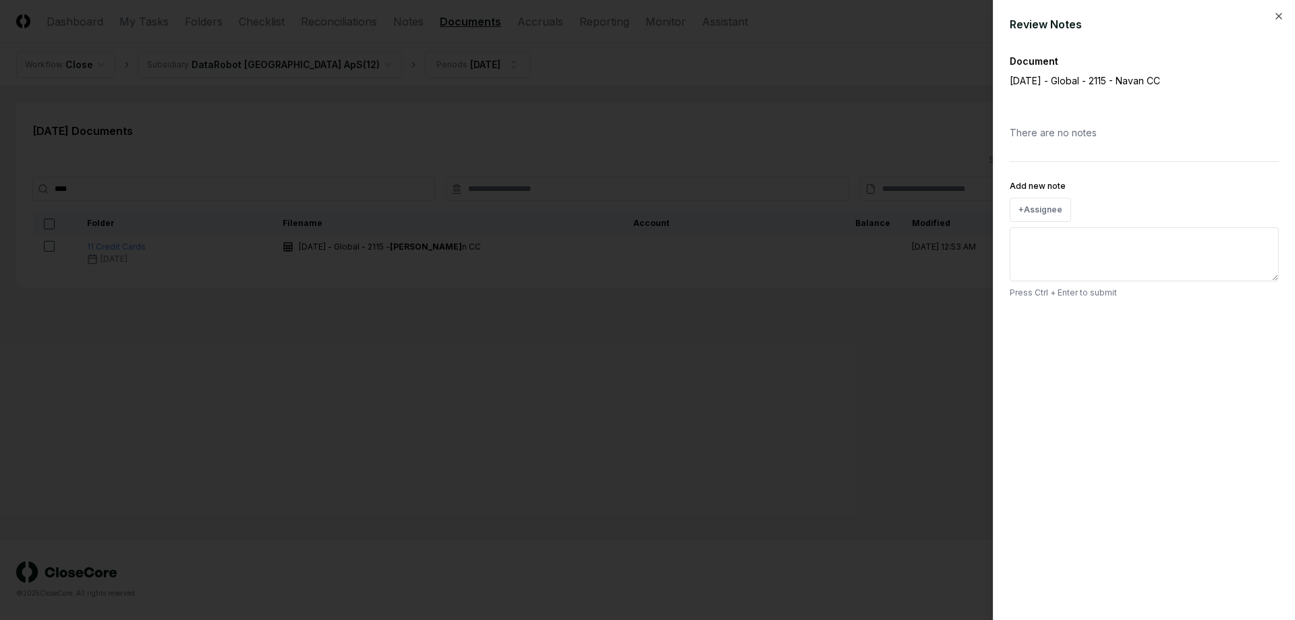
click at [891, 327] on div at bounding box center [647, 310] width 1295 height 620
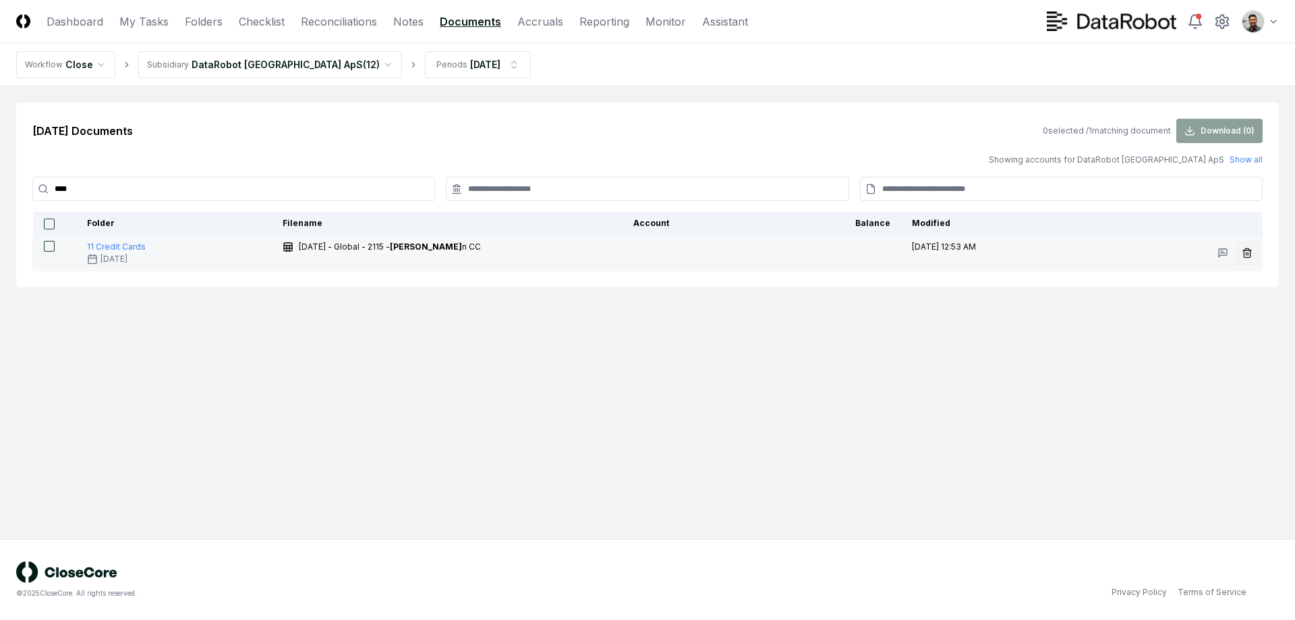
click at [1249, 255] on icon "button" at bounding box center [1247, 253] width 11 height 11
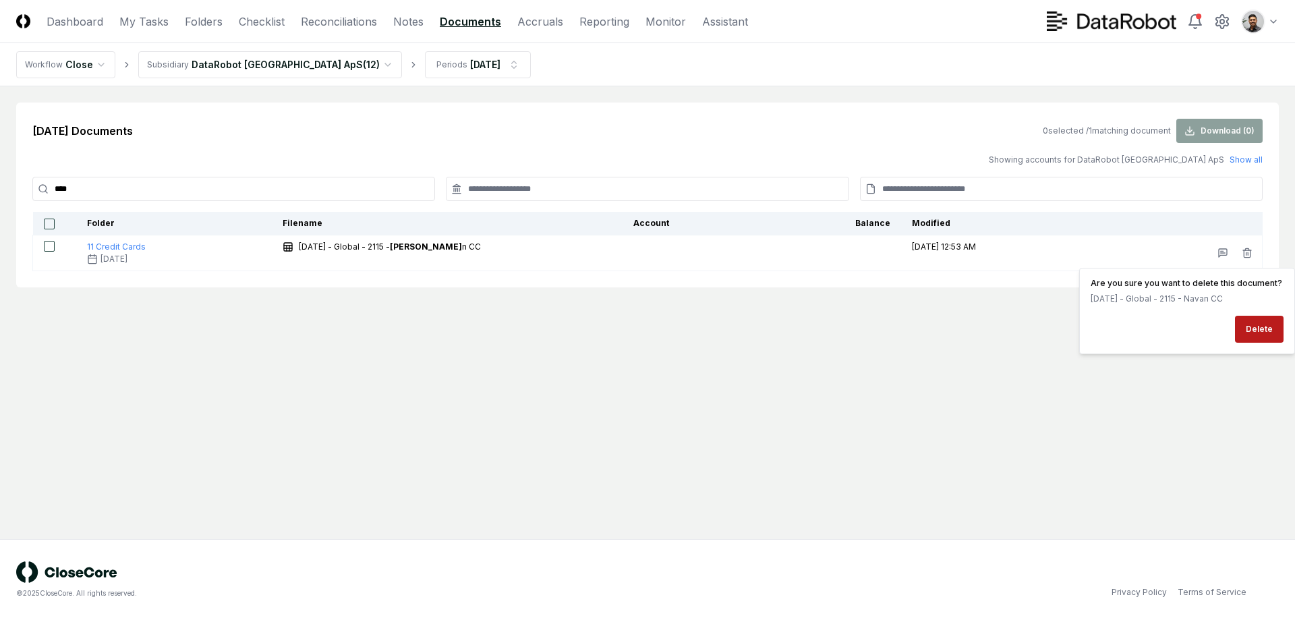
click at [863, 327] on main "Aug 2025 Documents 0 selected / 1 matching document Download ( 0 ) Showing acco…" at bounding box center [647, 312] width 1295 height 453
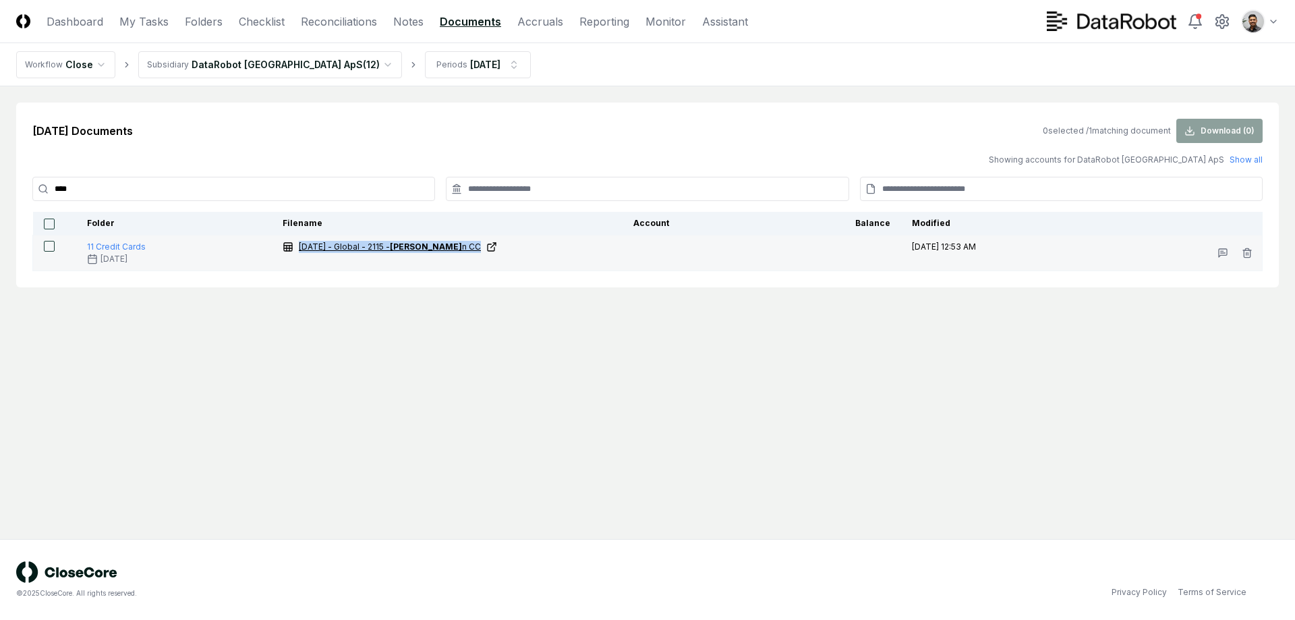
drag, startPoint x: 488, startPoint y: 250, endPoint x: 304, endPoint y: 250, distance: 184.1
click at [304, 250] on div "August 2025 - Global - 2115 - Nava n CC" at bounding box center [447, 248] width 329 height 15
copy span "August 2025 - Global - 2115 - Nava n CC"
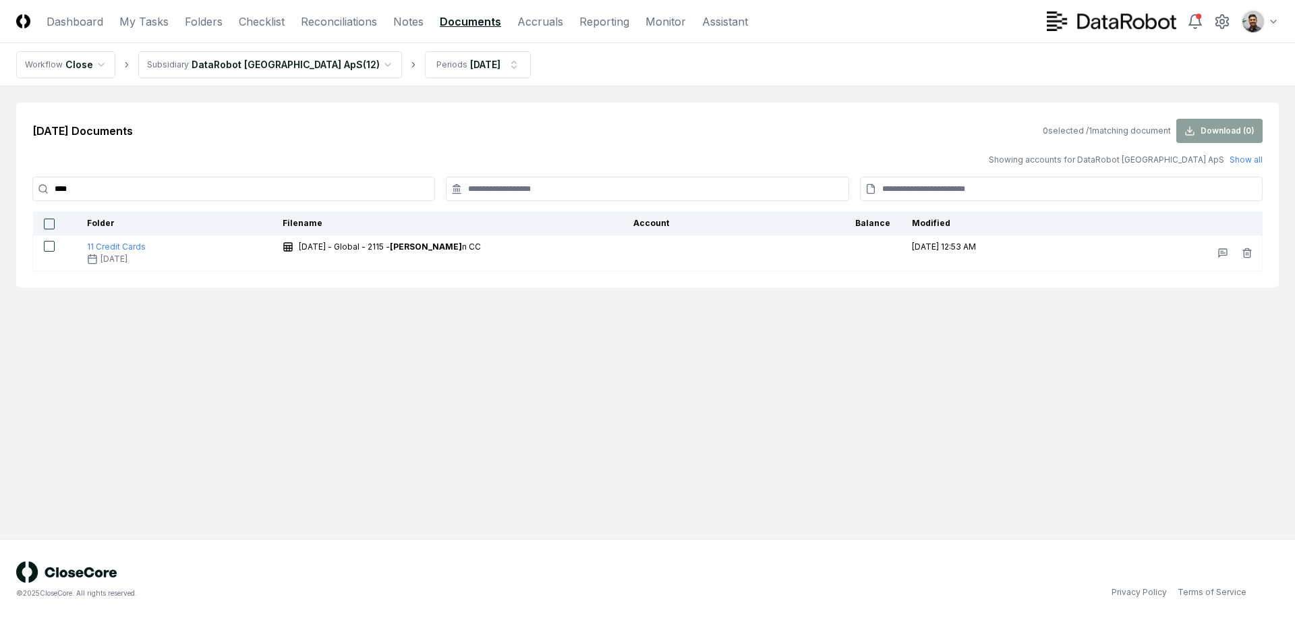
drag, startPoint x: 470, startPoint y: 370, endPoint x: 432, endPoint y: 318, distance: 64.8
click at [470, 369] on main "Aug 2025 Documents 0 selected / 1 matching document Download ( 0 ) Showing acco…" at bounding box center [647, 312] width 1295 height 453
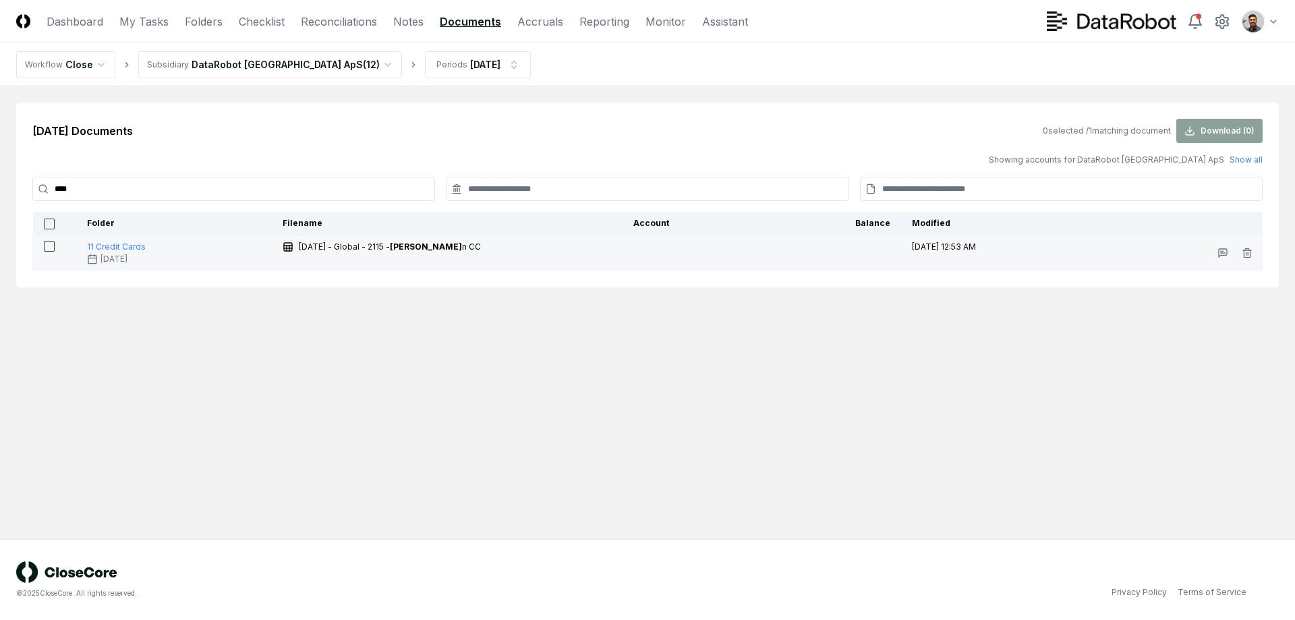
click at [47, 248] on button "button" at bounding box center [49, 246] width 11 height 11
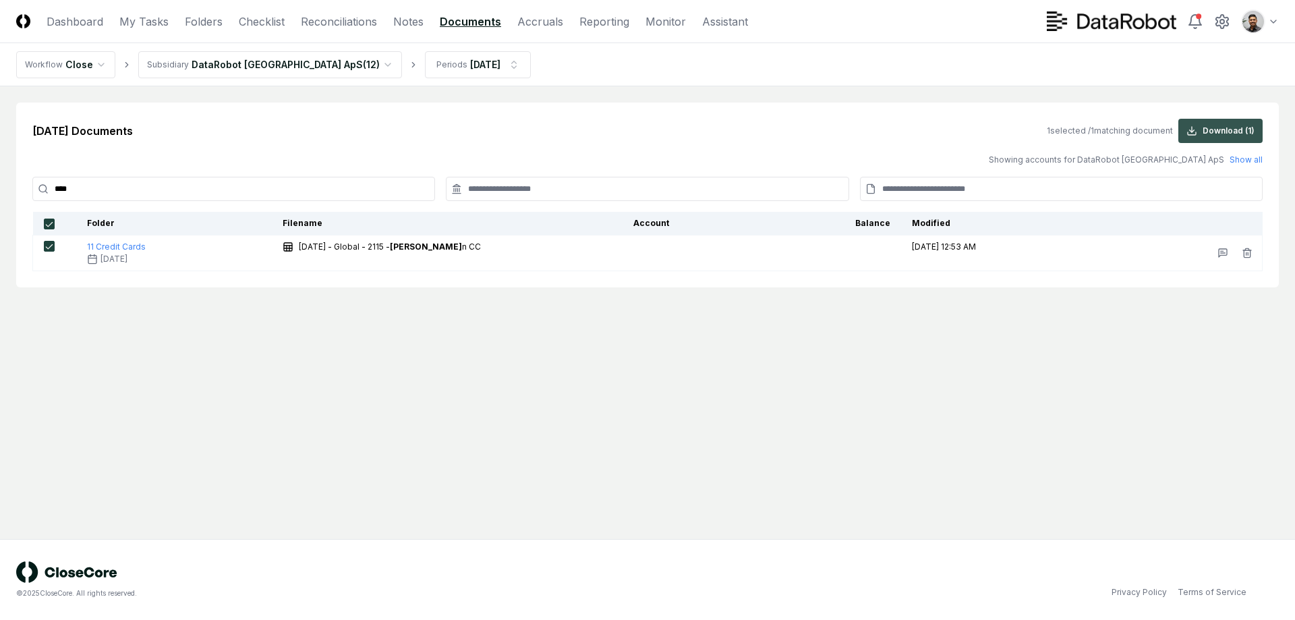
click at [1216, 138] on button "Download ( 1 )" at bounding box center [1220, 131] width 84 height 24
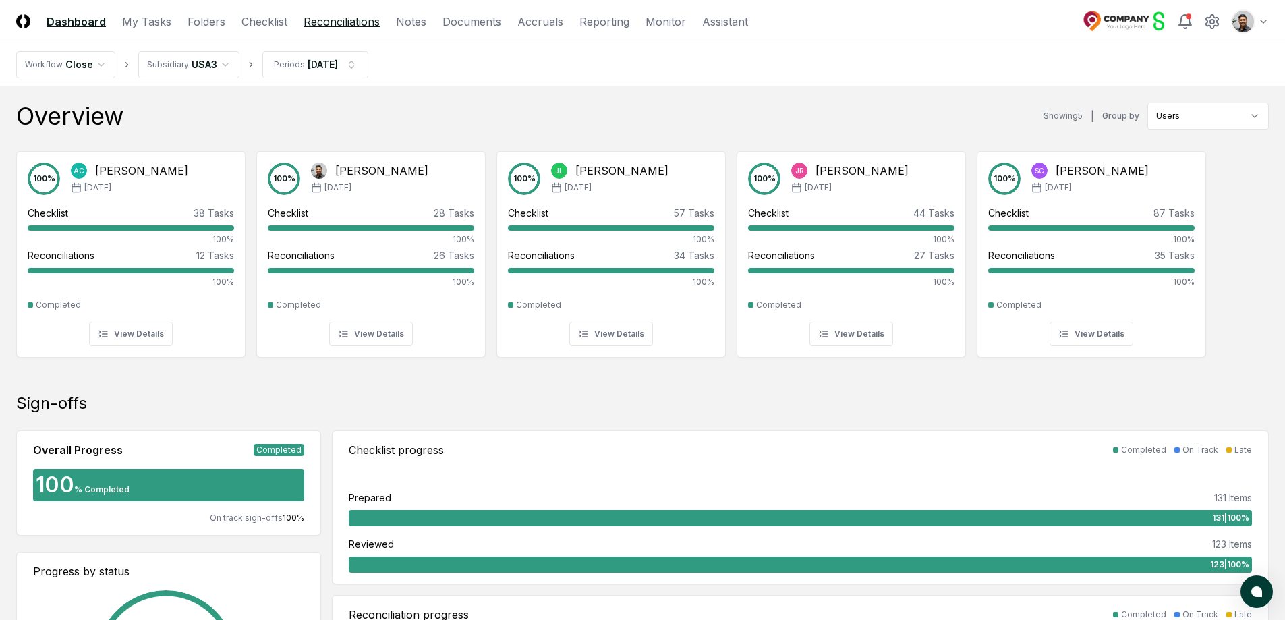
click at [328, 26] on link "Reconciliations" at bounding box center [342, 21] width 76 height 16
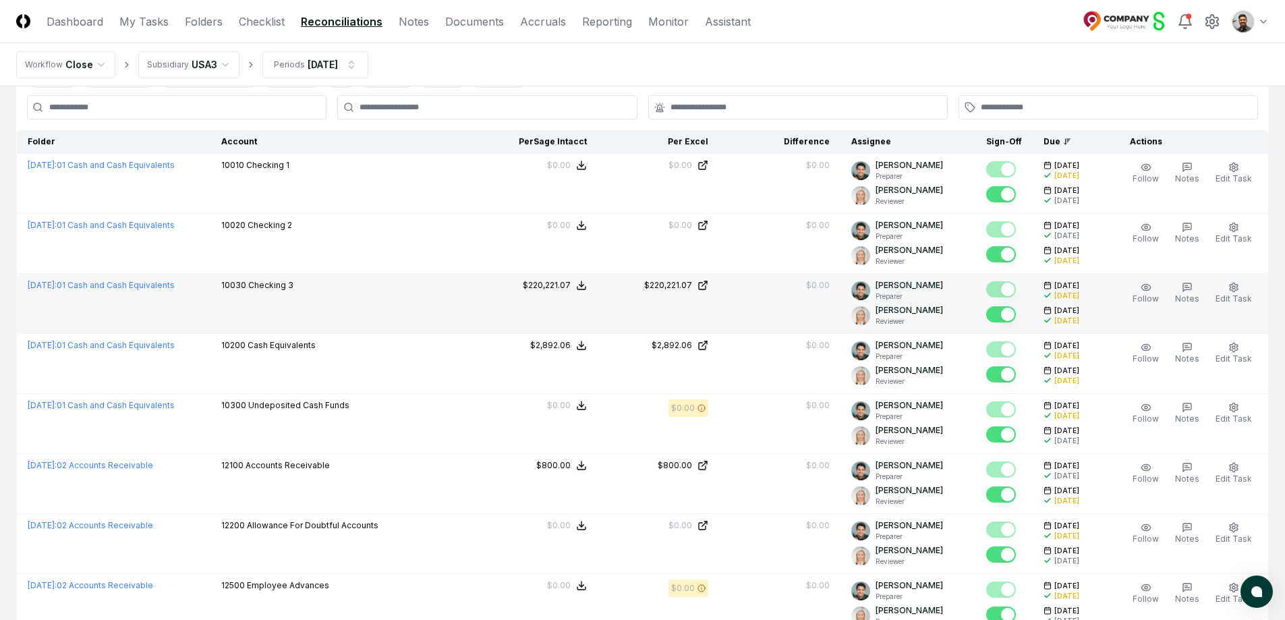
scroll to position [89, 0]
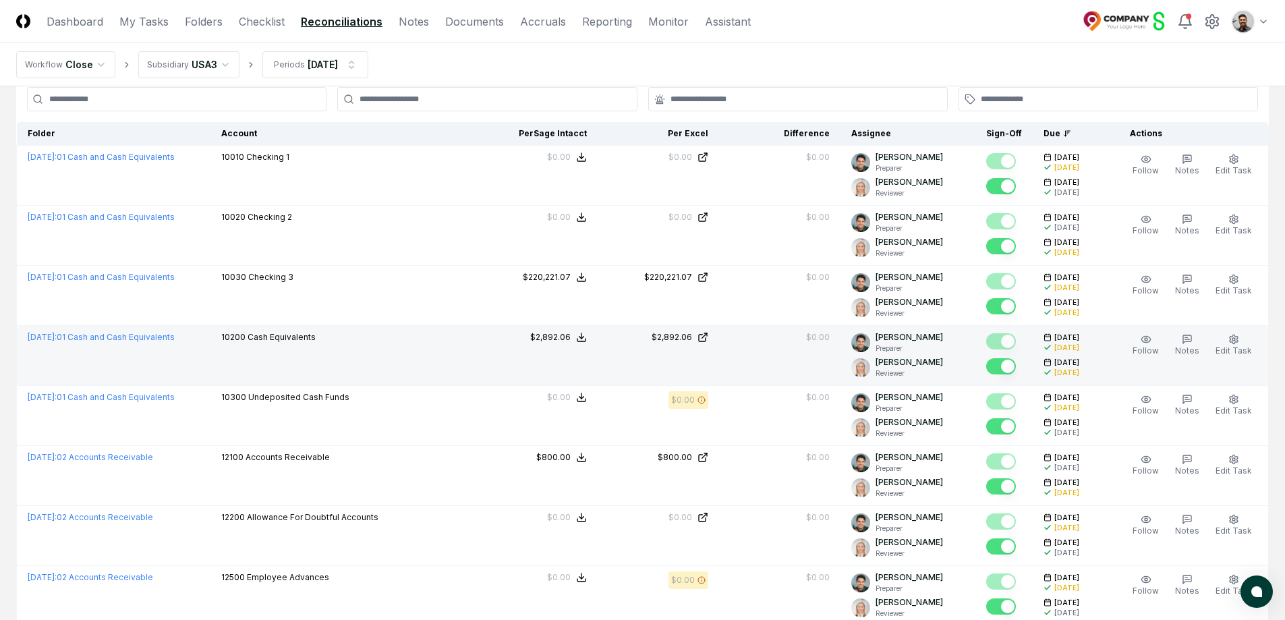
click at [246, 334] on span "10200" at bounding box center [233, 337] width 24 height 10
copy span "10200"
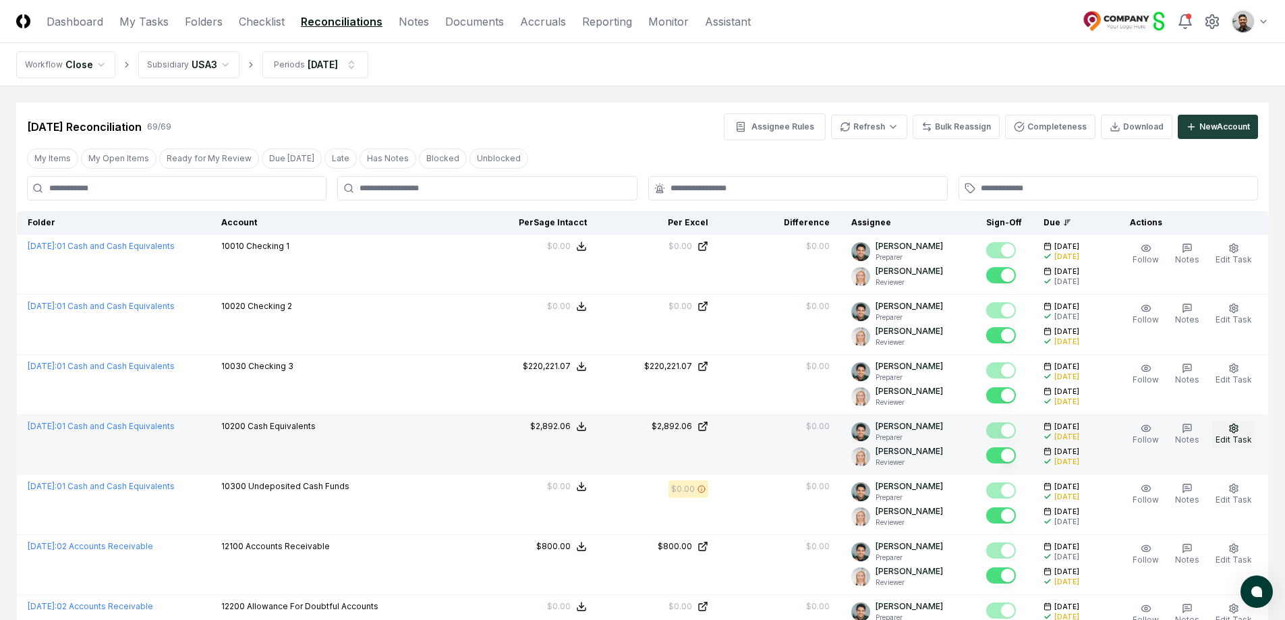
click at [1236, 431] on icon "button" at bounding box center [1233, 428] width 11 height 11
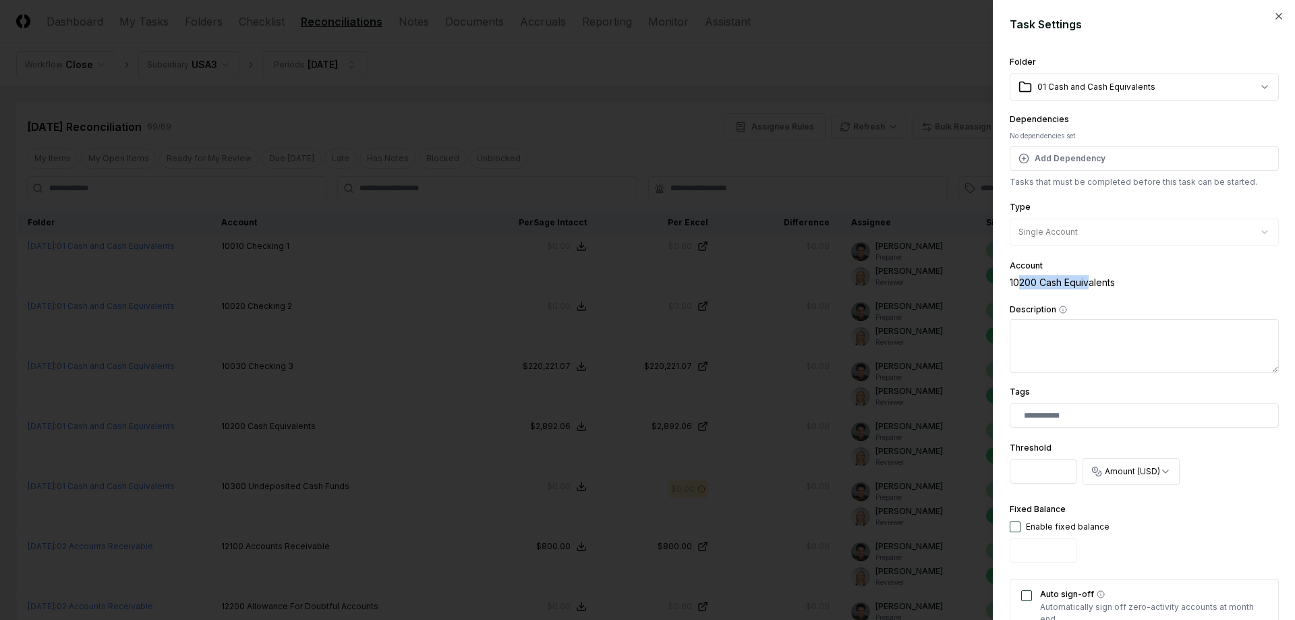
drag, startPoint x: 1089, startPoint y: 283, endPoint x: 1019, endPoint y: 288, distance: 70.4
click at [1019, 288] on div "10200 Cash Equivalents" at bounding box center [1144, 282] width 269 height 14
drag, startPoint x: 1020, startPoint y: 281, endPoint x: 1112, endPoint y: 286, distance: 91.8
click at [1112, 286] on div "10200 Cash Equivalents" at bounding box center [1144, 282] width 269 height 14
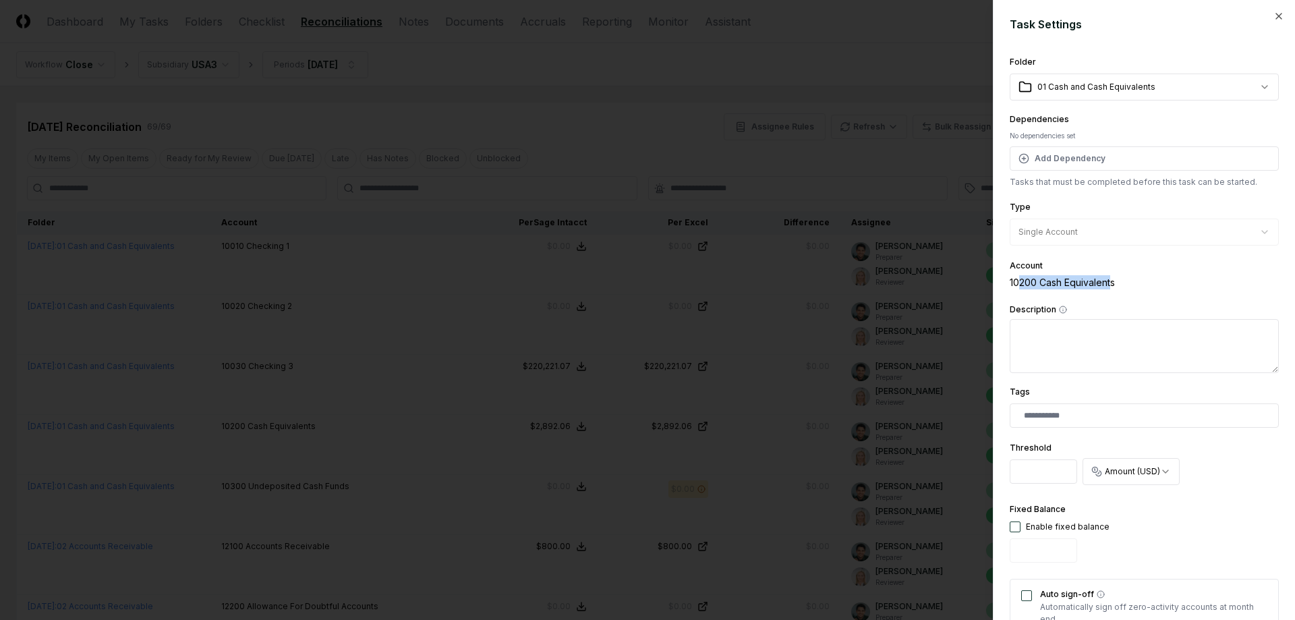
click at [1112, 286] on div "10200 Cash Equivalents" at bounding box center [1144, 282] width 269 height 14
click at [880, 444] on div at bounding box center [647, 310] width 1295 height 620
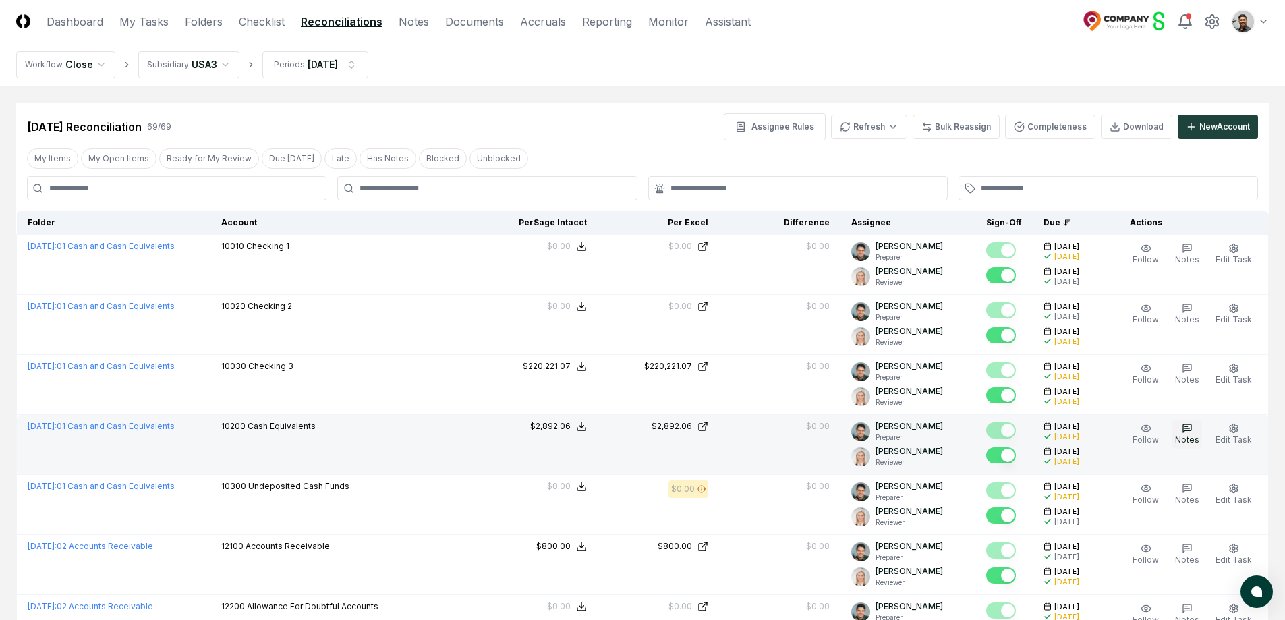
click at [1188, 428] on icon "button" at bounding box center [1187, 428] width 5 height 0
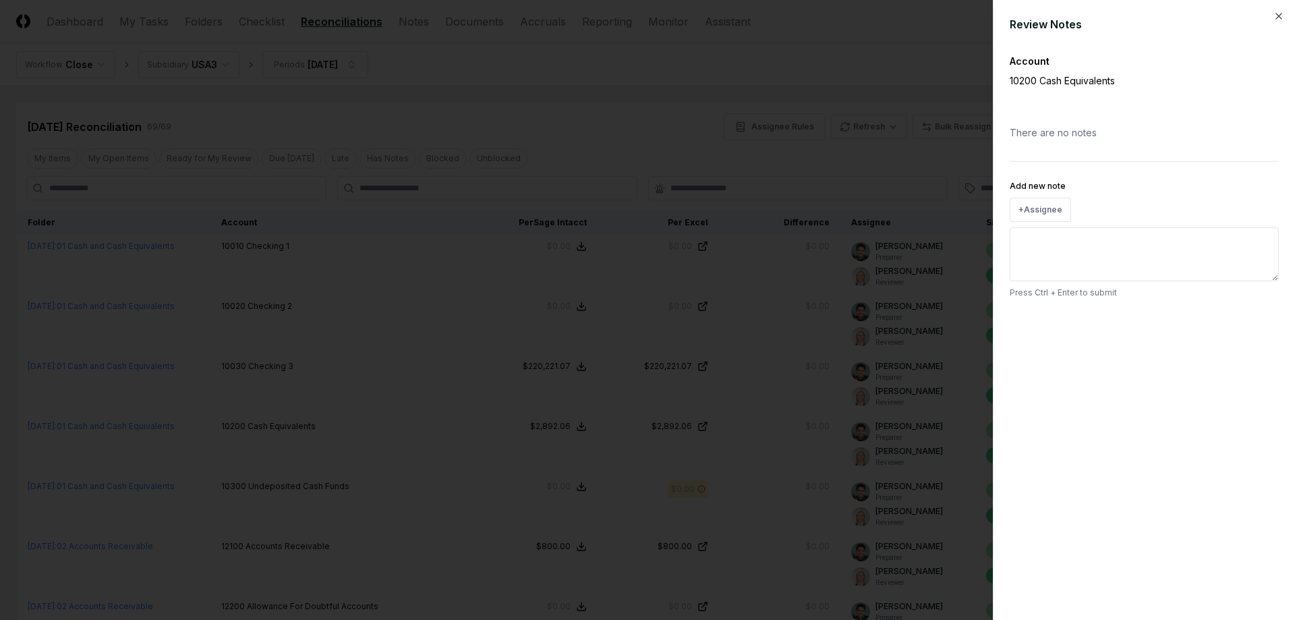
click at [790, 369] on div at bounding box center [647, 310] width 1295 height 620
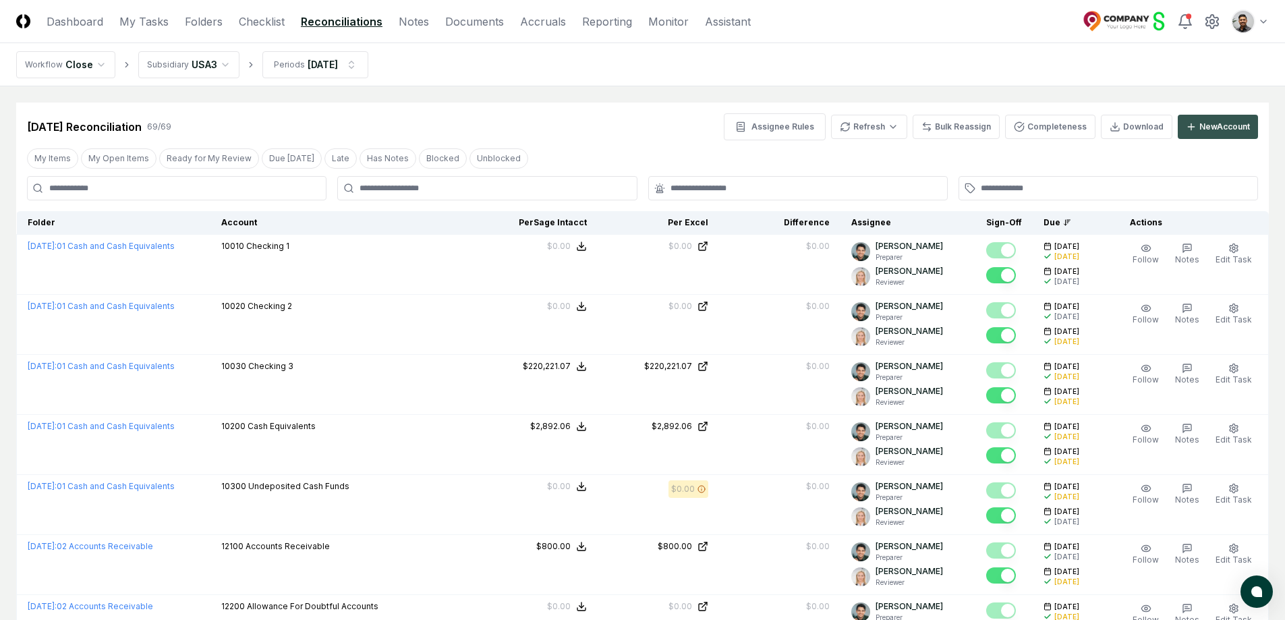
click at [1221, 122] on div "New Account" at bounding box center [1224, 127] width 51 height 12
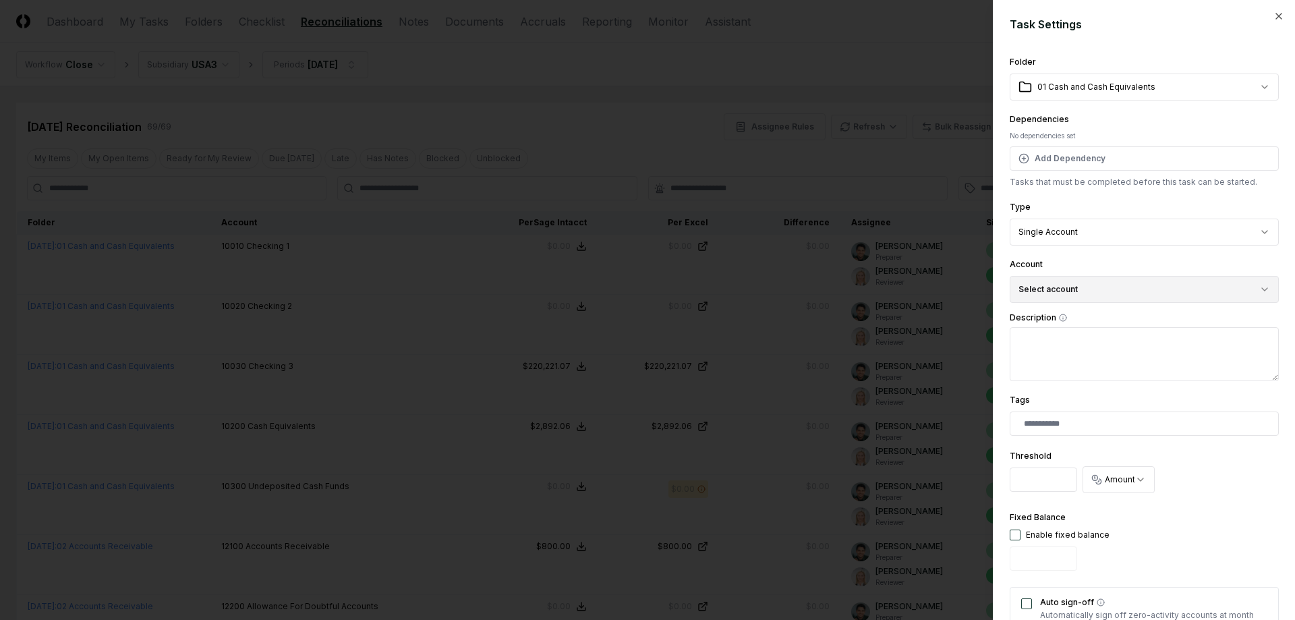
click at [1193, 294] on button "Select account" at bounding box center [1144, 289] width 269 height 27
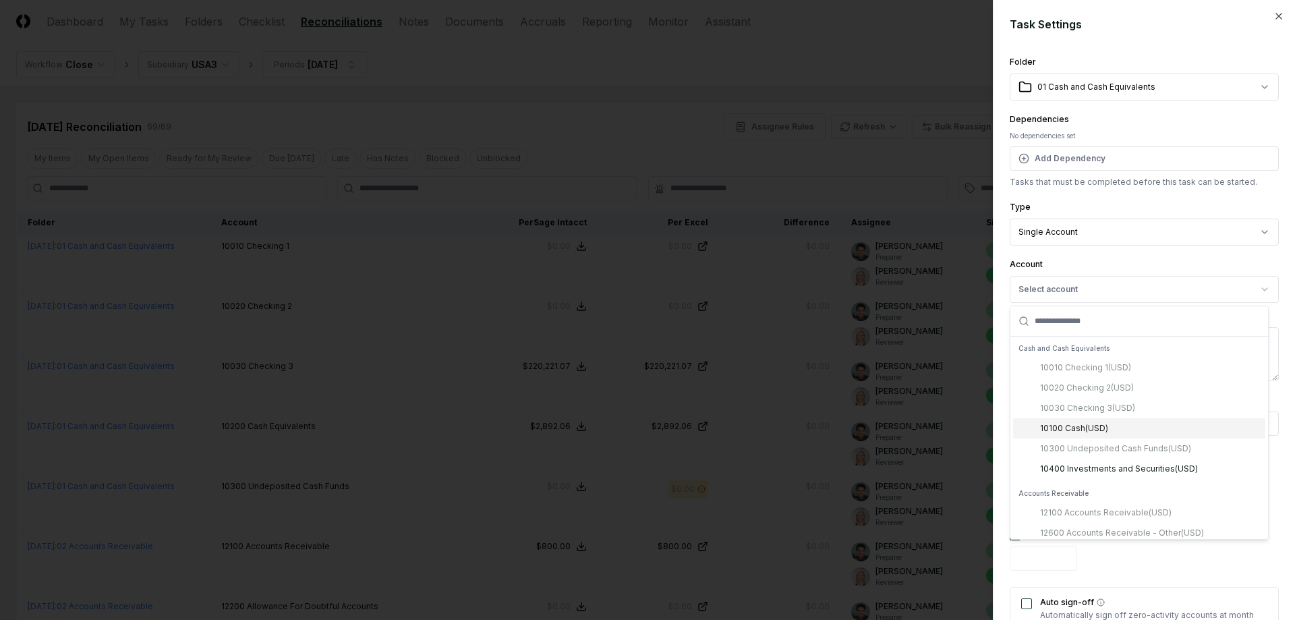
click at [784, 387] on div at bounding box center [647, 310] width 1295 height 620
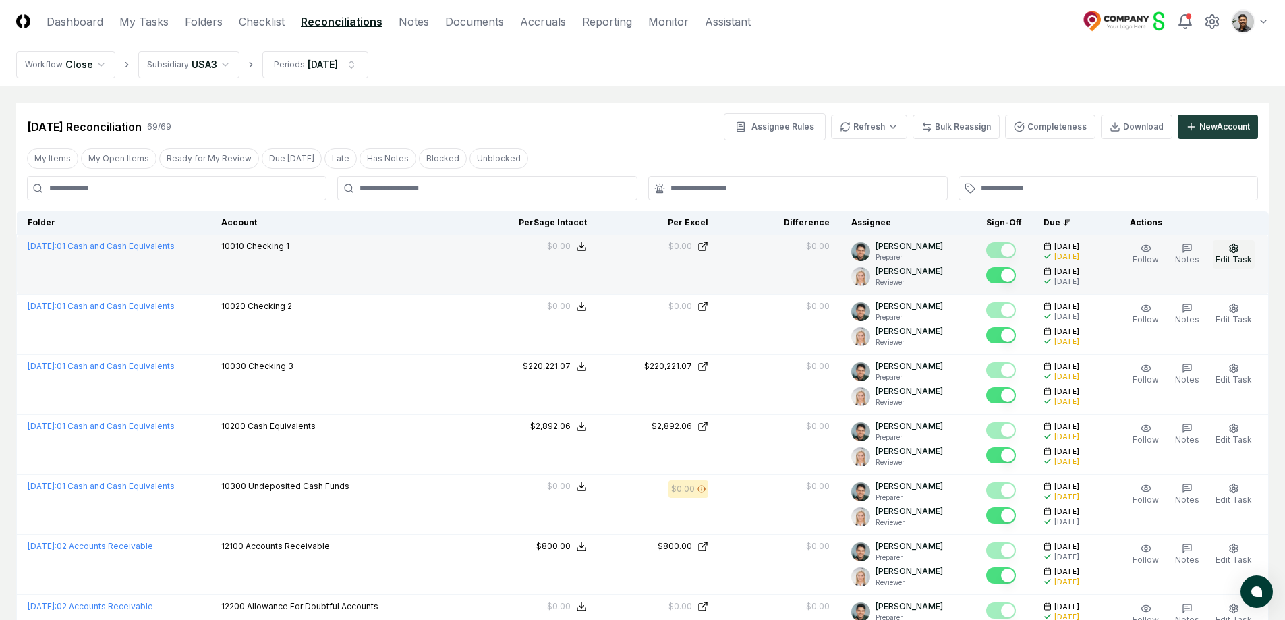
click at [1225, 250] on button "Edit Task" at bounding box center [1234, 254] width 42 height 28
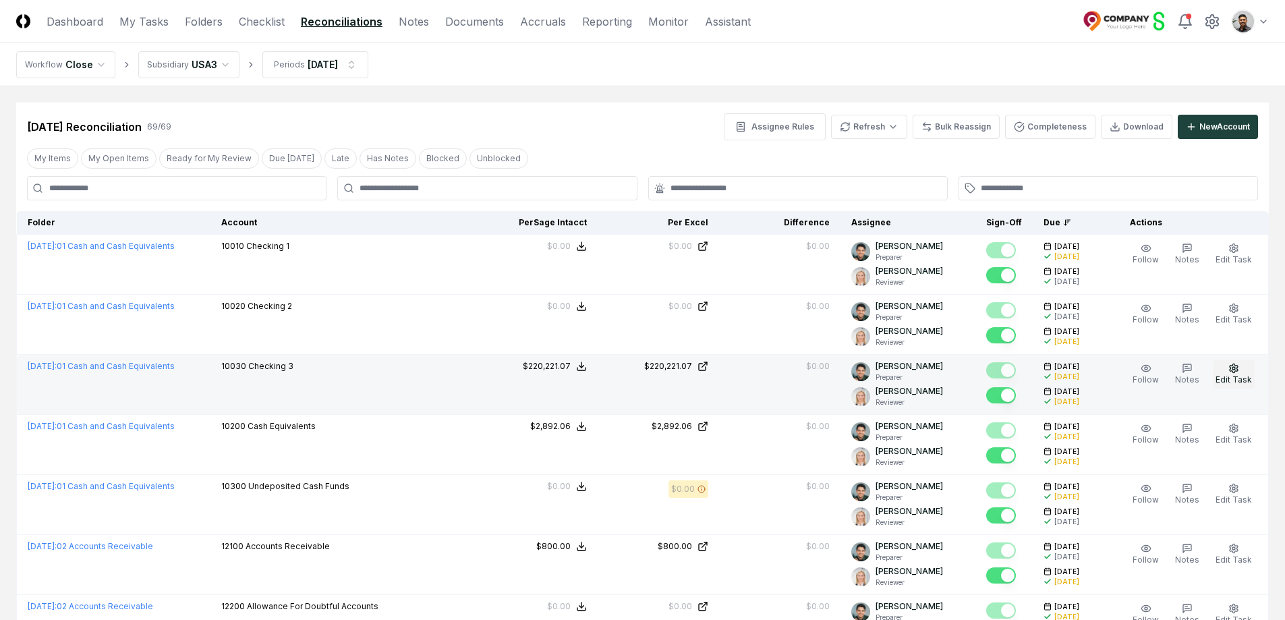
click at [1233, 375] on span "Edit Task" at bounding box center [1233, 379] width 36 height 10
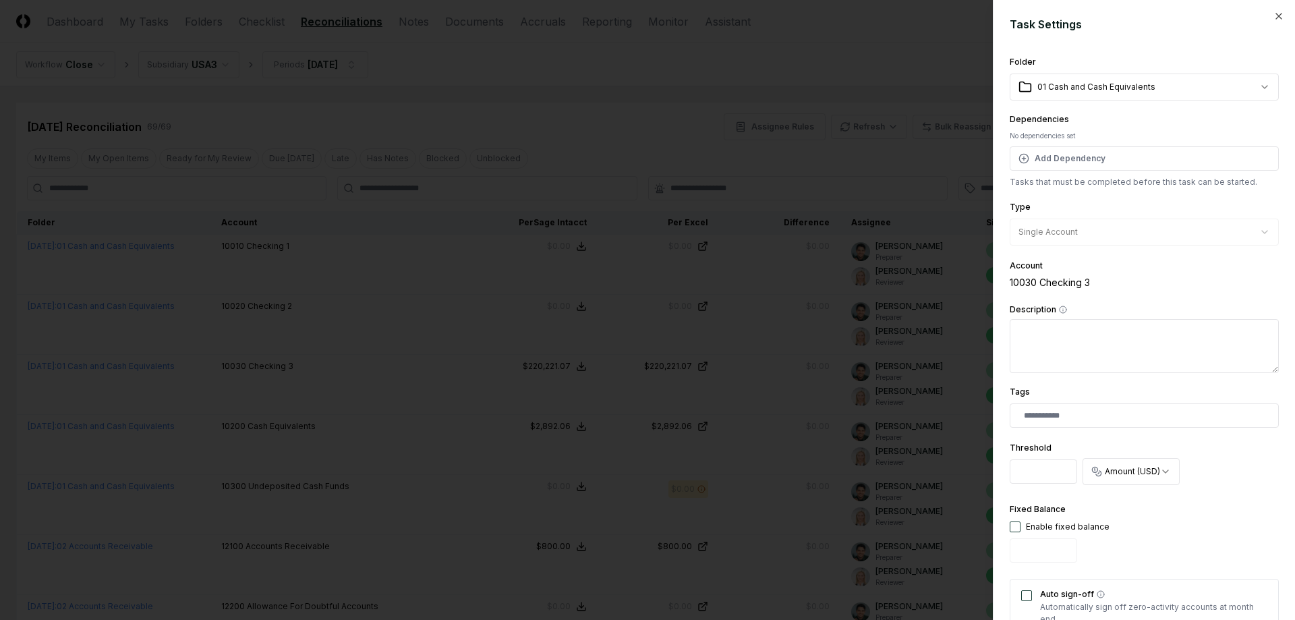
click at [807, 332] on div at bounding box center [647, 310] width 1295 height 620
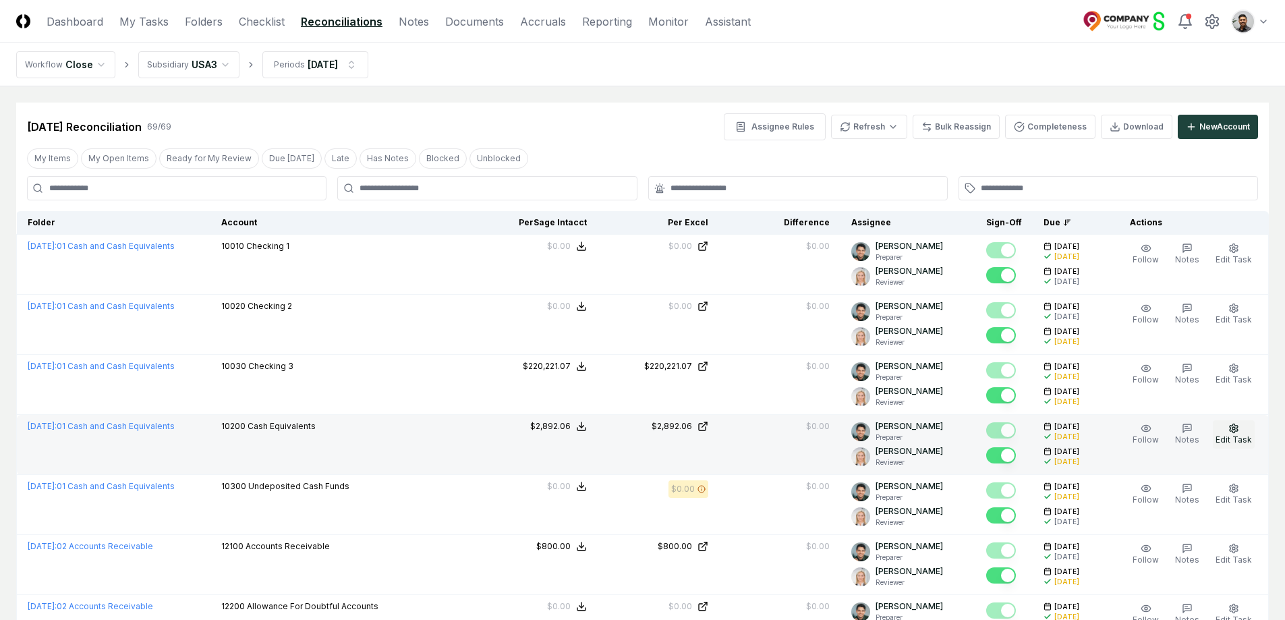
click at [1232, 434] on span "Edit Task" at bounding box center [1233, 439] width 36 height 10
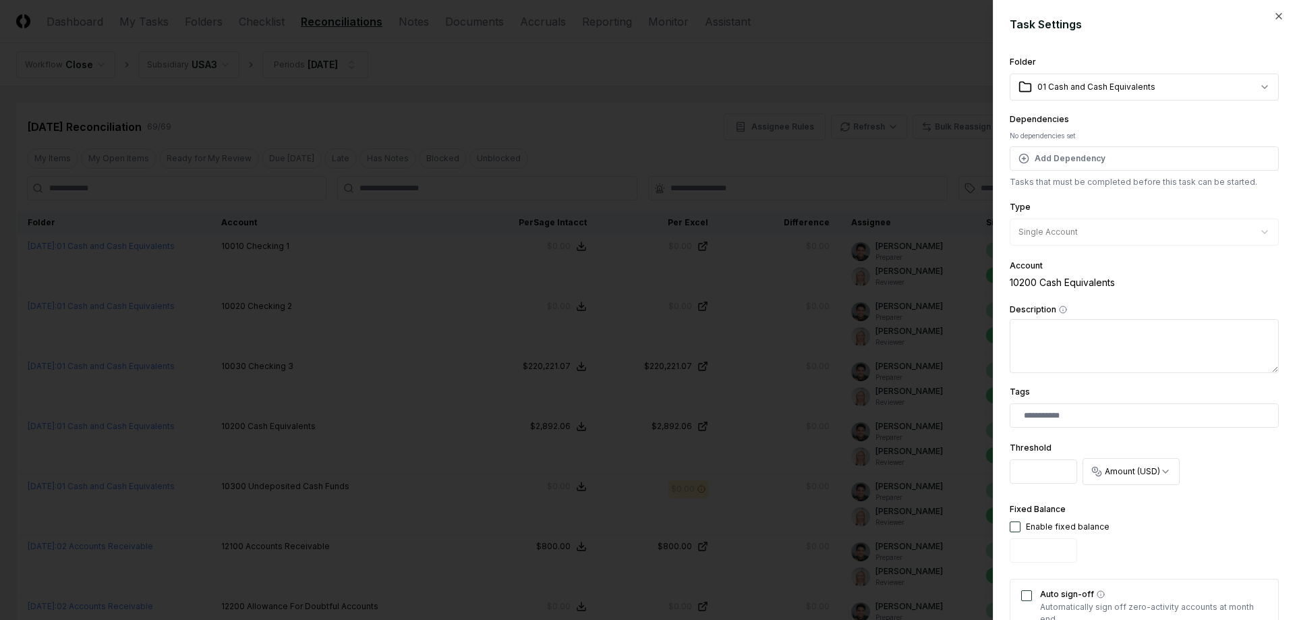
click at [745, 386] on div at bounding box center [647, 310] width 1295 height 620
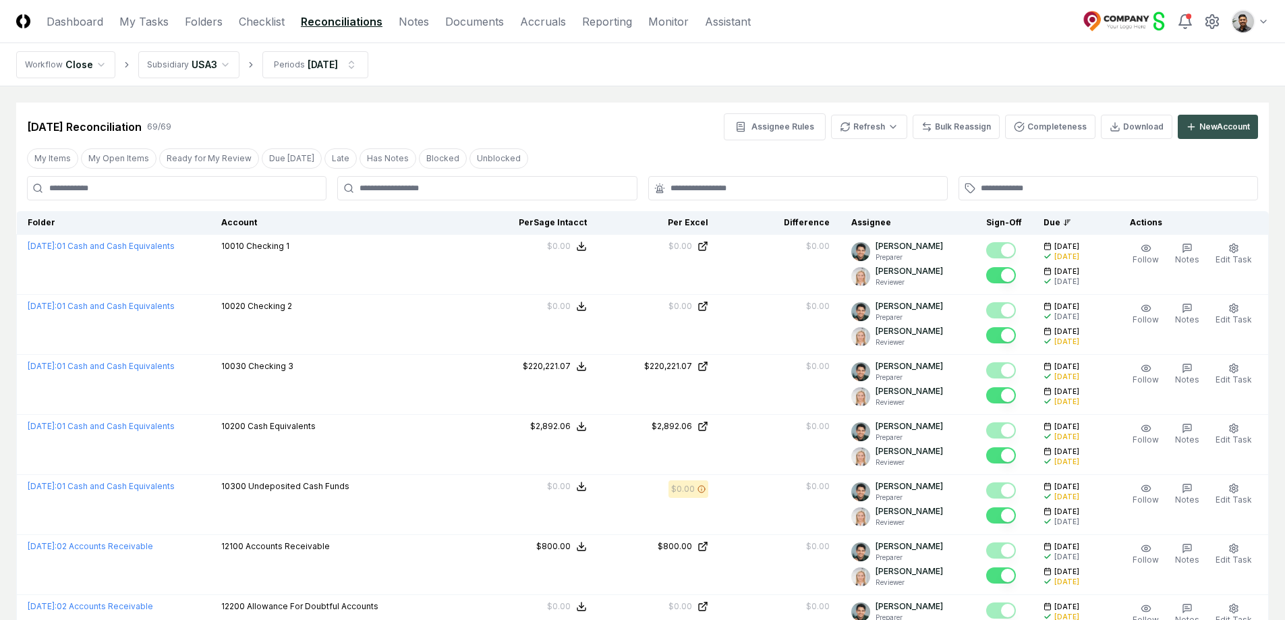
click at [1207, 129] on div "New Account" at bounding box center [1224, 127] width 51 height 12
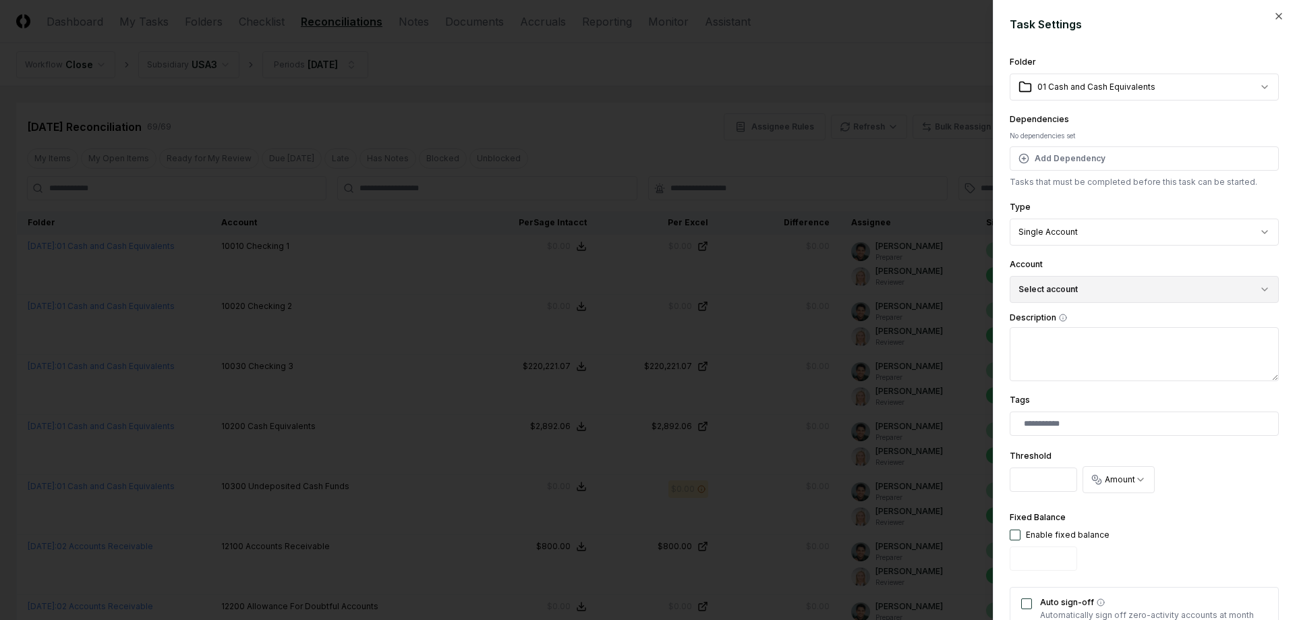
click at [1088, 285] on button "Select account" at bounding box center [1144, 289] width 269 height 27
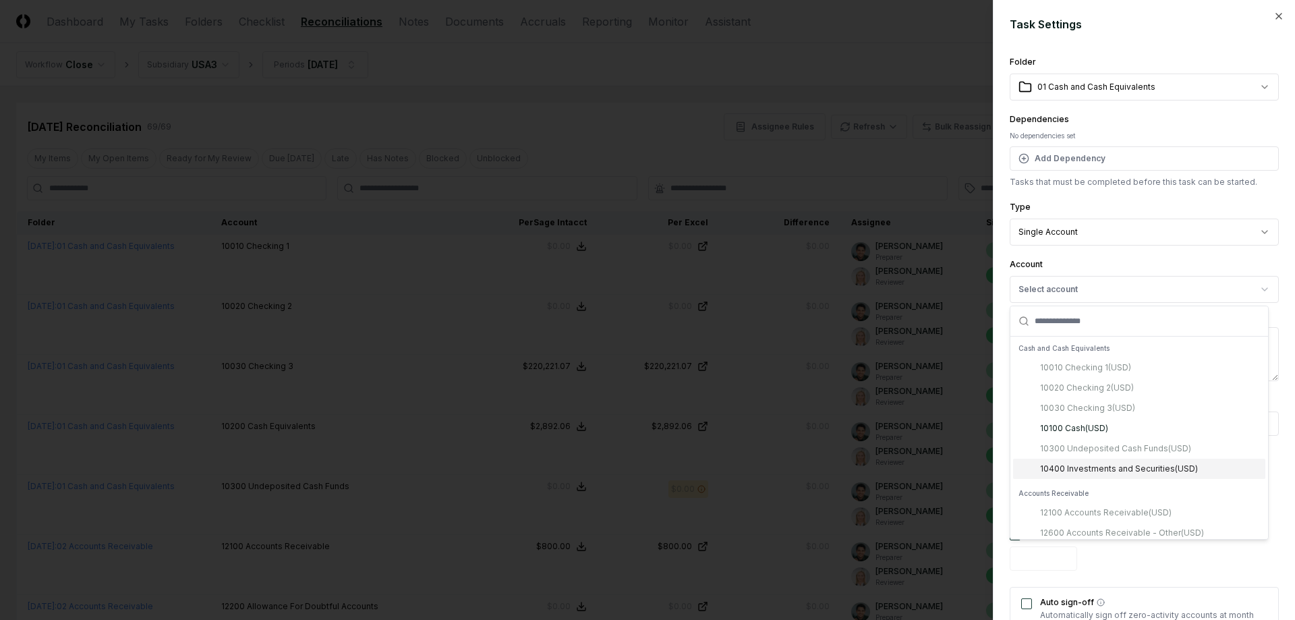
click at [807, 298] on div at bounding box center [647, 310] width 1295 height 620
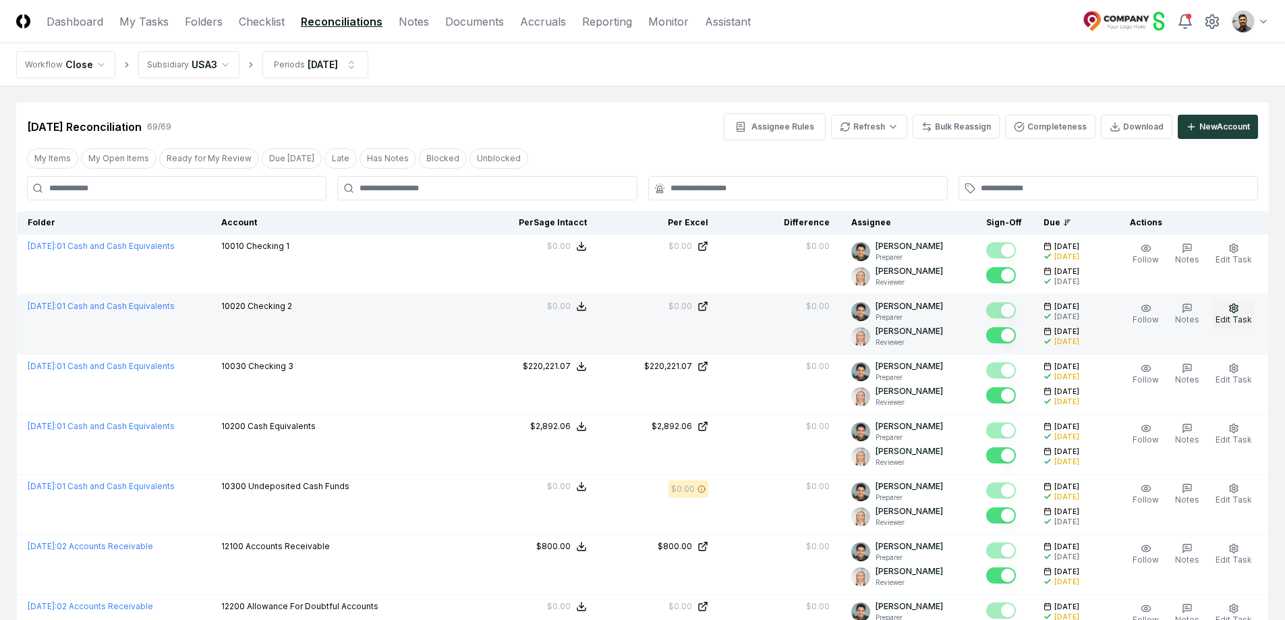
click at [1241, 309] on button "Edit Task" at bounding box center [1234, 314] width 42 height 28
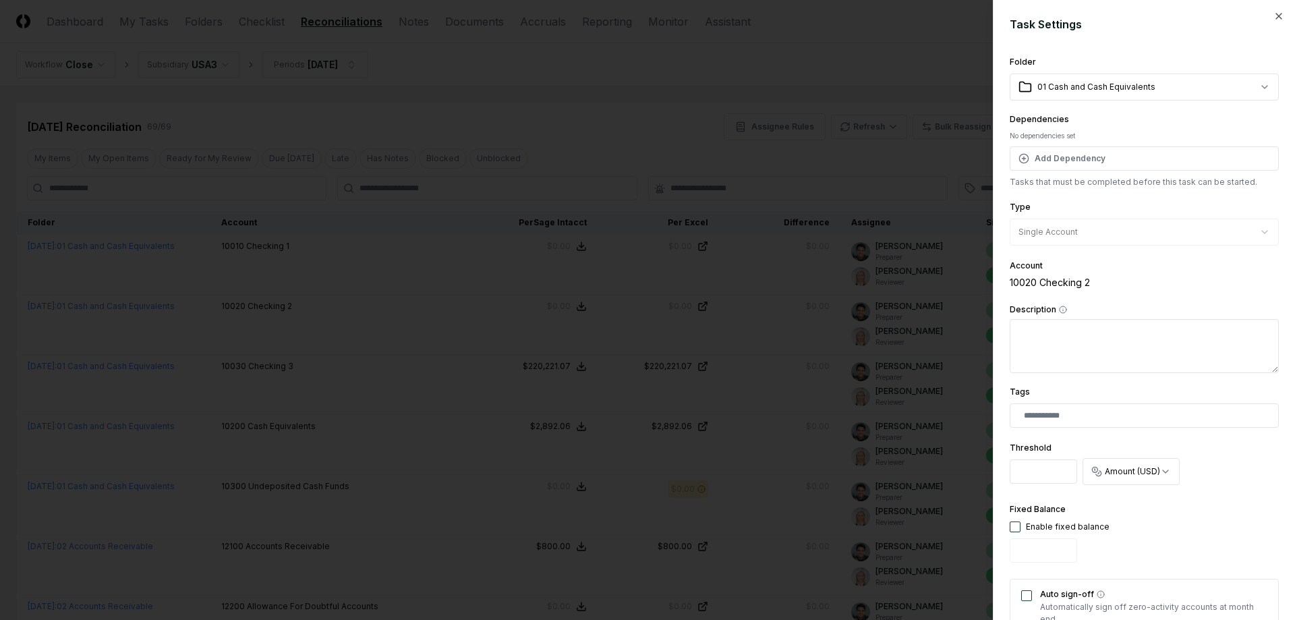
click at [718, 203] on div at bounding box center [647, 310] width 1295 height 620
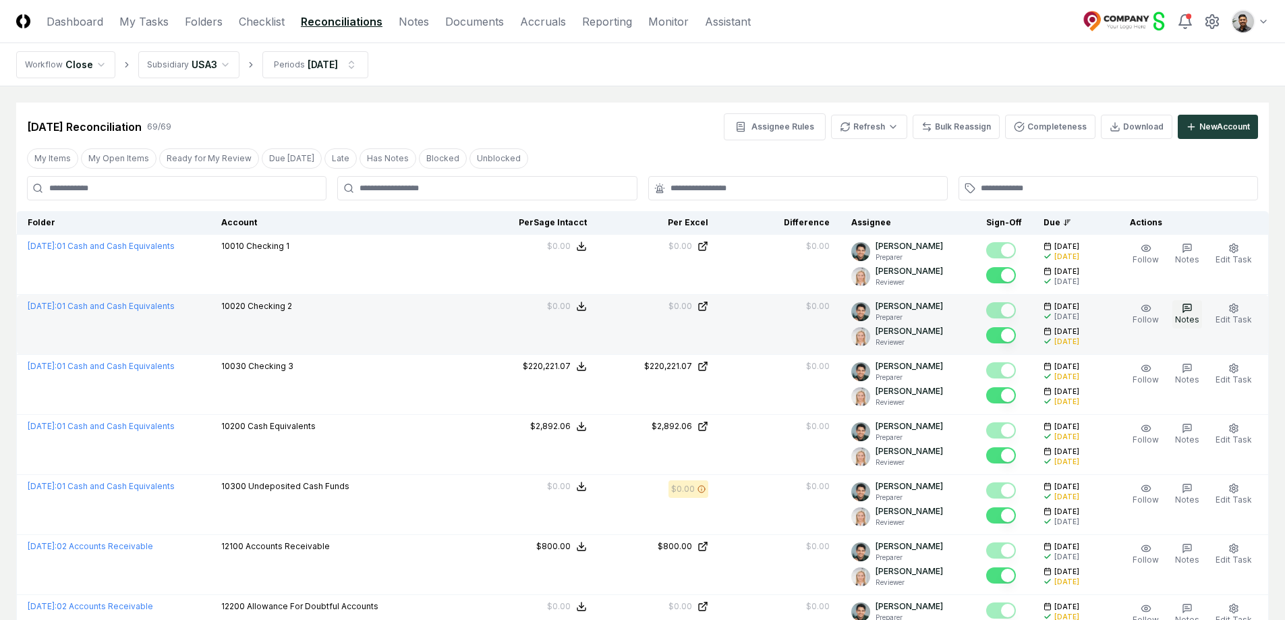
click at [1177, 312] on button "Notes" at bounding box center [1187, 314] width 30 height 28
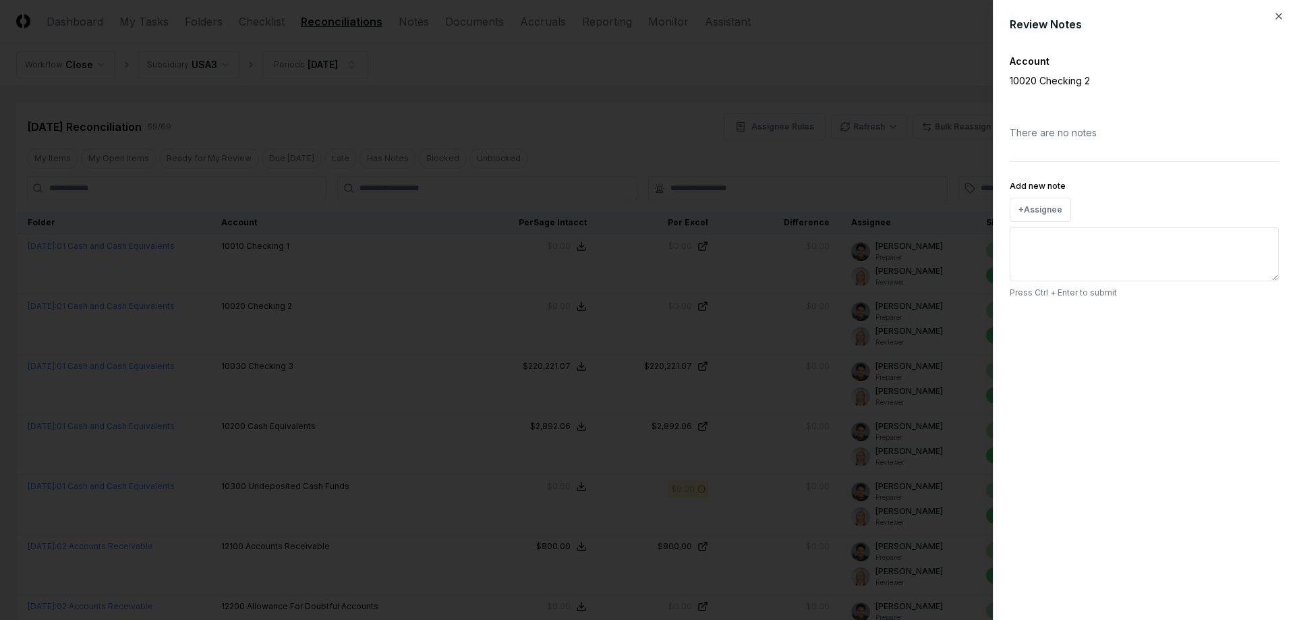
click at [473, 335] on div at bounding box center [647, 310] width 1295 height 620
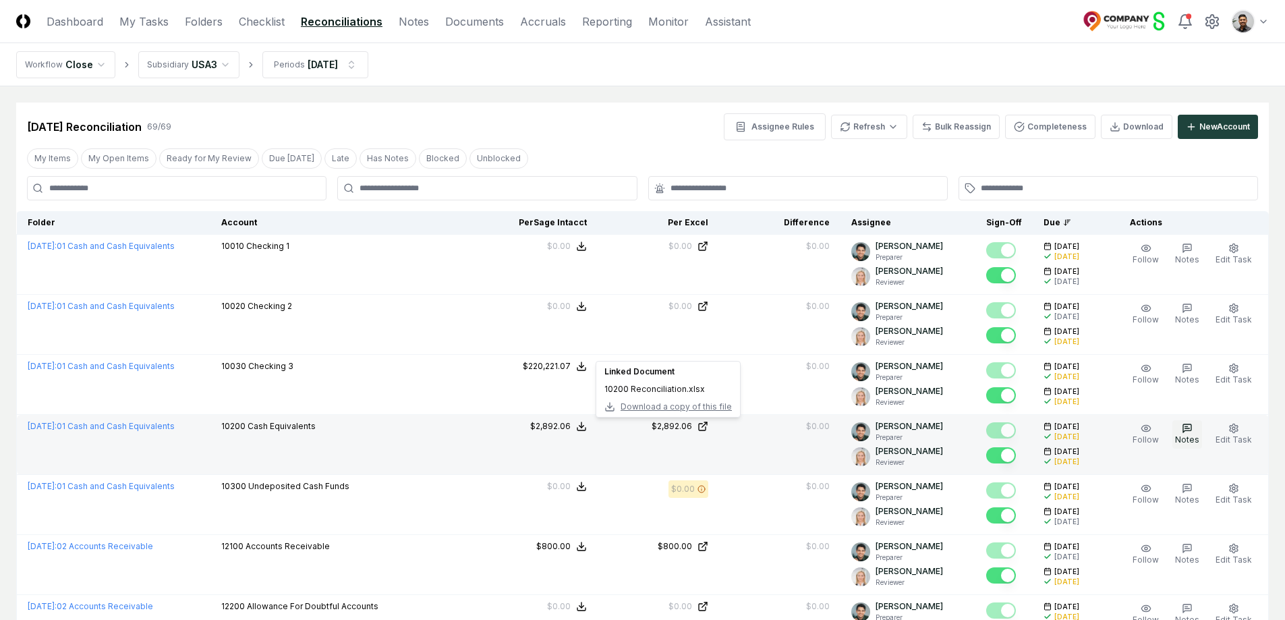
click at [1195, 424] on button "Notes" at bounding box center [1187, 434] width 30 height 28
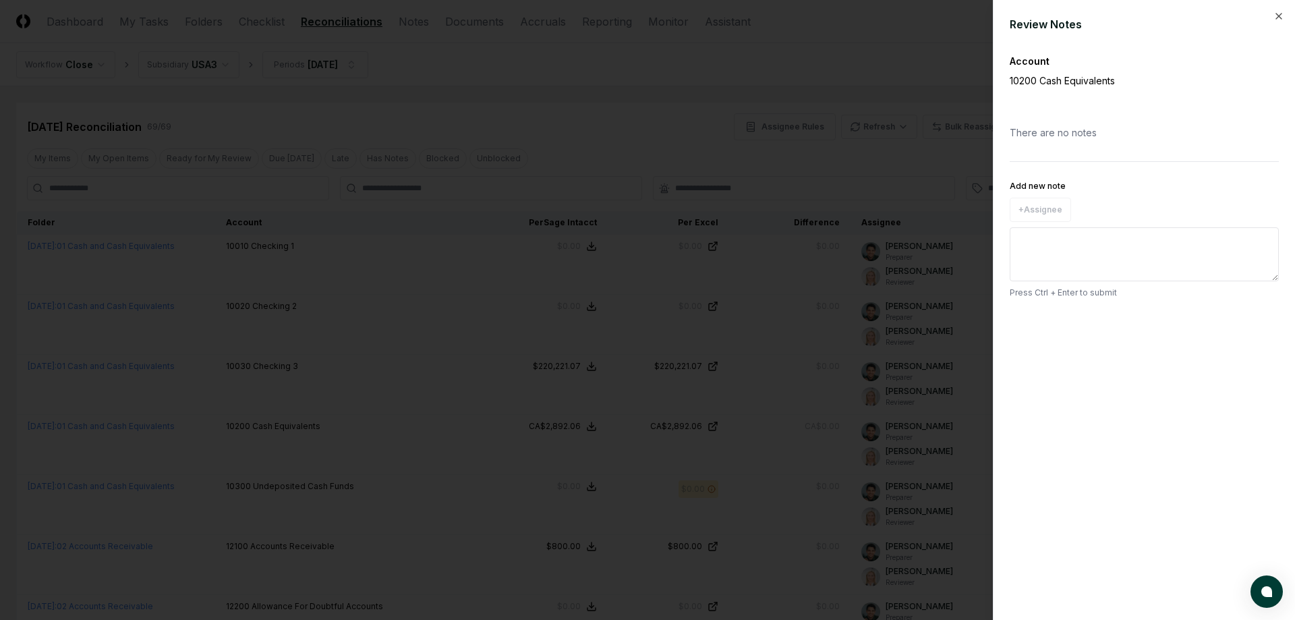
click at [463, 371] on div at bounding box center [647, 310] width 1295 height 620
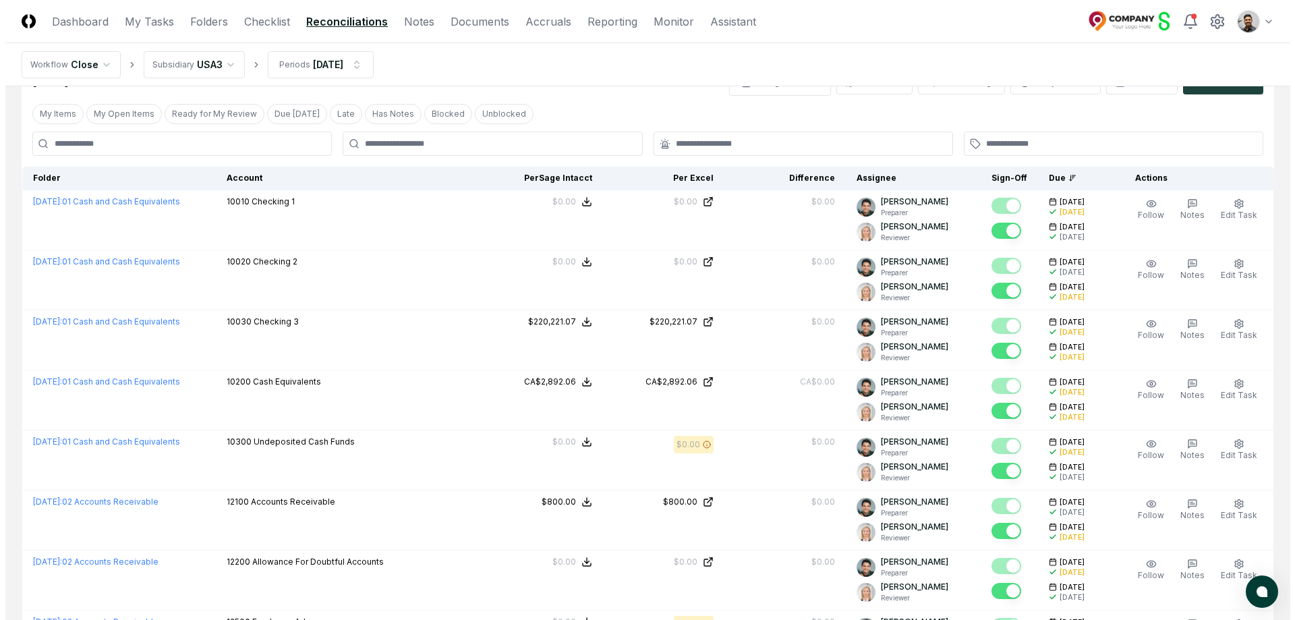
scroll to position [57, 0]
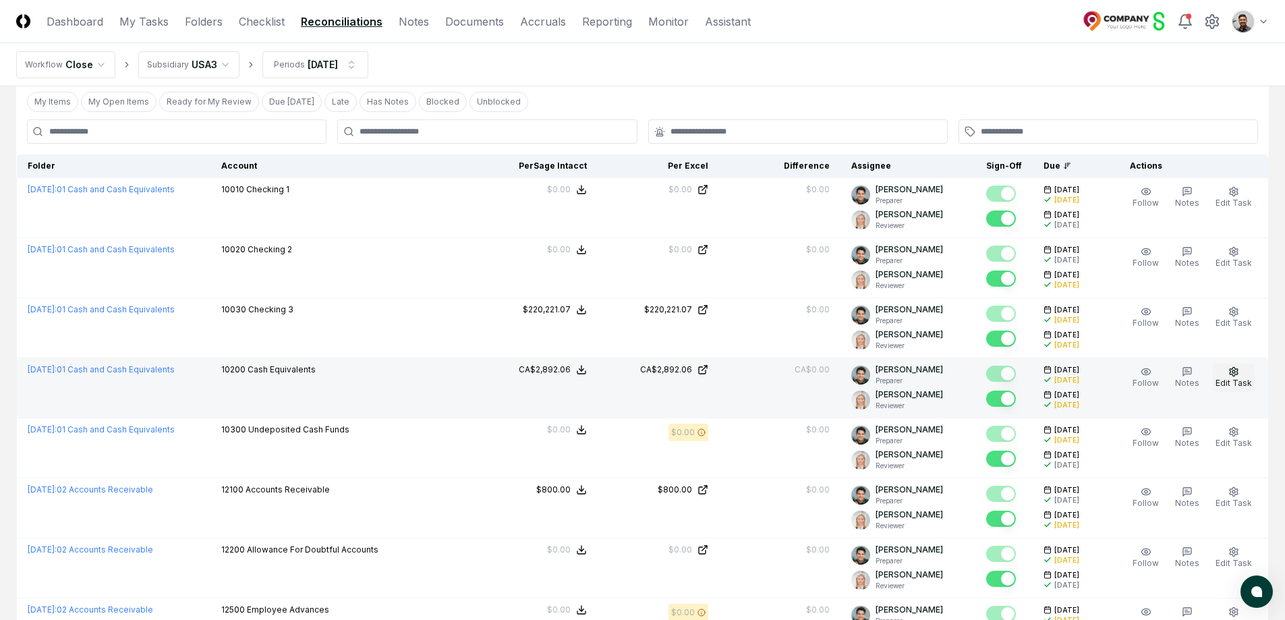
click at [1222, 372] on button "Edit Task" at bounding box center [1234, 378] width 42 height 28
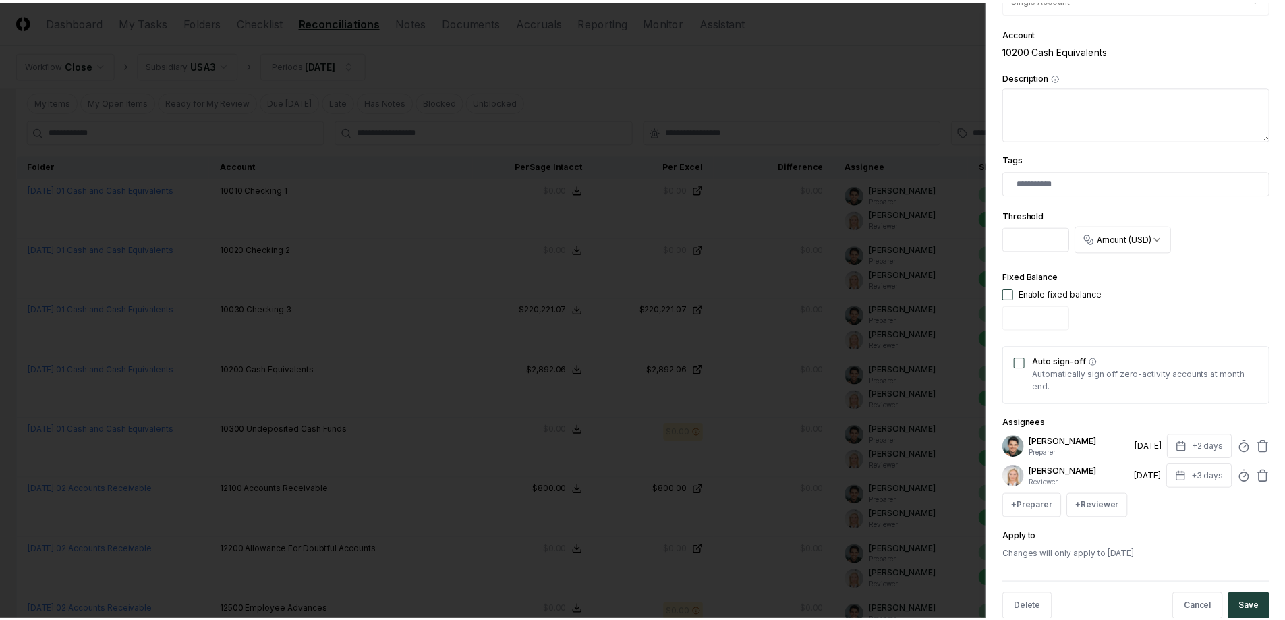
scroll to position [260, 0]
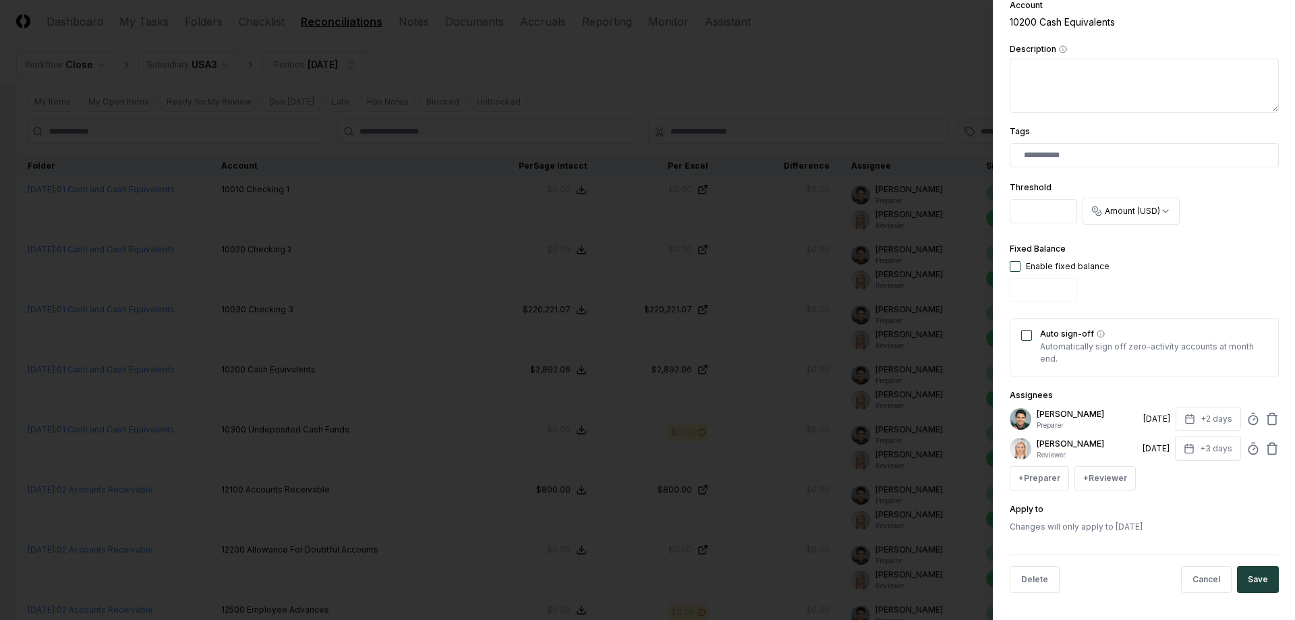
click at [609, 406] on div at bounding box center [647, 310] width 1295 height 620
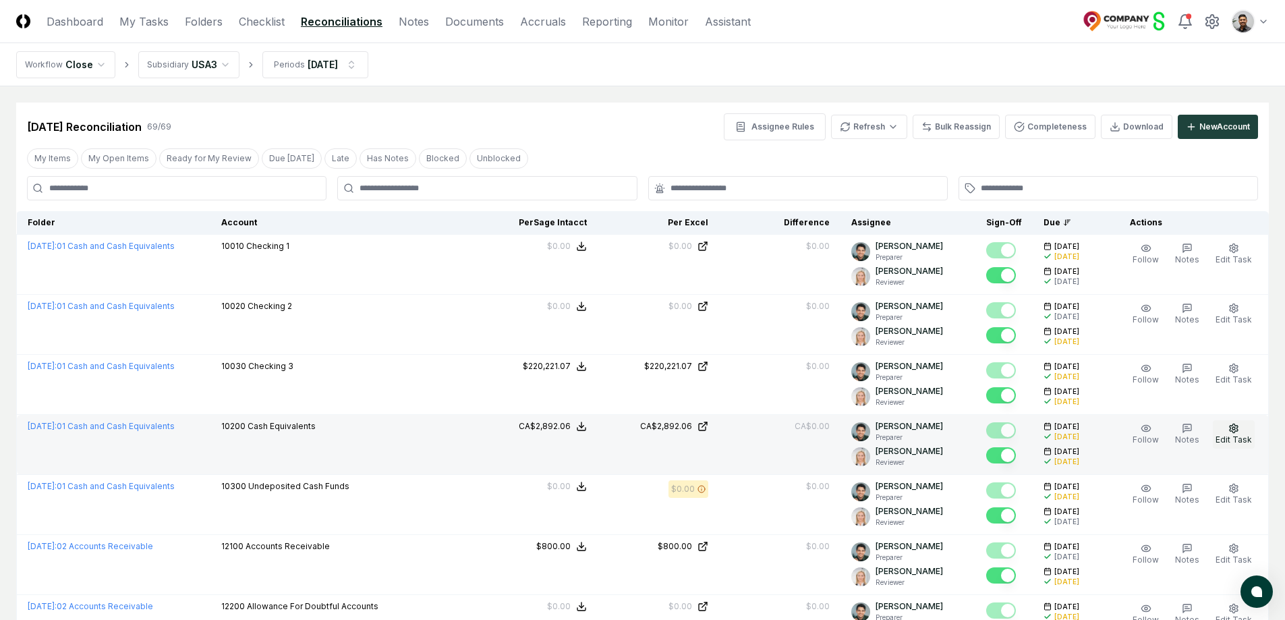
click at [1228, 430] on button "Edit Task" at bounding box center [1234, 434] width 42 height 28
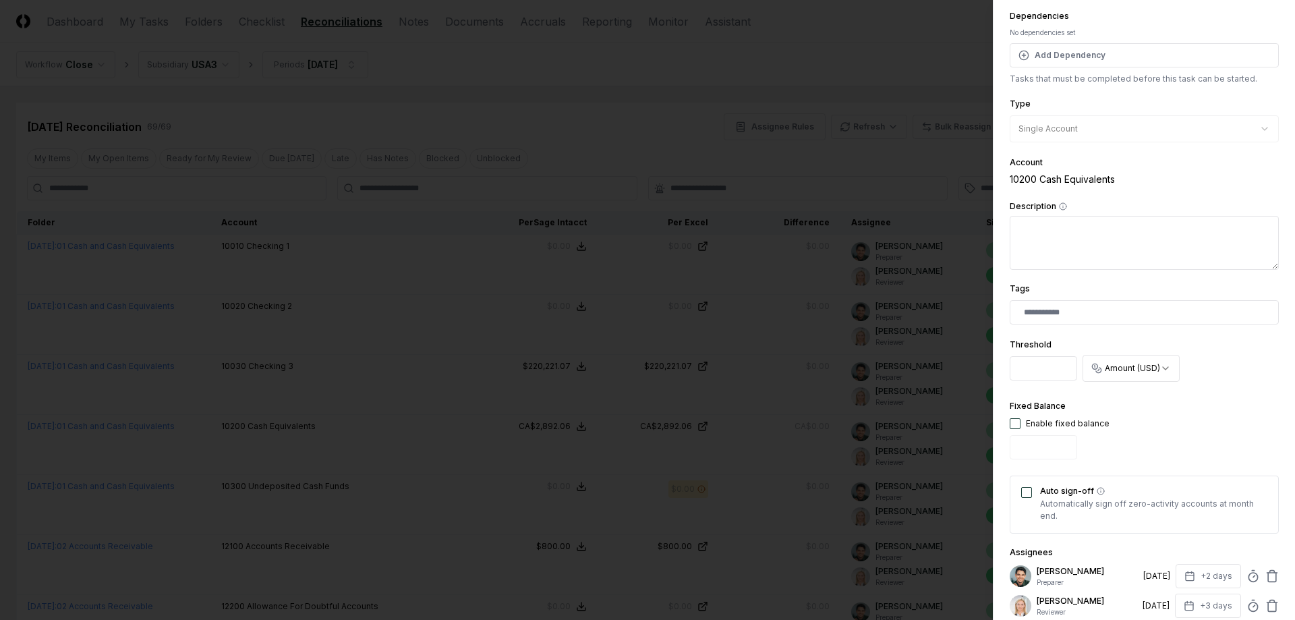
scroll to position [110, 0]
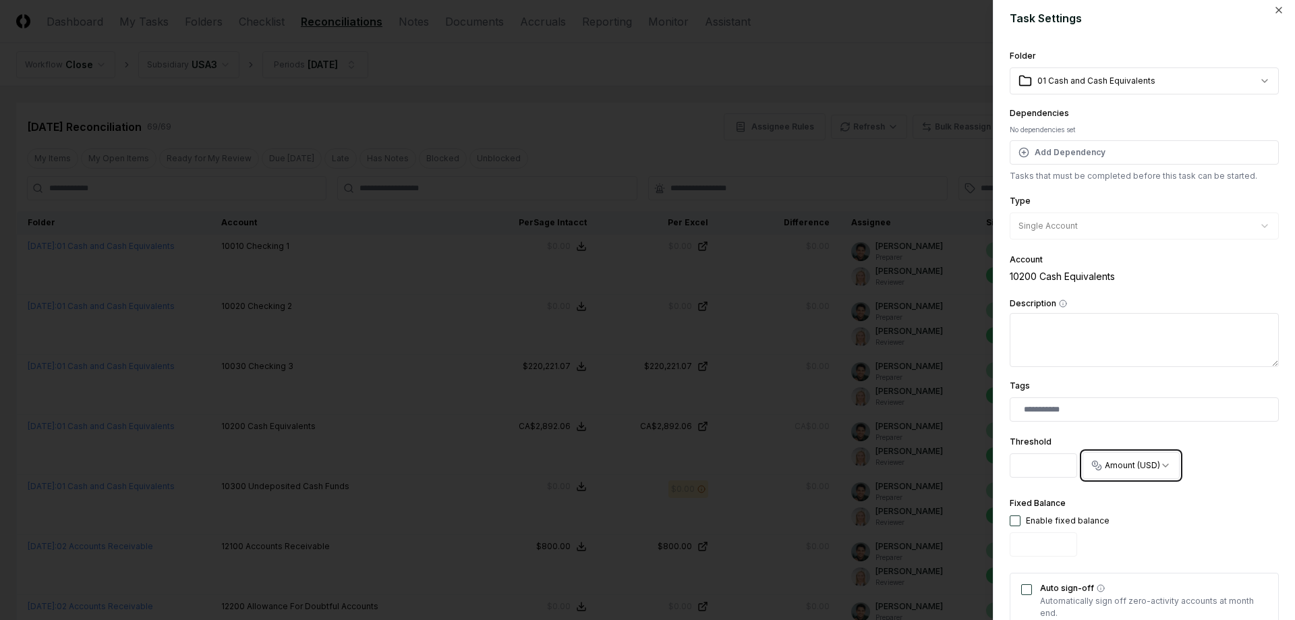
scroll to position [0, 0]
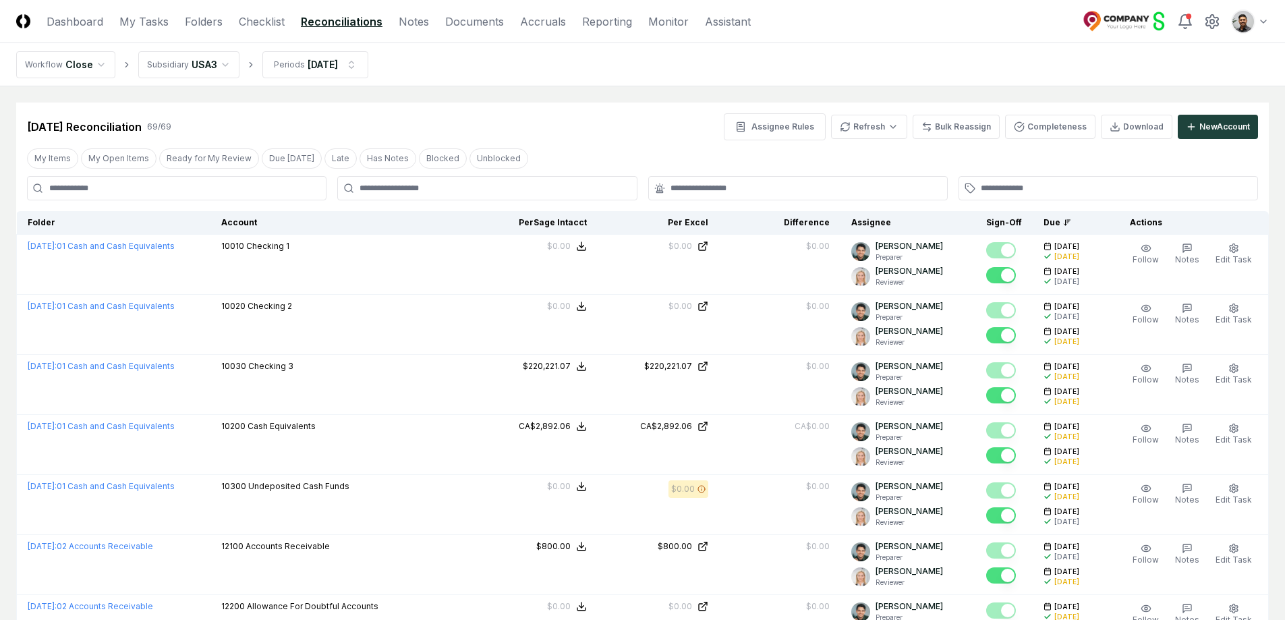
scroll to position [22, 0]
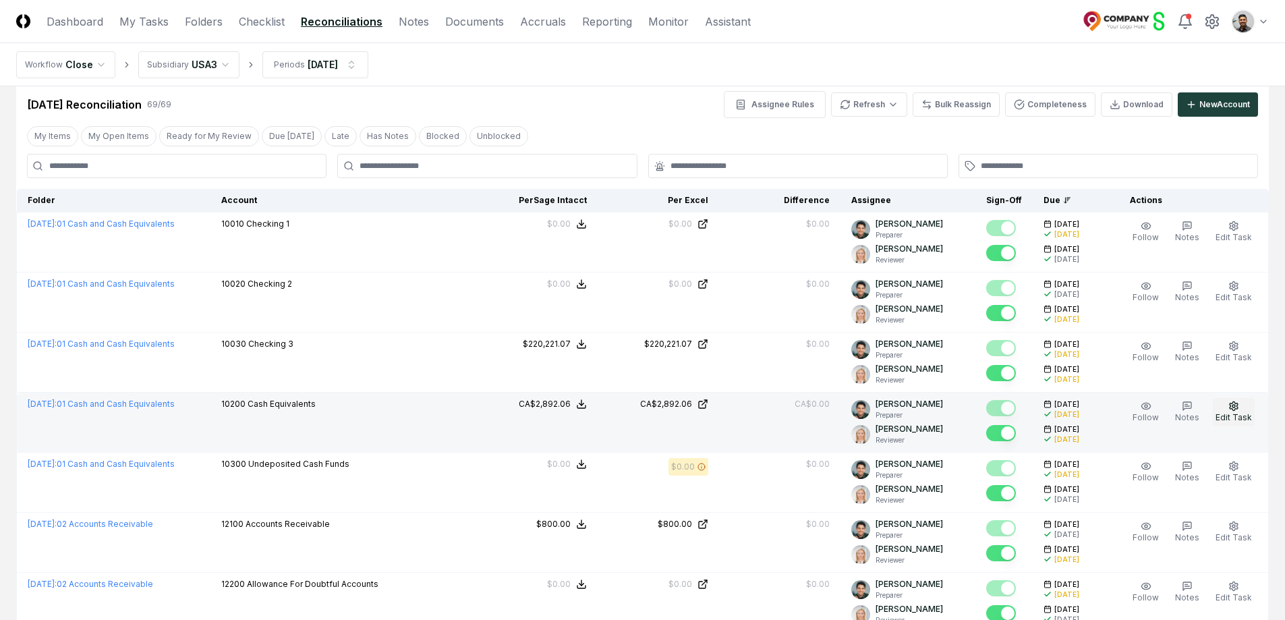
click at [1241, 416] on span "Edit Task" at bounding box center [1233, 417] width 36 height 10
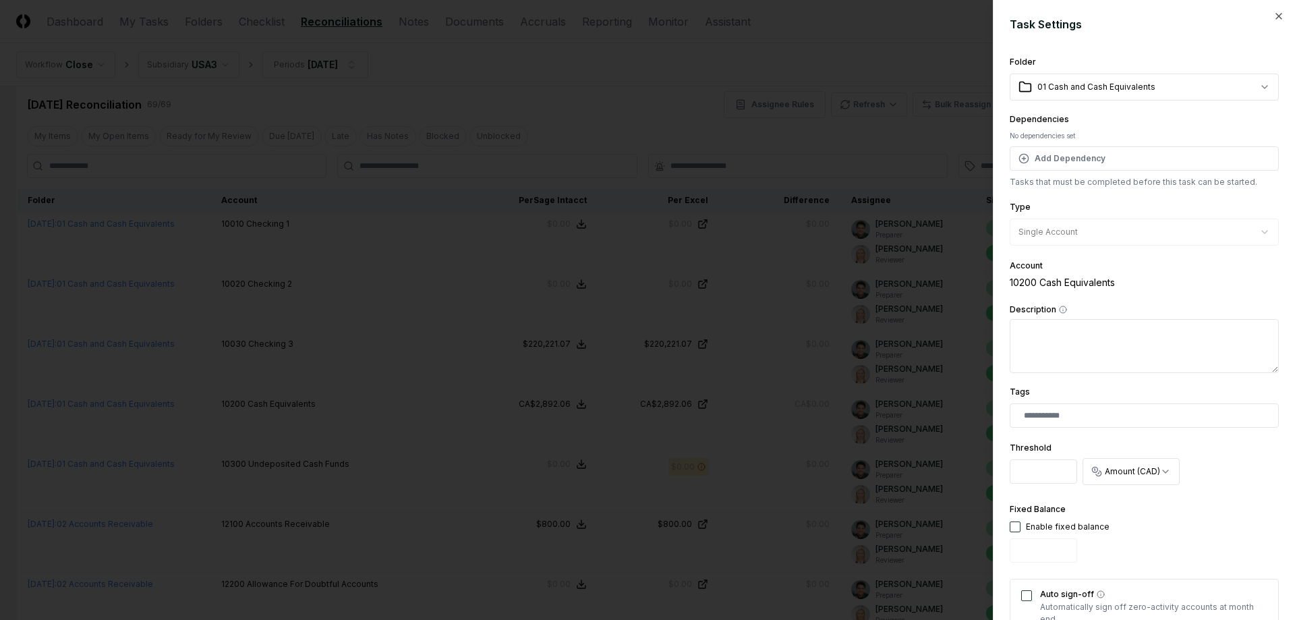
click at [449, 394] on div at bounding box center [647, 310] width 1295 height 620
